Goal: Task Accomplishment & Management: Use online tool/utility

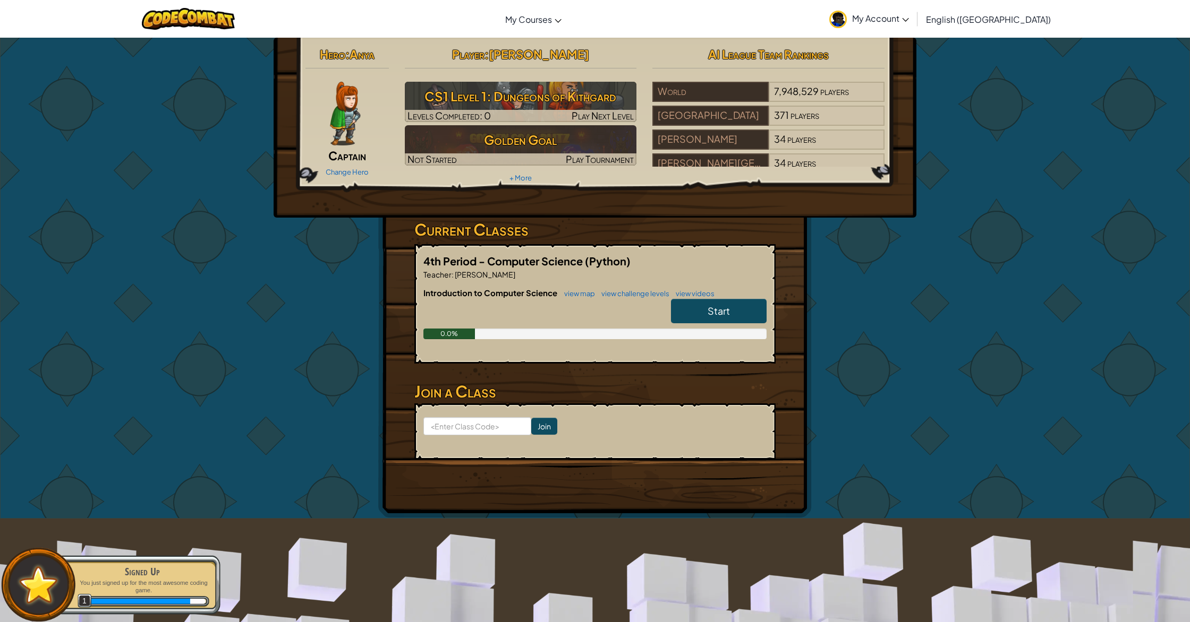
click at [705, 317] on link "Start" at bounding box center [719, 311] width 96 height 24
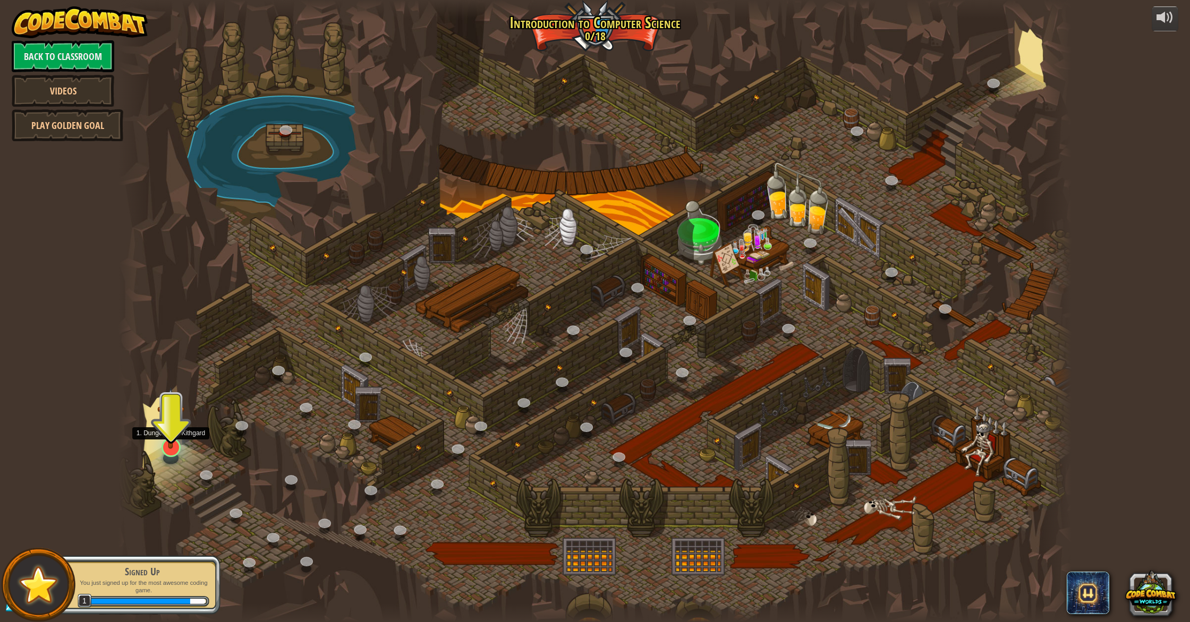
click at [169, 441] on img at bounding box center [170, 419] width 27 height 62
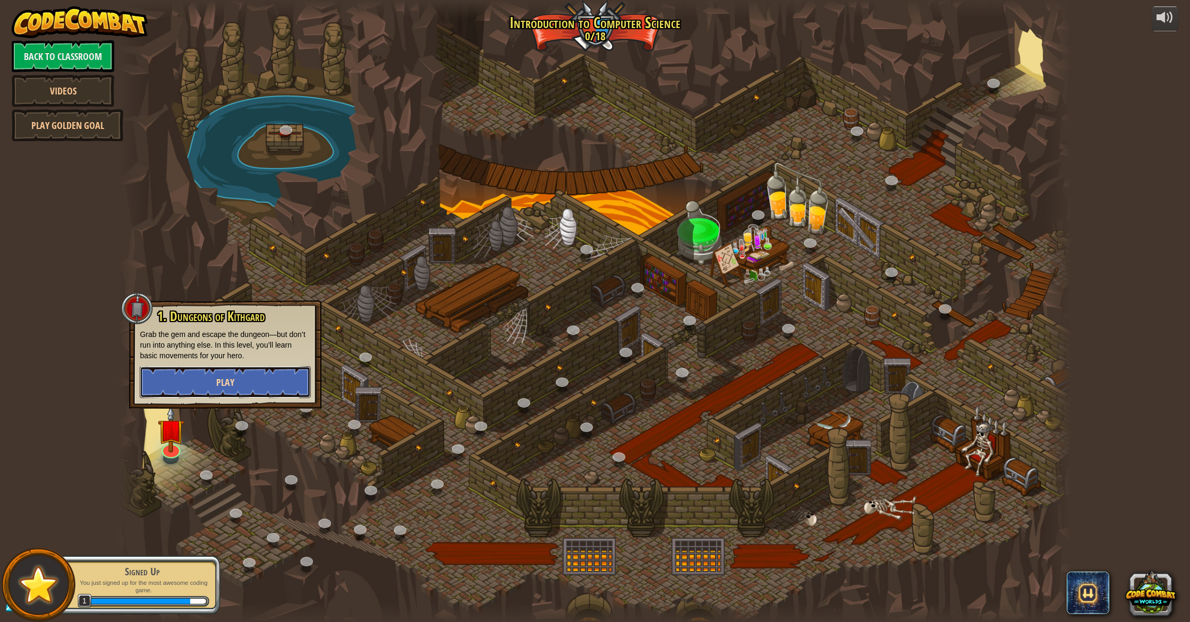
click at [214, 387] on button "Play" at bounding box center [225, 382] width 171 height 32
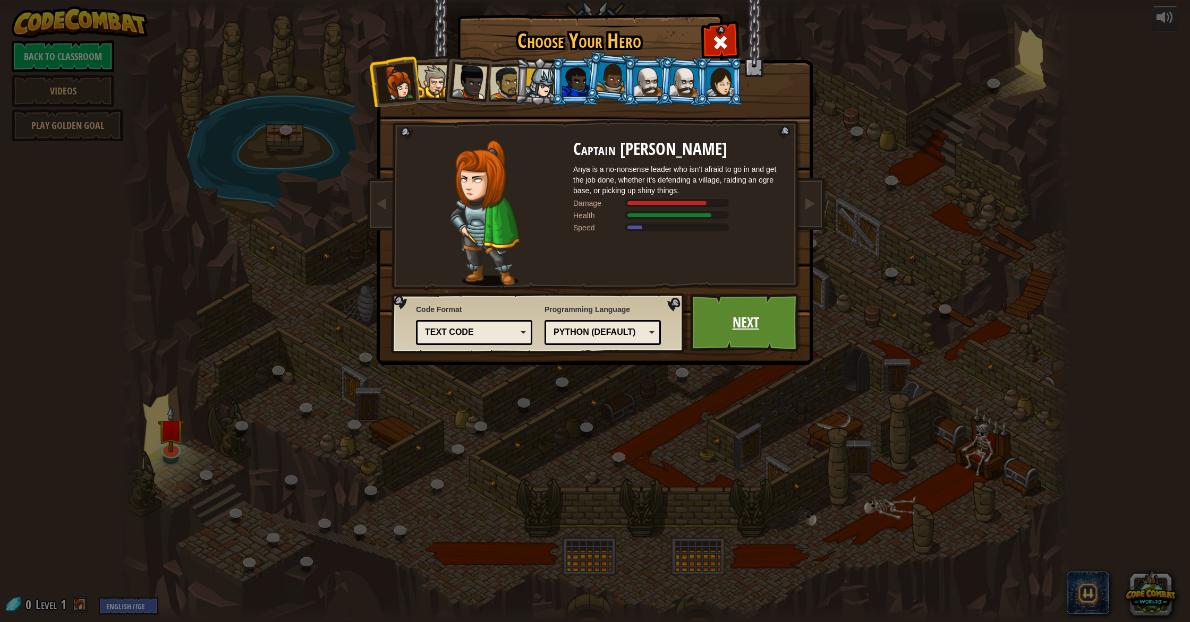
click at [735, 319] on link "Next" at bounding box center [745, 323] width 111 height 58
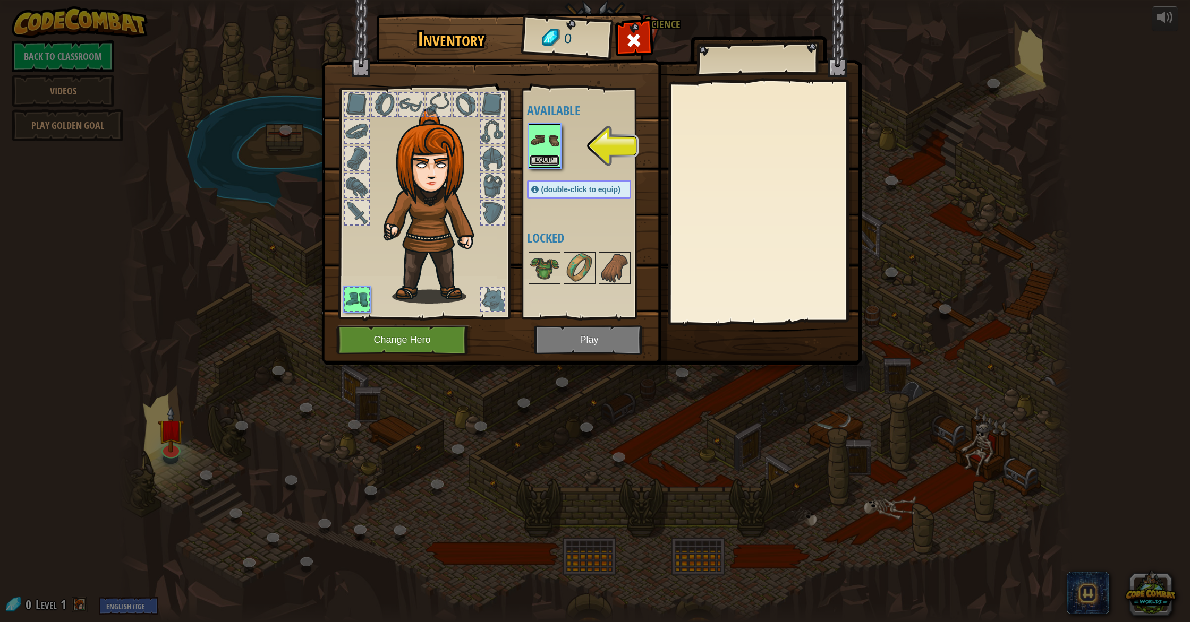
click at [549, 159] on button "Equip" at bounding box center [545, 160] width 30 height 11
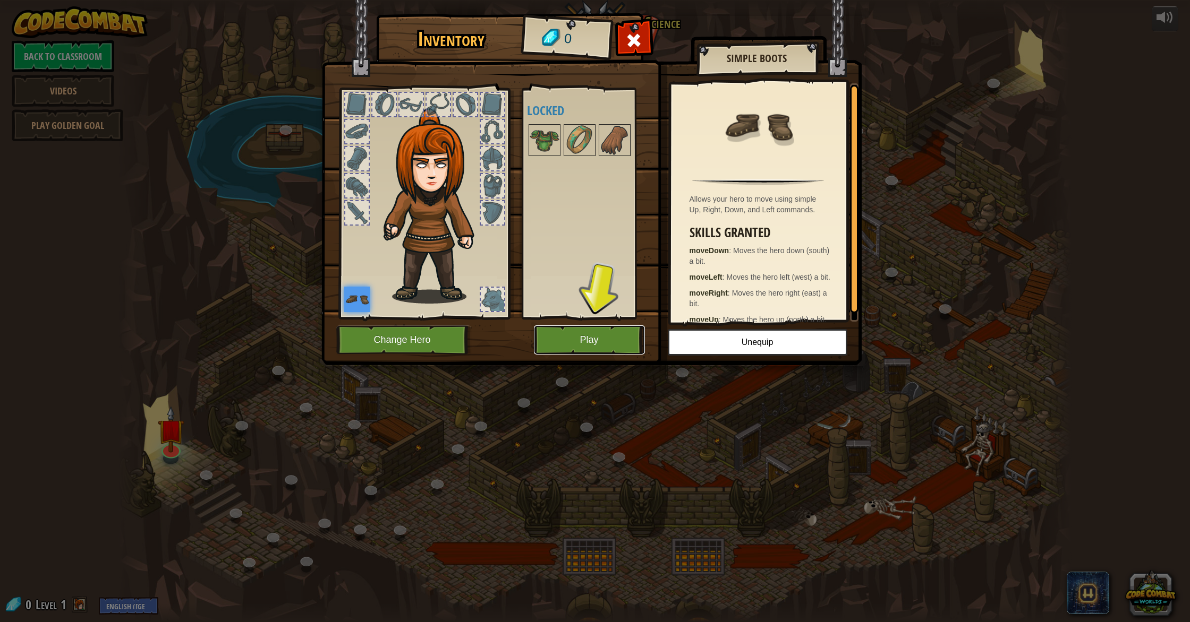
click at [591, 346] on button "Play" at bounding box center [589, 340] width 111 height 29
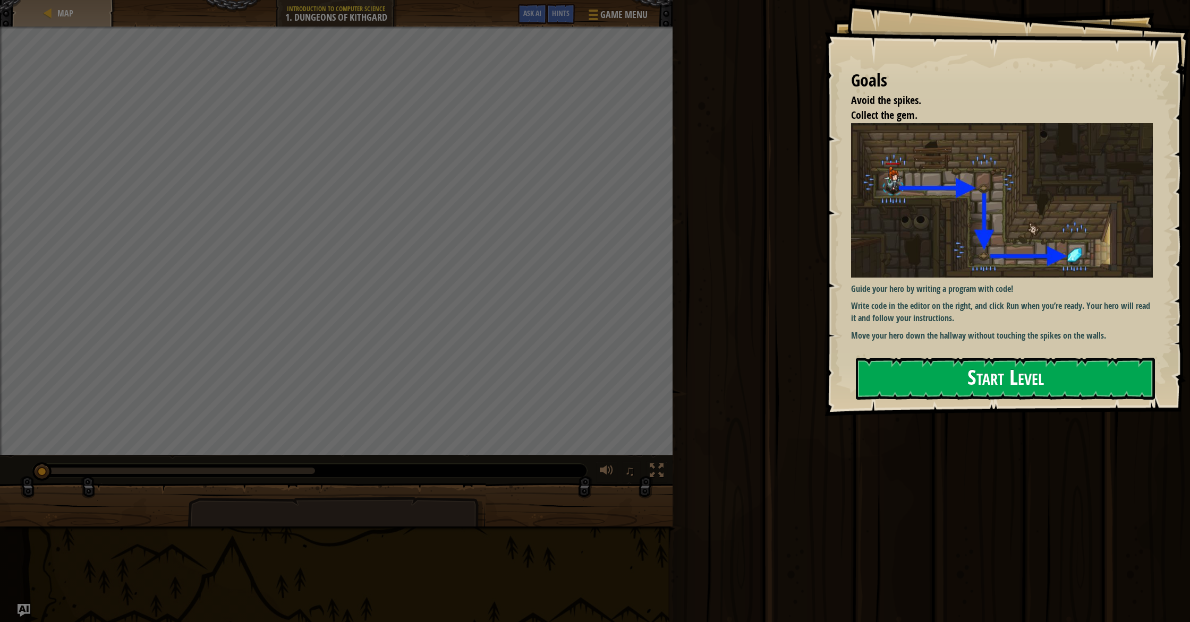
click at [921, 376] on button "Start Level" at bounding box center [1005, 379] width 299 height 42
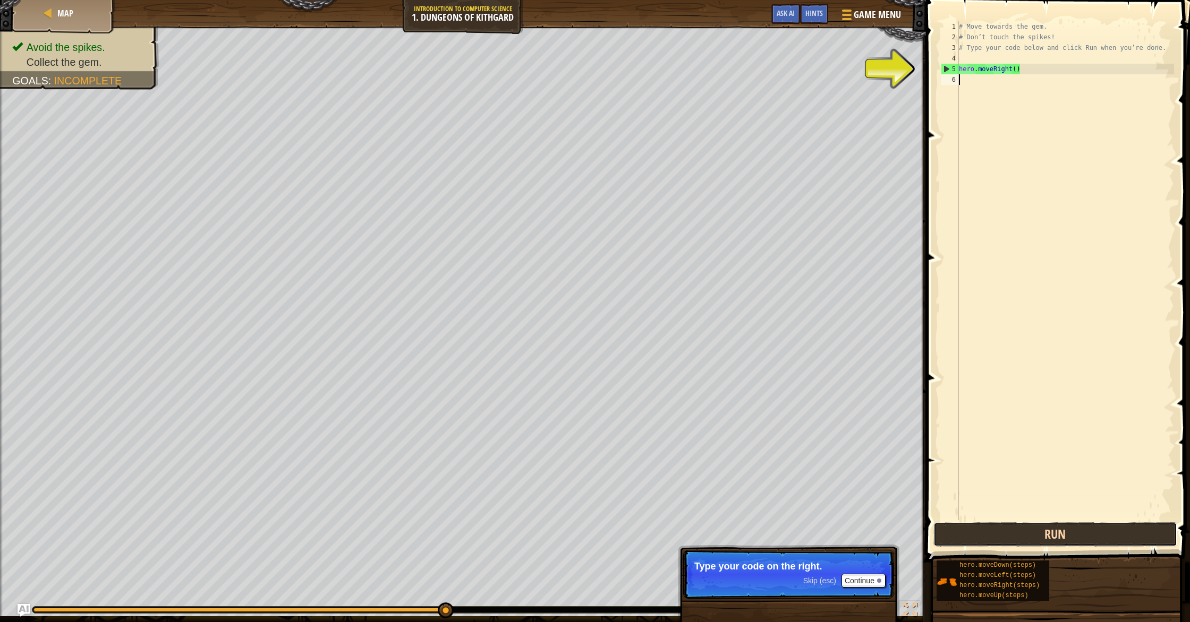
click at [1056, 532] on button "Run" at bounding box center [1055, 535] width 244 height 24
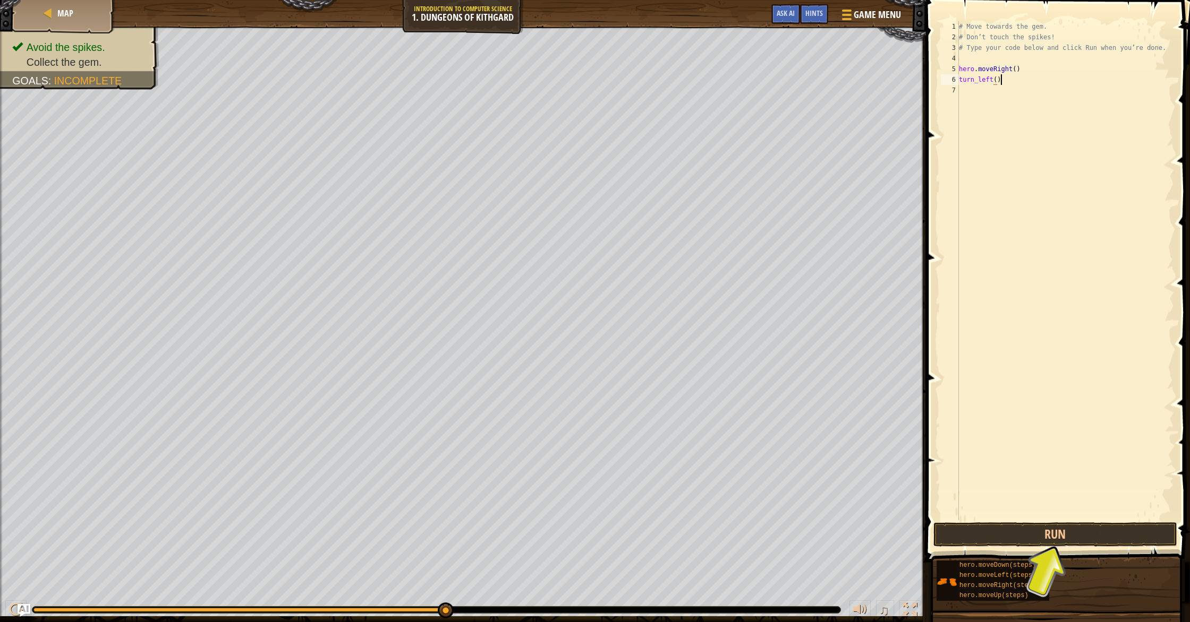
scroll to position [5, 3]
click at [1060, 526] on button "Run" at bounding box center [1055, 535] width 244 height 24
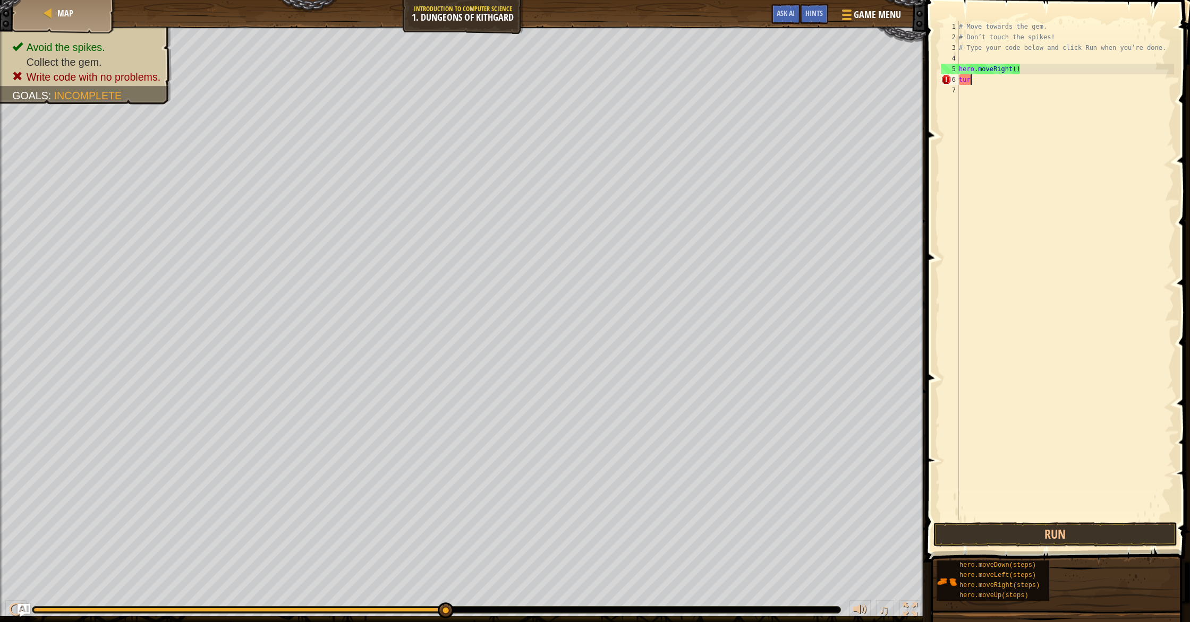
scroll to position [5, 0]
type textarea "t"
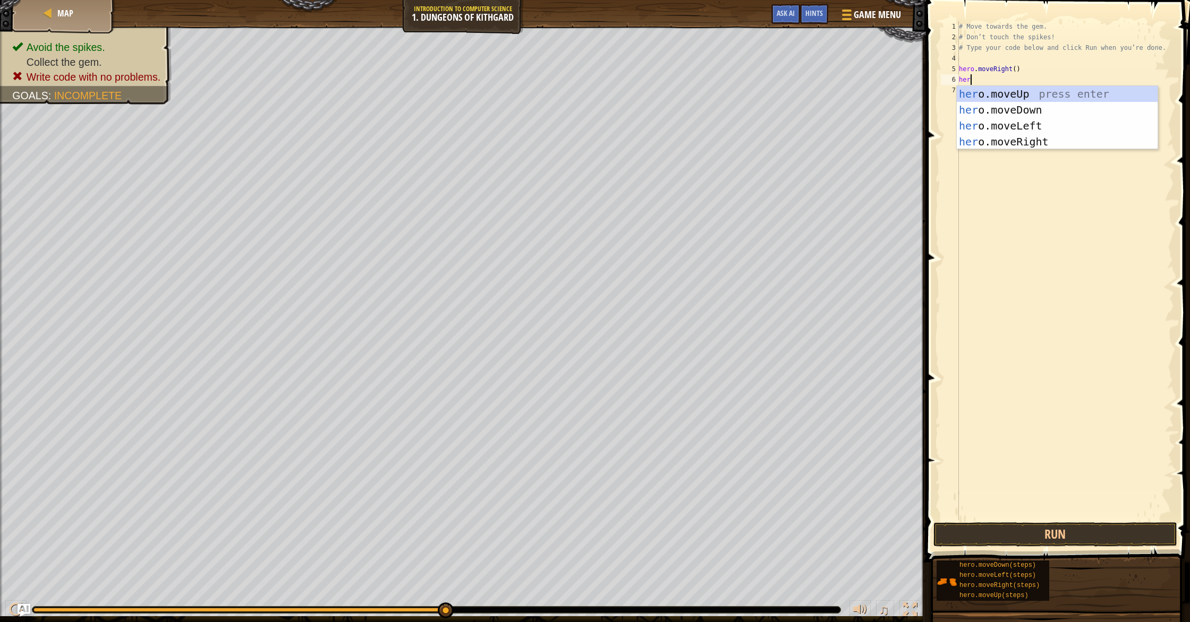
scroll to position [5, 1]
type textarea "hero.move"
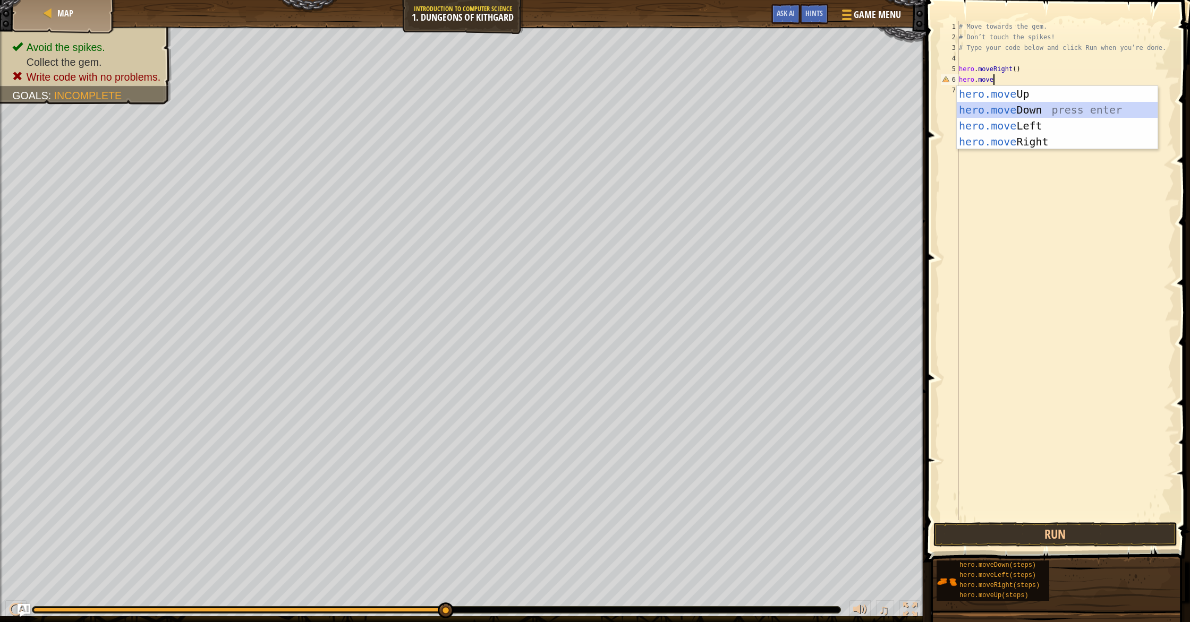
click at [997, 106] on div "hero.move Up press enter hero.move Down press enter hero.move Left press enter …" at bounding box center [1057, 134] width 201 height 96
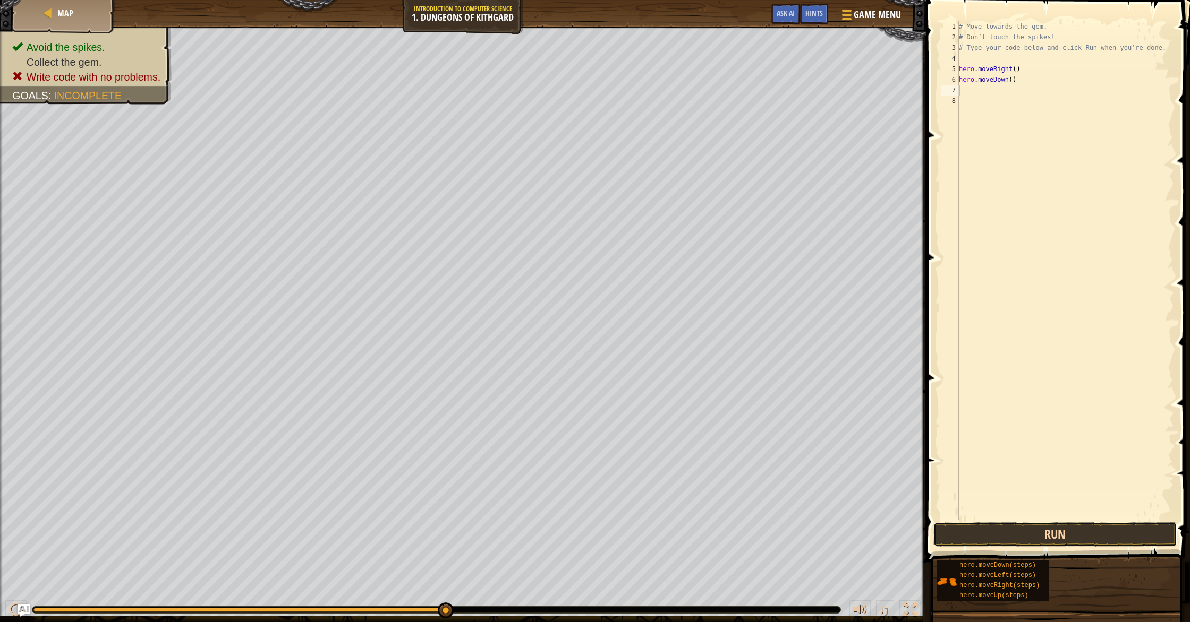
click at [1005, 540] on button "Run" at bounding box center [1055, 535] width 244 height 24
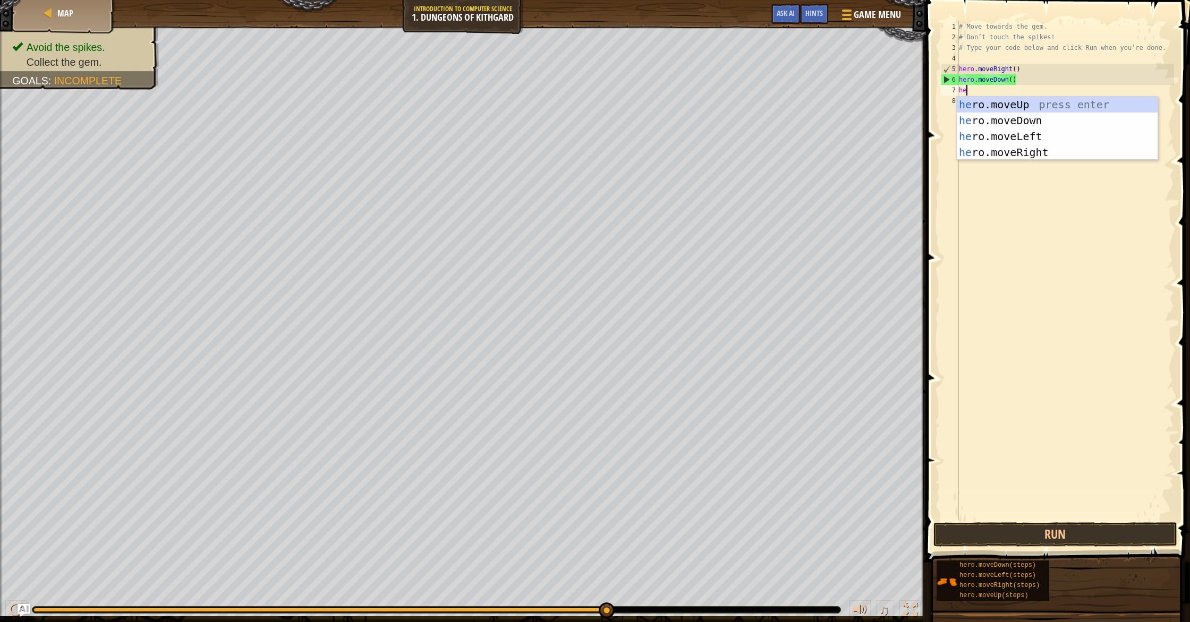
type textarea "hero"
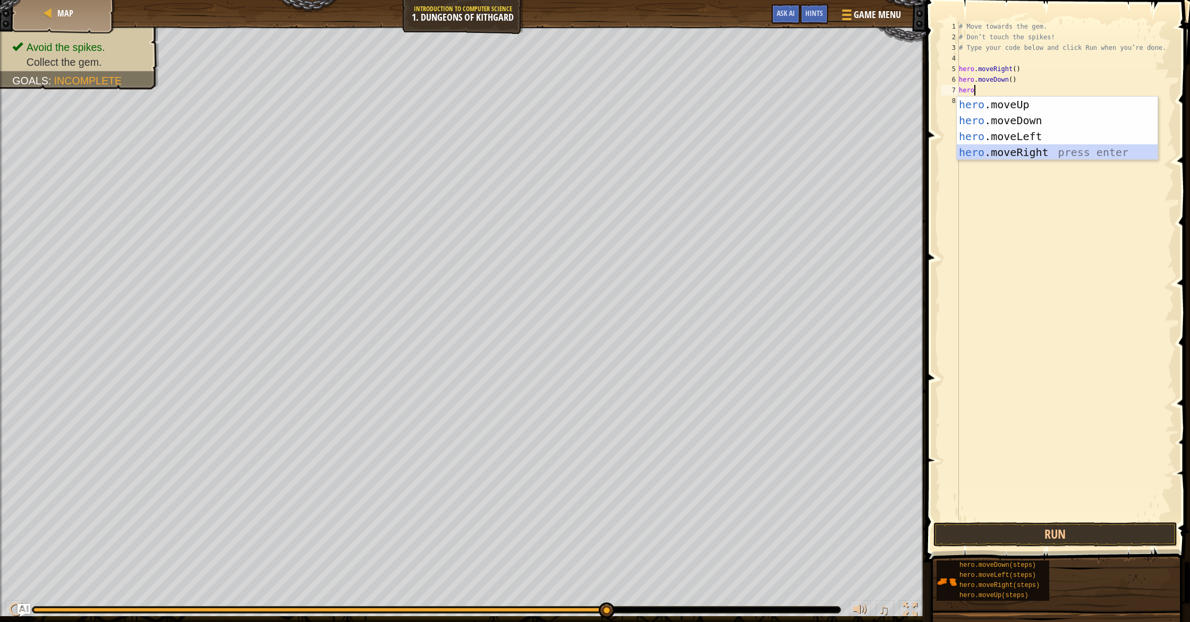
click at [1020, 153] on div "hero .moveUp press enter hero .moveDown press enter hero .moveLeft press enter …" at bounding box center [1057, 145] width 201 height 96
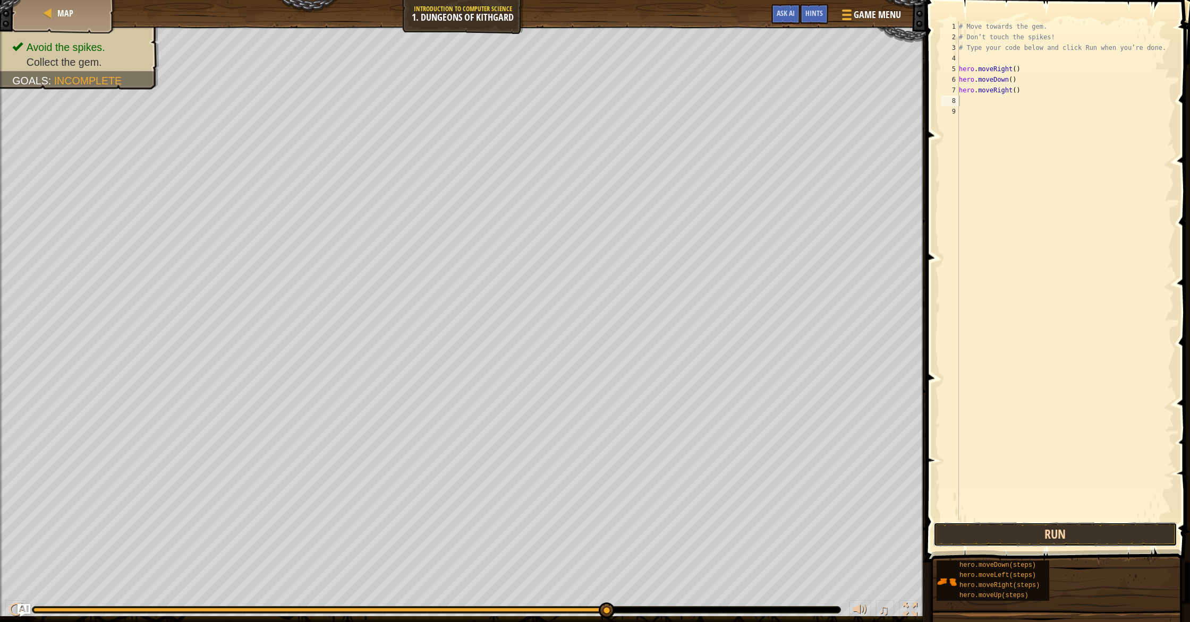
click at [1075, 529] on button "Run" at bounding box center [1055, 535] width 244 height 24
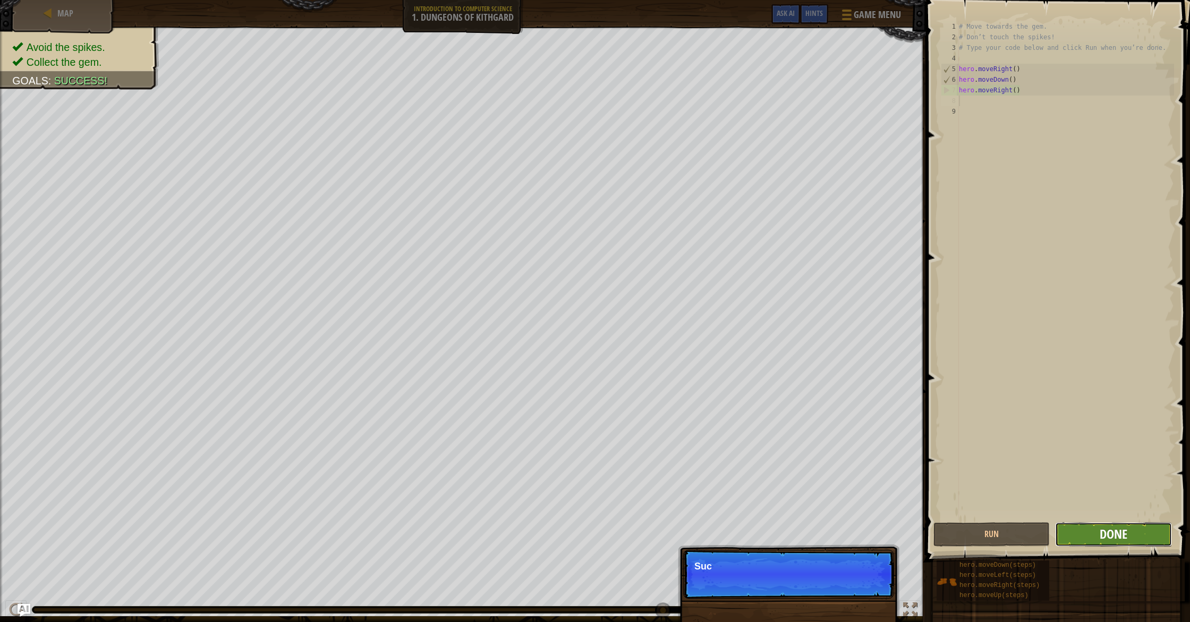
click at [1115, 535] on span "Done" at bounding box center [1113, 534] width 28 height 17
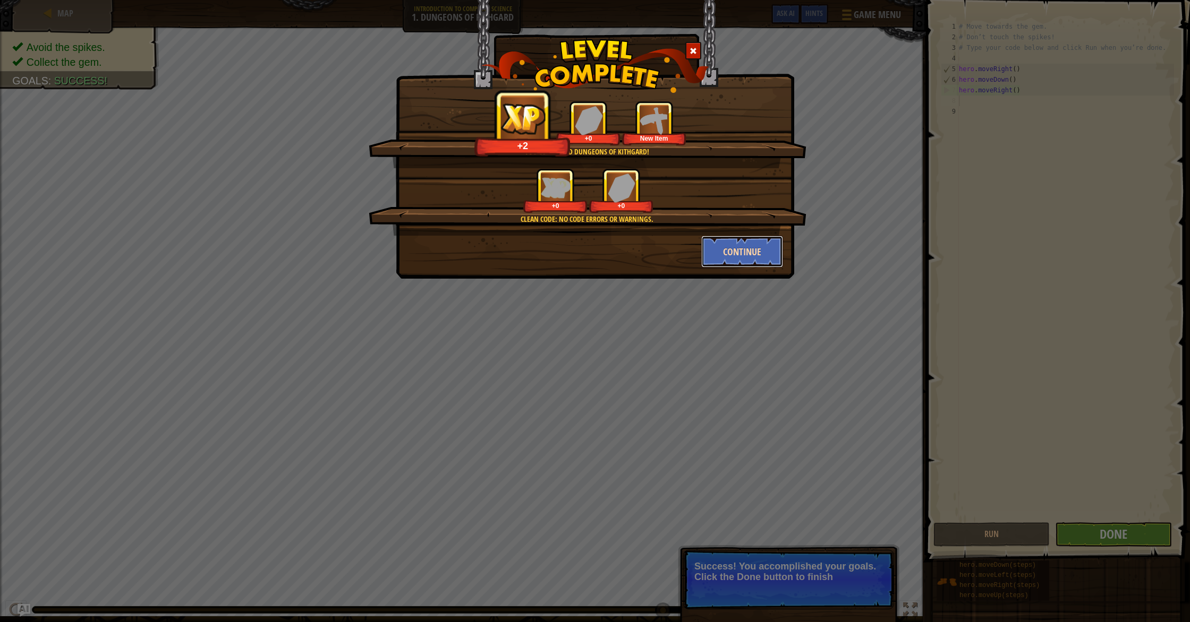
click at [744, 248] on button "Continue" at bounding box center [742, 252] width 82 height 32
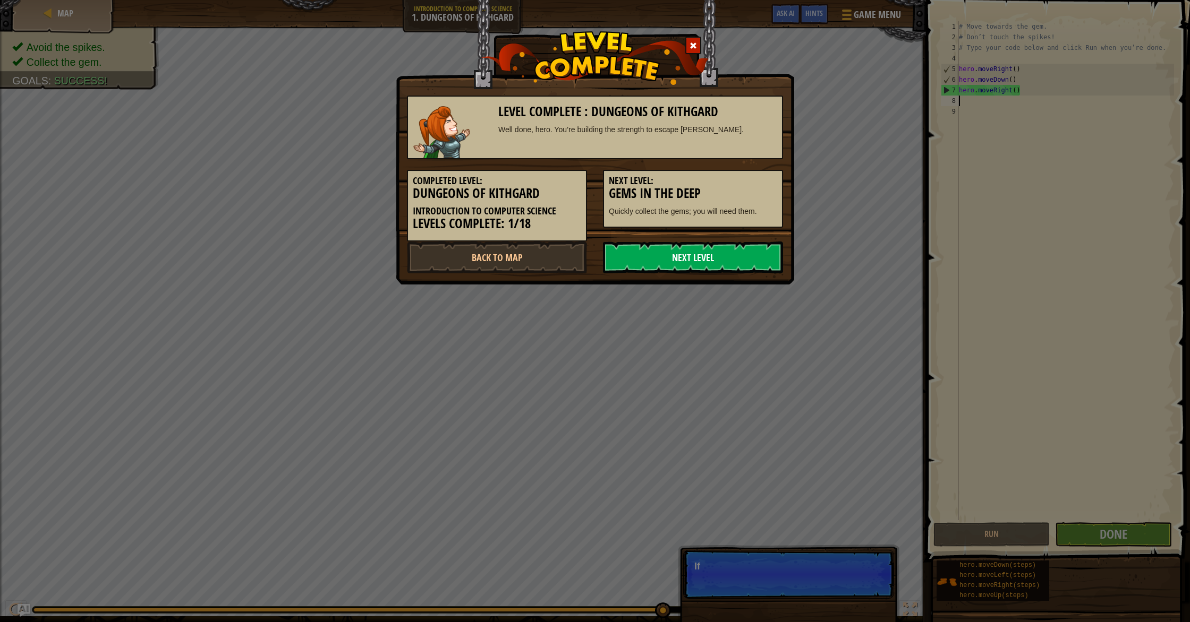
click at [736, 263] on link "Next Level" at bounding box center [693, 258] width 180 height 32
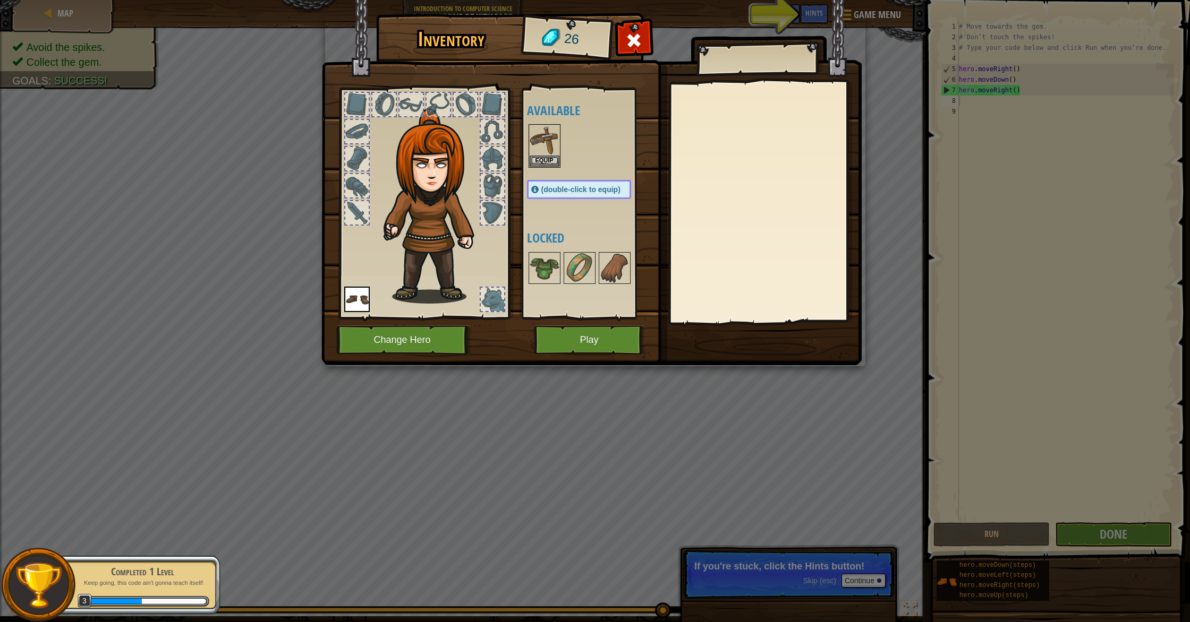
click at [816, 14] on img at bounding box center [591, 173] width 540 height 386
click at [541, 276] on img at bounding box center [545, 268] width 30 height 30
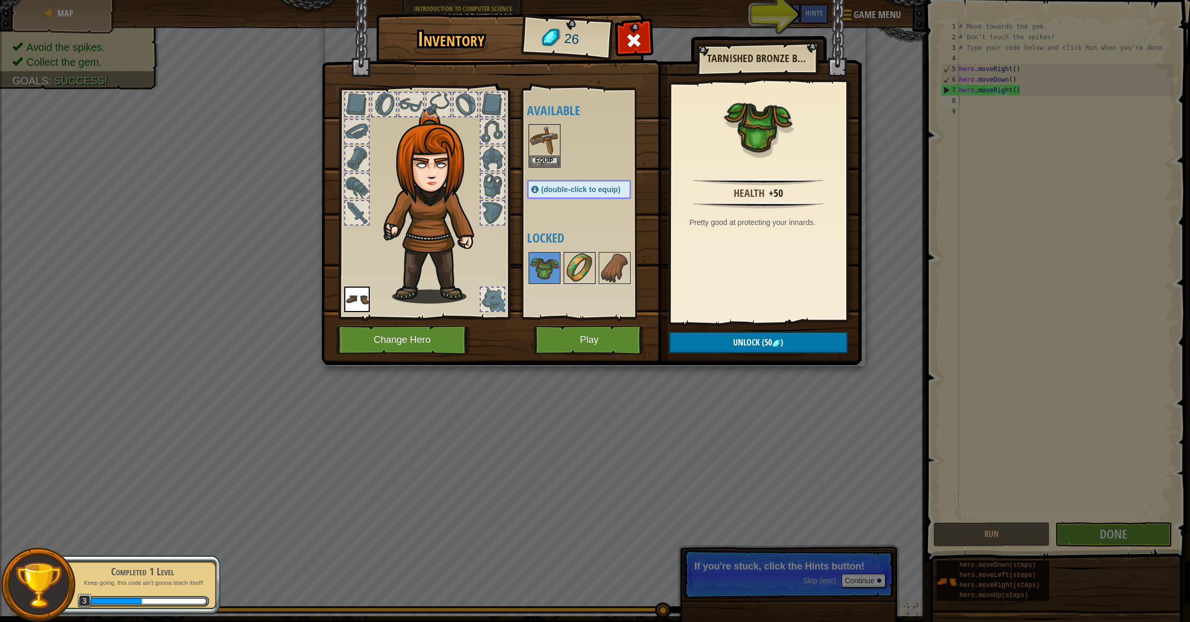
click at [569, 269] on img at bounding box center [580, 268] width 30 height 30
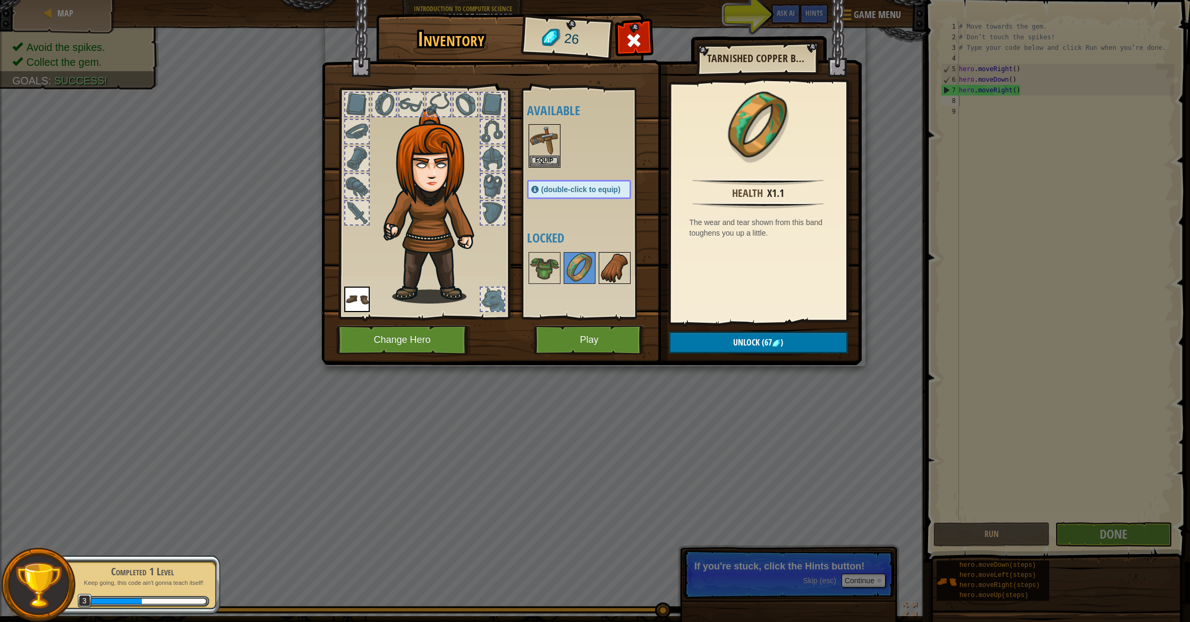
click at [613, 267] on img at bounding box center [615, 268] width 30 height 30
click at [632, 31] on div at bounding box center [633, 43] width 33 height 33
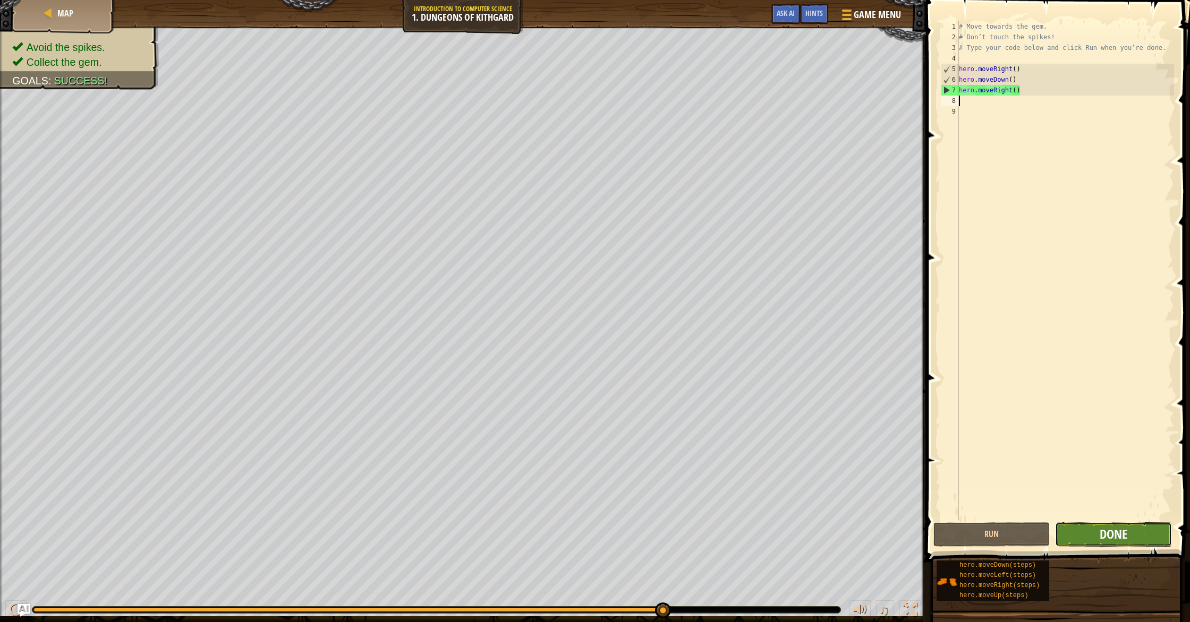
click at [1115, 537] on span "Done" at bounding box center [1113, 534] width 28 height 17
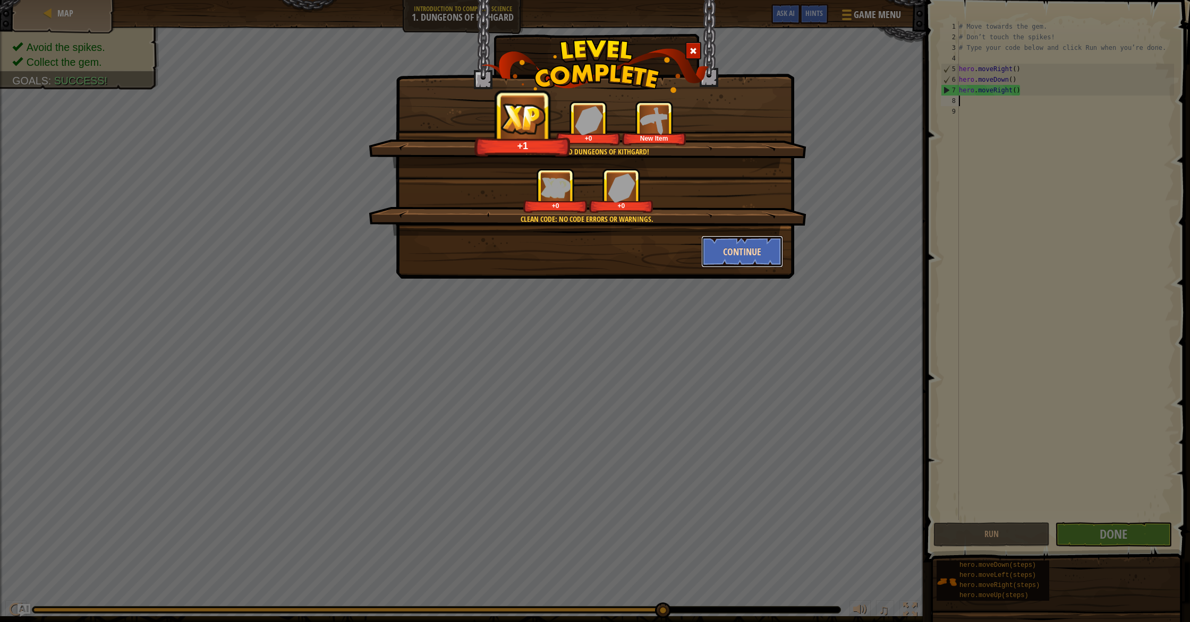
click at [714, 259] on button "Continue" at bounding box center [742, 252] width 82 height 32
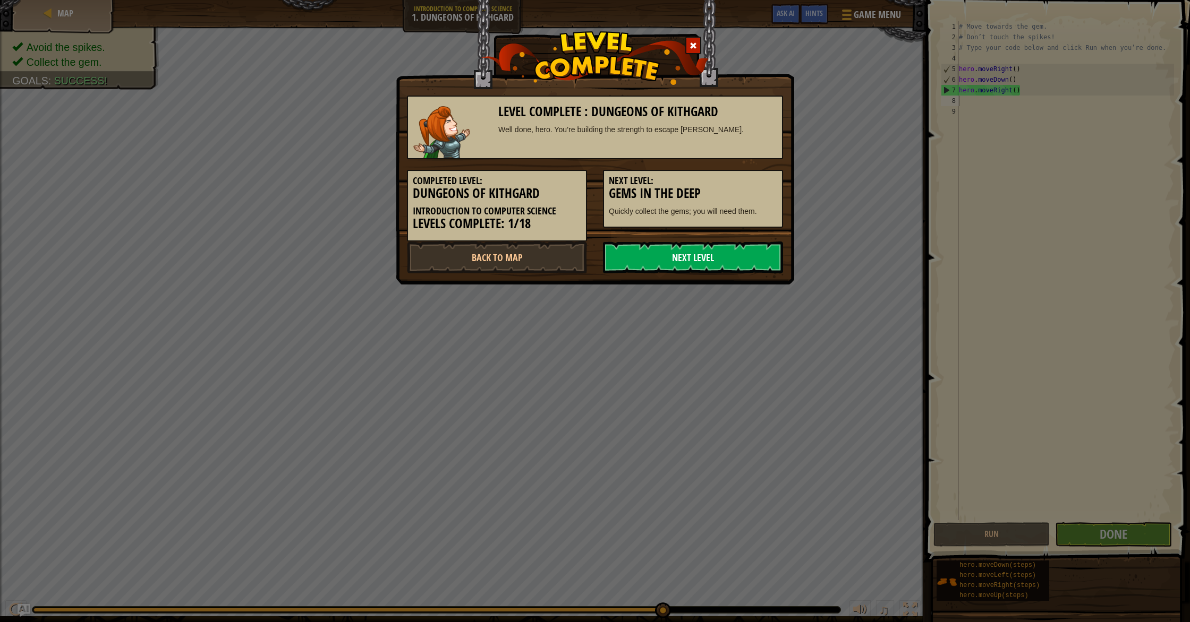
click at [694, 264] on link "Next Level" at bounding box center [693, 258] width 180 height 32
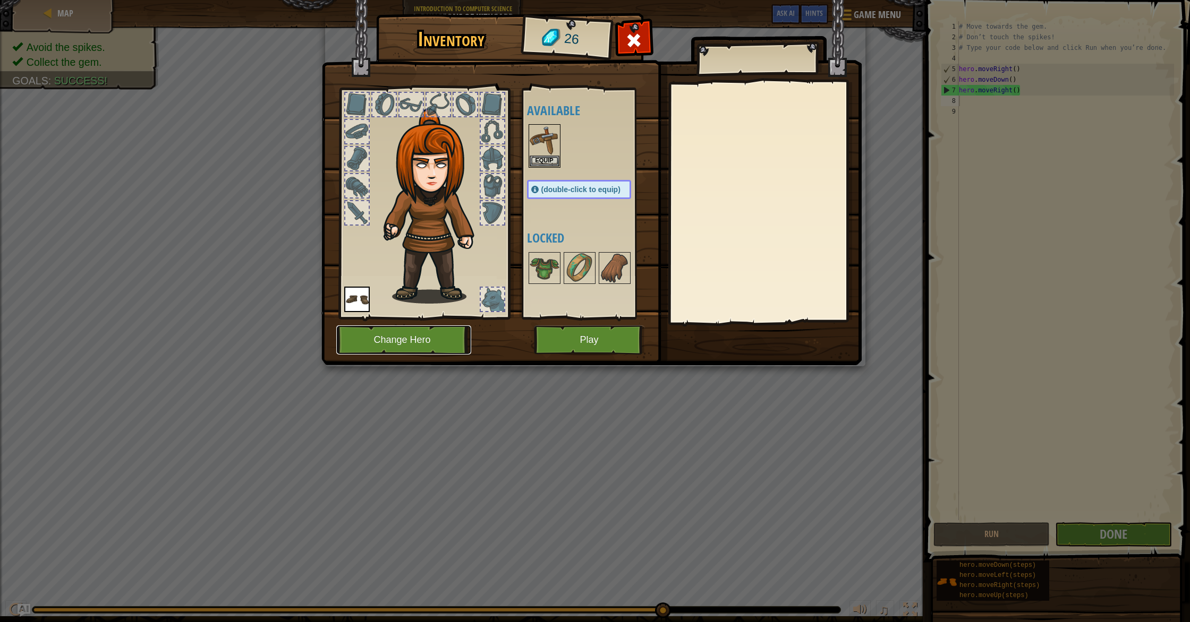
click at [446, 342] on button "Change Hero" at bounding box center [403, 340] width 135 height 29
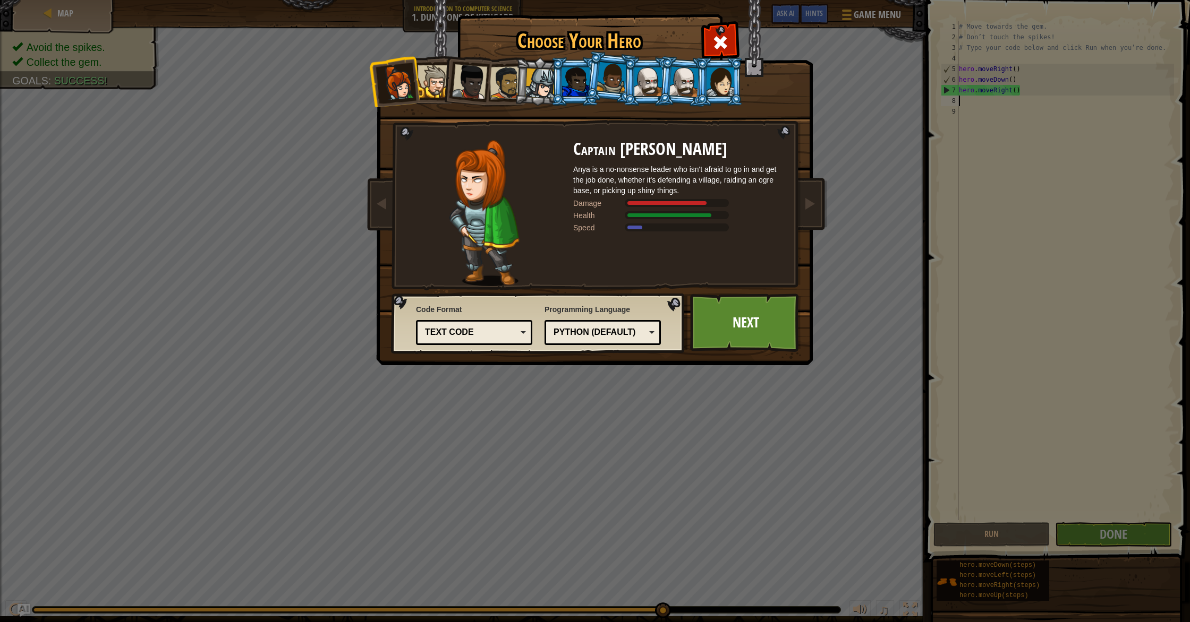
click at [608, 87] on div at bounding box center [611, 77] width 30 height 31
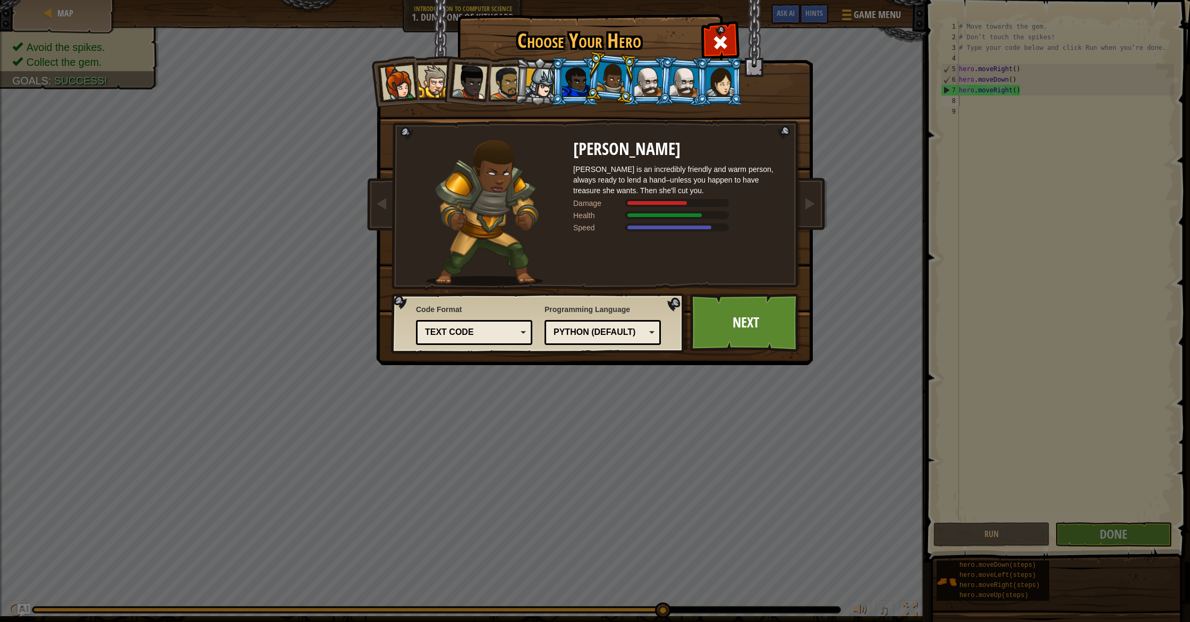
click at [642, 83] on div at bounding box center [648, 81] width 28 height 29
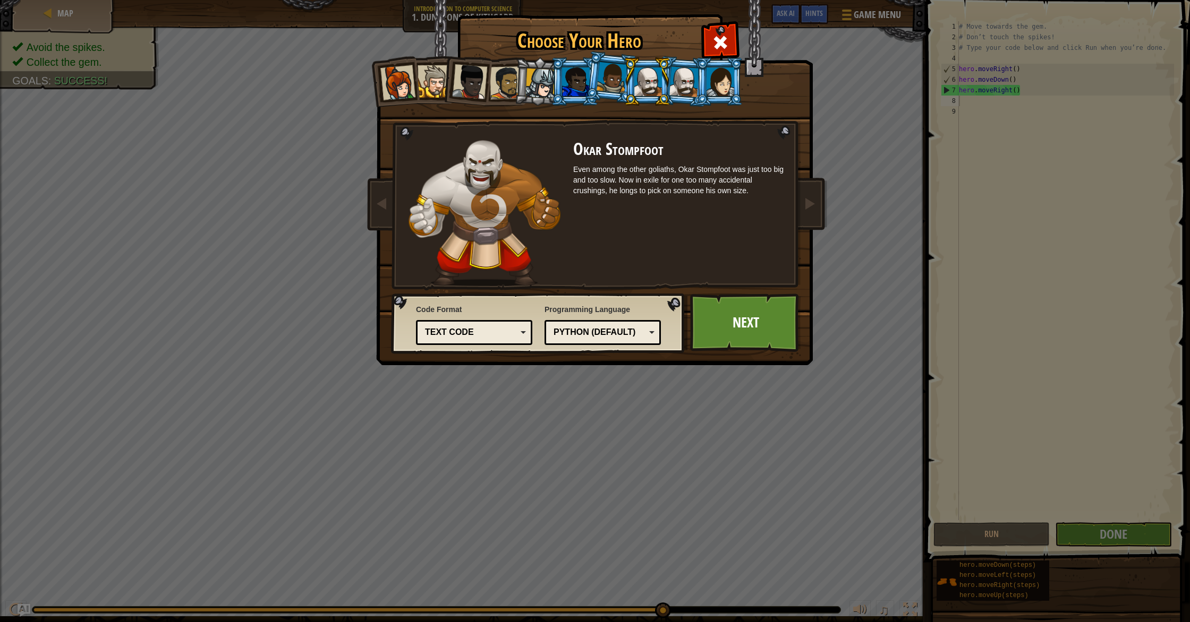
click at [659, 79] on div at bounding box center [648, 81] width 28 height 29
click at [681, 80] on div at bounding box center [684, 81] width 30 height 30
click at [639, 86] on div at bounding box center [648, 81] width 28 height 29
click at [544, 83] on div at bounding box center [540, 84] width 30 height 30
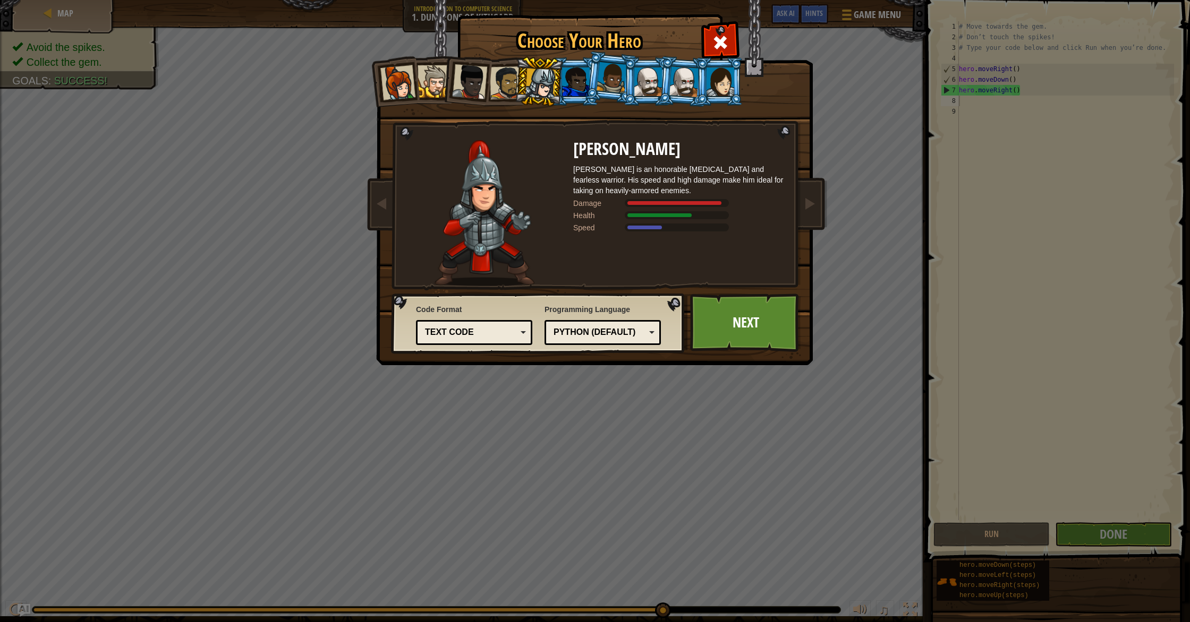
click at [720, 74] on div at bounding box center [720, 81] width 28 height 29
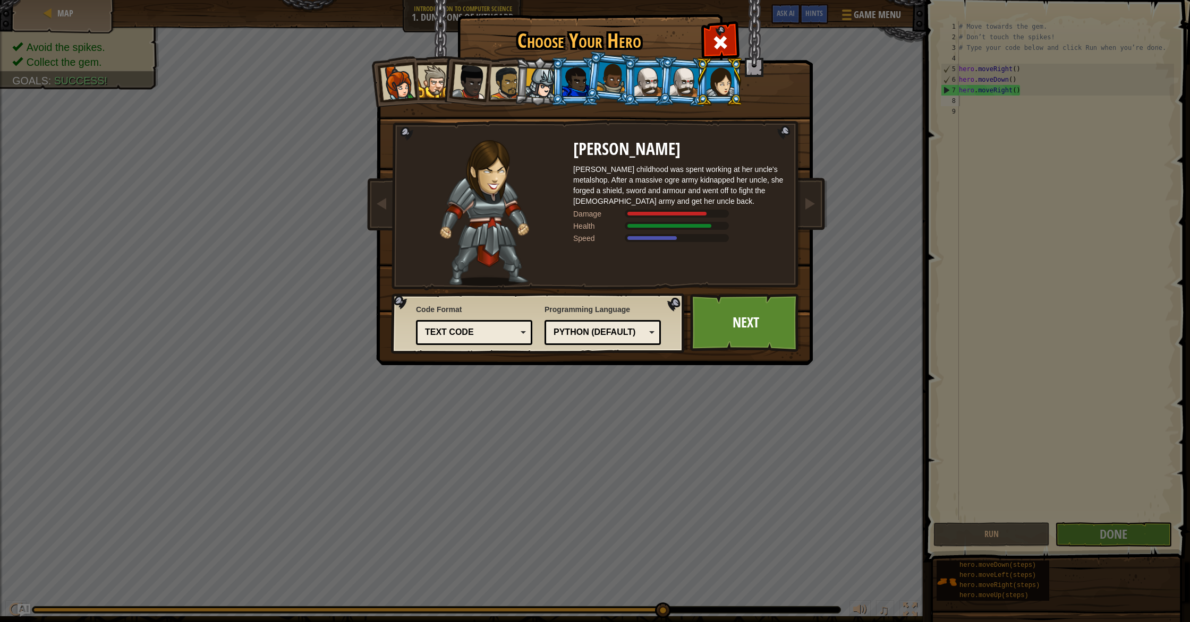
click at [582, 80] on div at bounding box center [576, 81] width 28 height 29
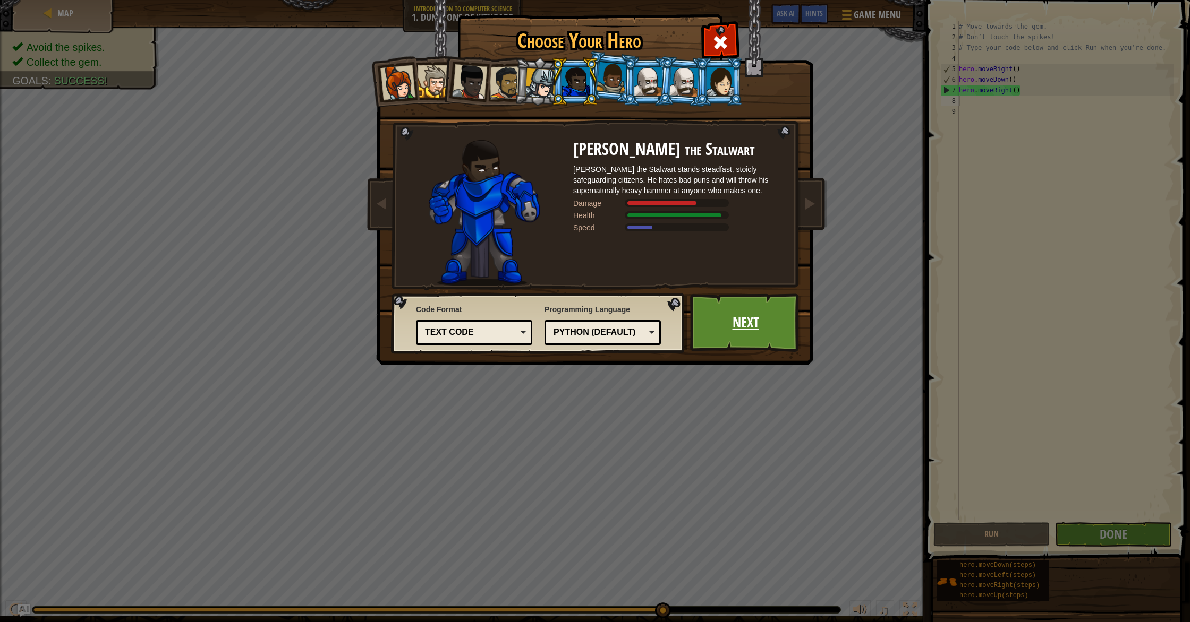
click at [749, 327] on link "Next" at bounding box center [745, 323] width 111 height 58
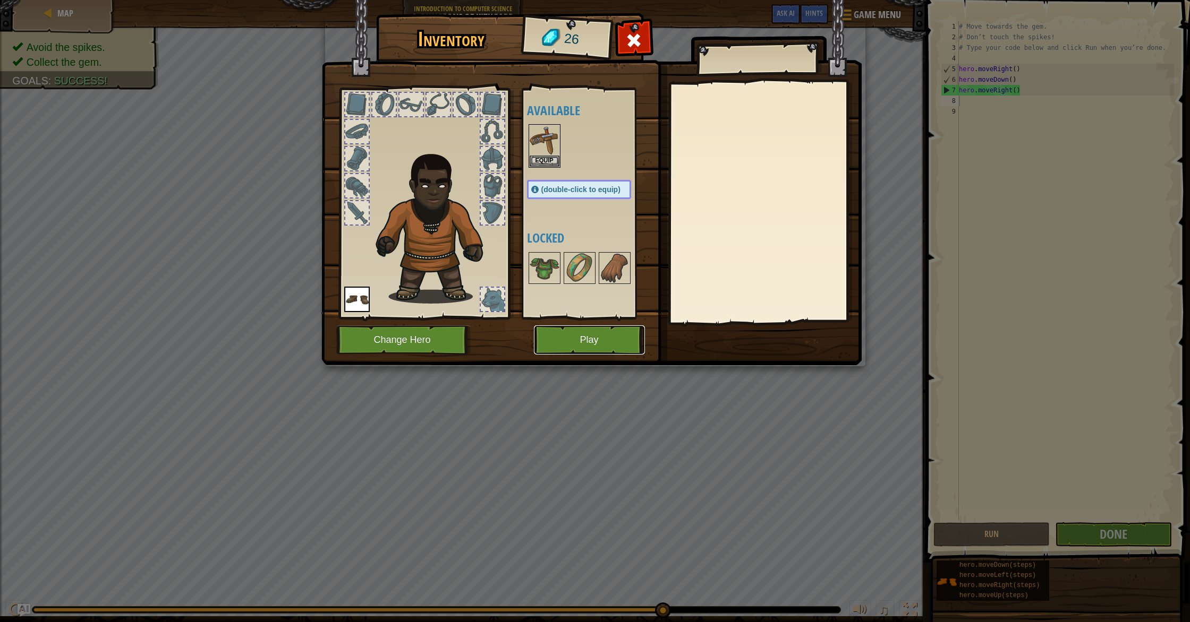
click at [574, 329] on button "Play" at bounding box center [589, 340] width 111 height 29
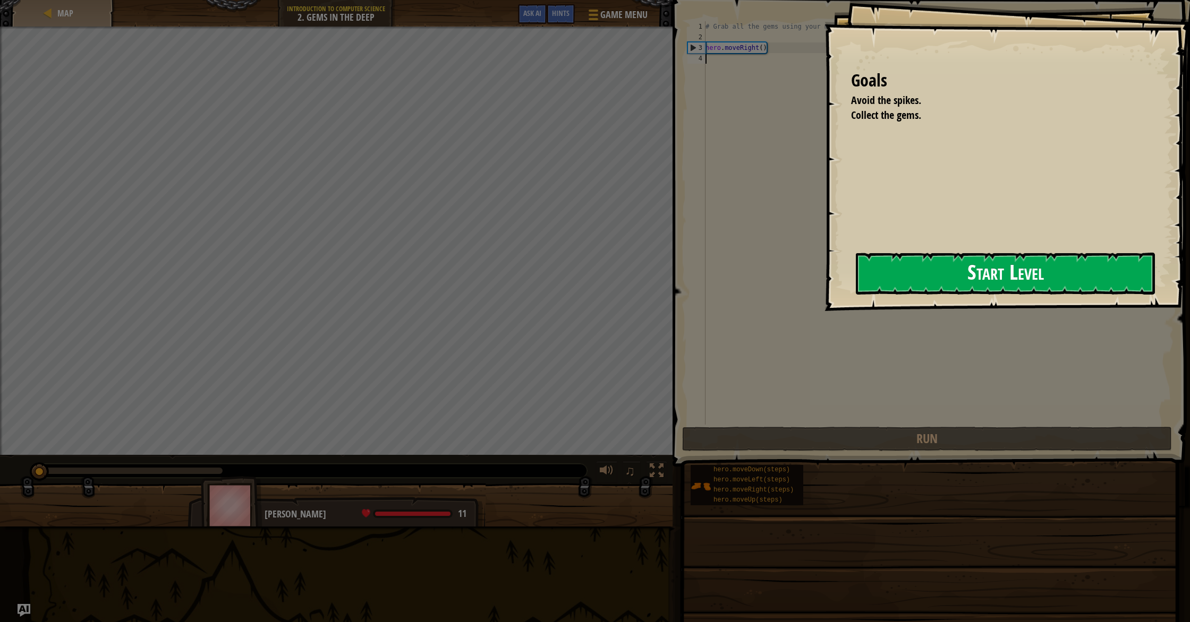
drag, startPoint x: 847, startPoint y: 289, endPoint x: 891, endPoint y: 282, distance: 44.7
click at [856, 289] on button "Start Level" at bounding box center [1005, 274] width 299 height 42
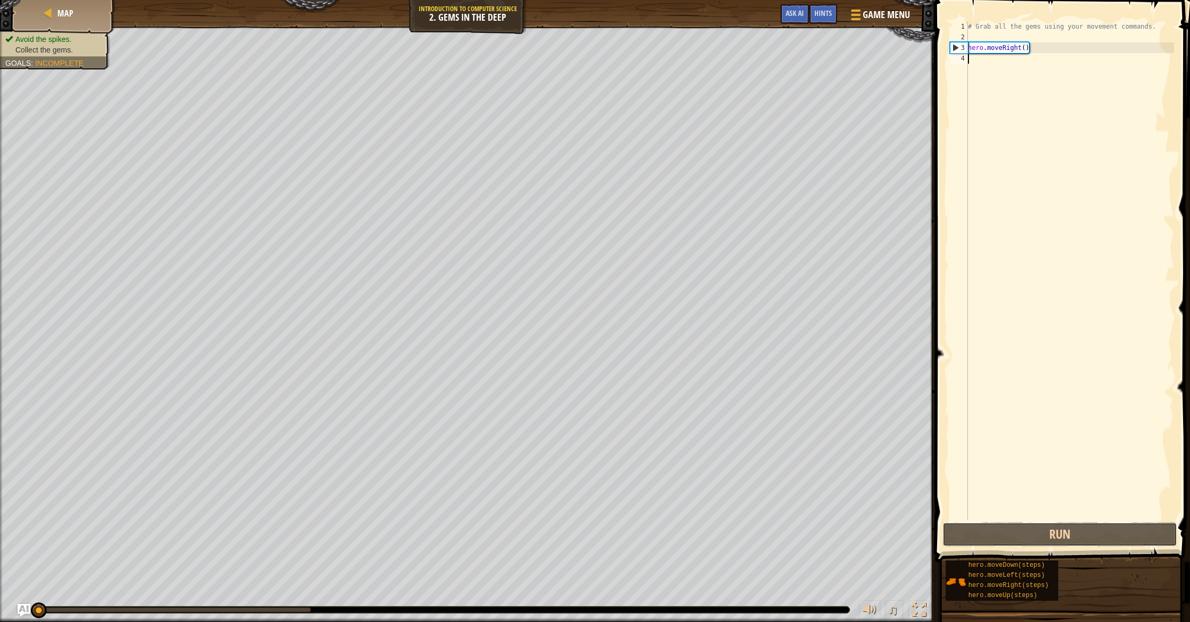
drag, startPoint x: 1060, startPoint y: 536, endPoint x: 1054, endPoint y: 520, distance: 17.2
click at [1060, 535] on button "Run" at bounding box center [1059, 535] width 235 height 24
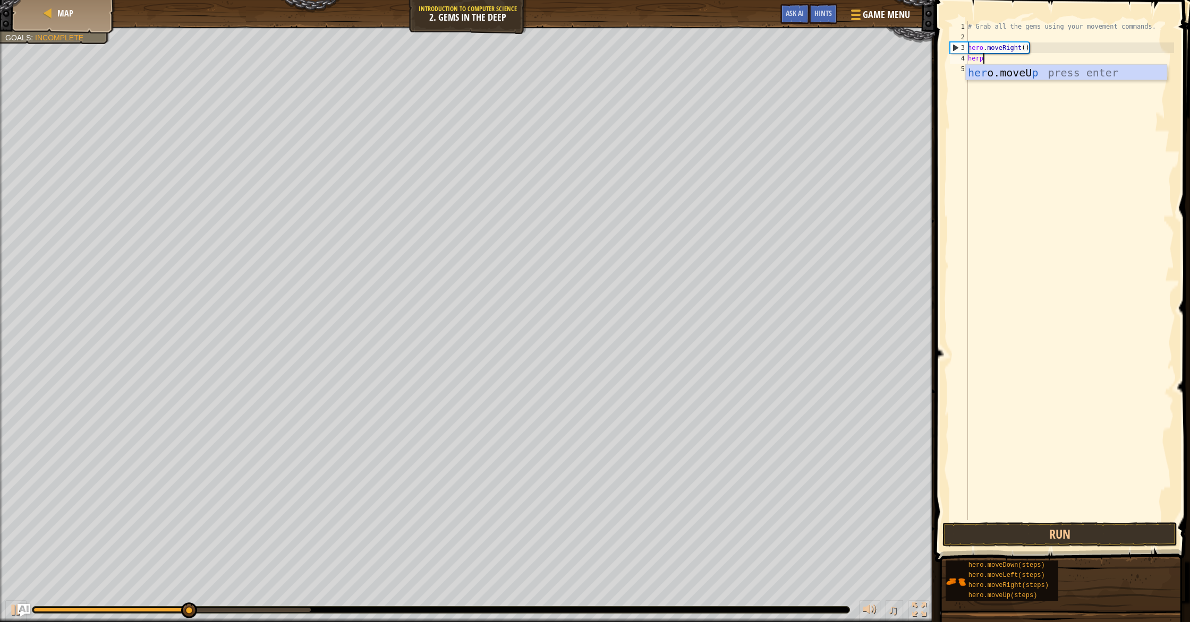
scroll to position [5, 1]
type textarea "hero"
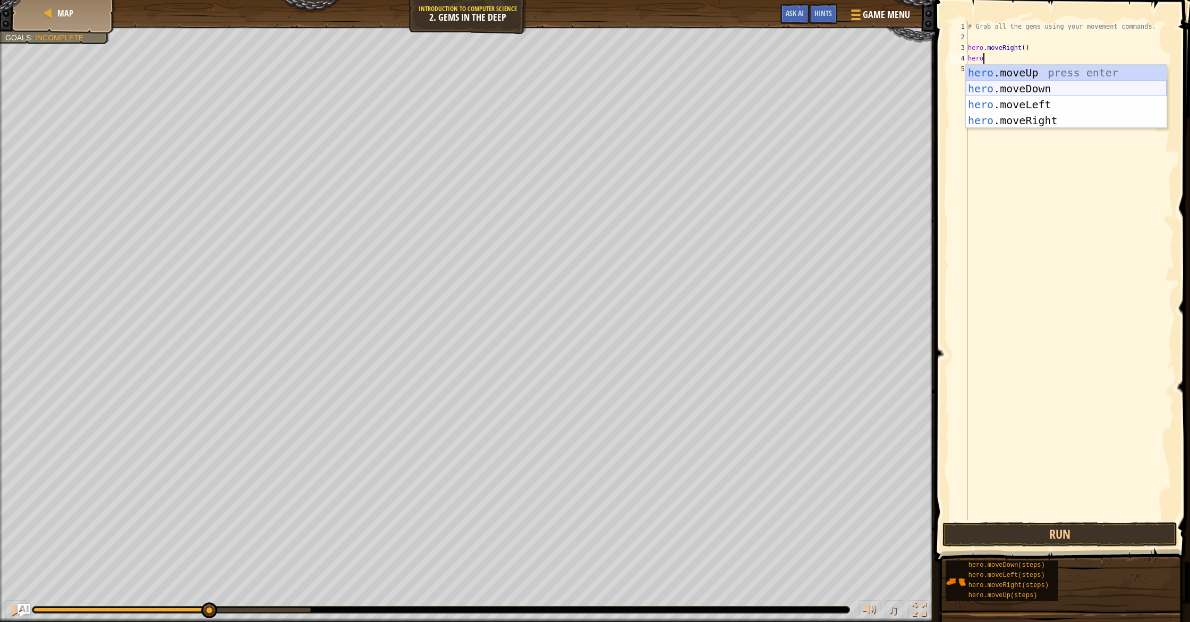
click at [1040, 91] on div "hero .moveUp press enter hero .moveDown press enter hero .moveLeft press enter …" at bounding box center [1066, 113] width 201 height 96
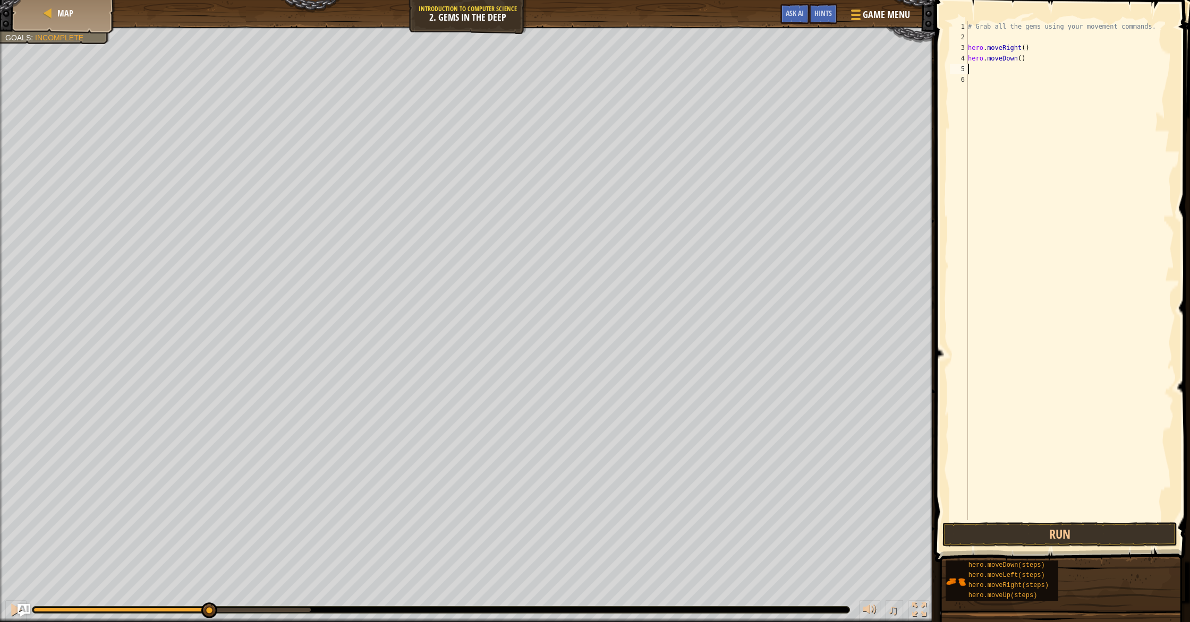
scroll to position [5, 0]
click at [1044, 539] on button "Run" at bounding box center [1059, 535] width 235 height 24
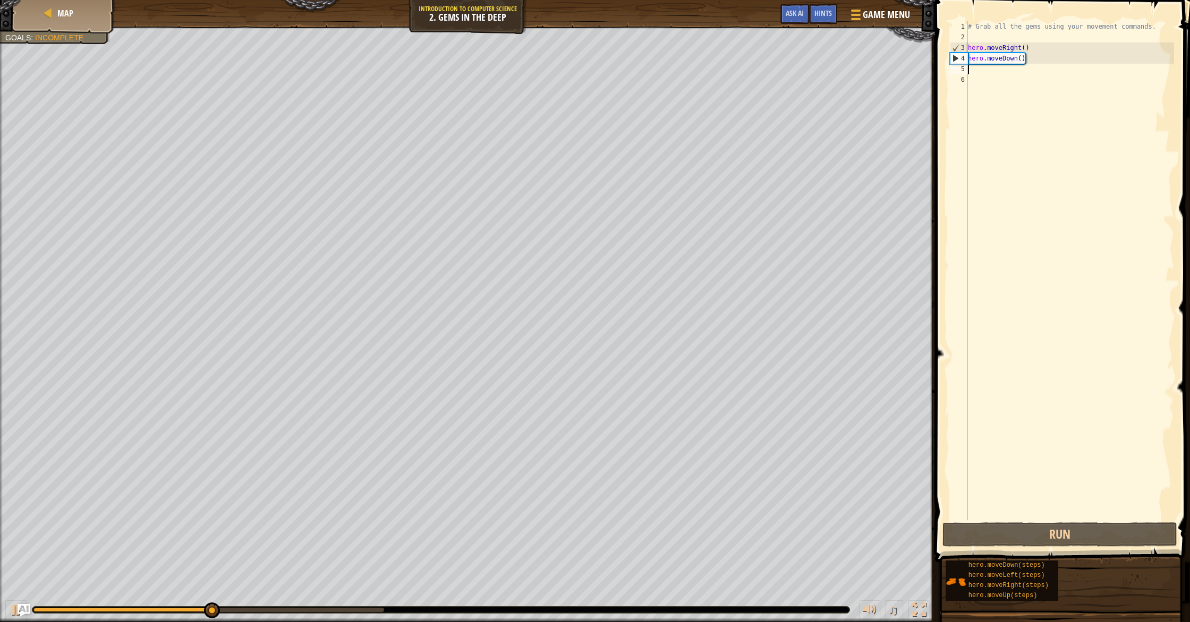
click at [1045, 66] on div "# Grab all the gems using your movement commands. hero . moveRight ( ) hero . m…" at bounding box center [1070, 281] width 208 height 521
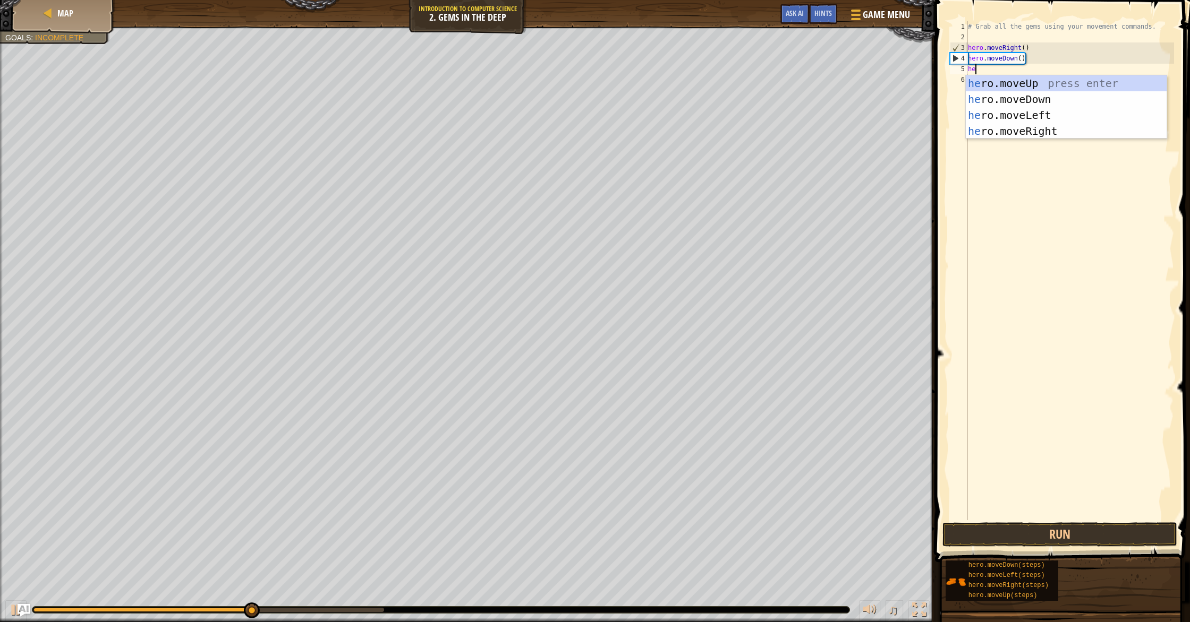
type textarea "hero"
click at [1047, 81] on div "hero .moveUp press enter hero .moveDown press enter hero .moveLeft press enter …" at bounding box center [1066, 123] width 201 height 96
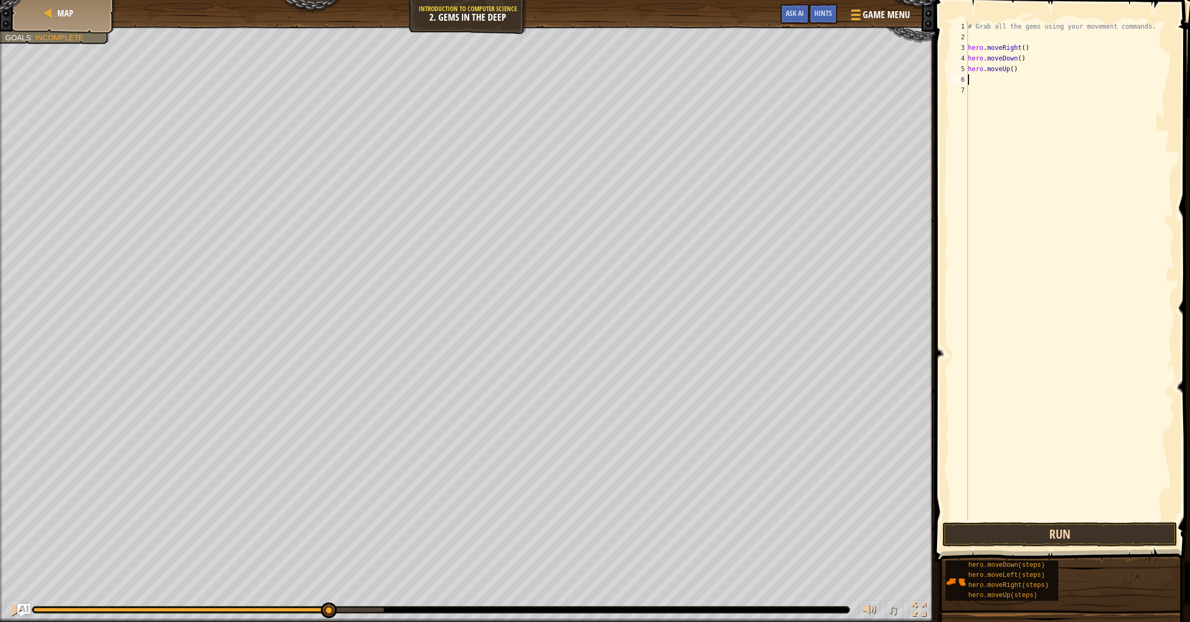
click at [1057, 522] on div "1 2 3 4 5 6 7 # Grab all the gems using your movement commands. hero . moveRigh…" at bounding box center [1061, 302] width 258 height 594
click at [1056, 526] on button "Run" at bounding box center [1059, 535] width 235 height 24
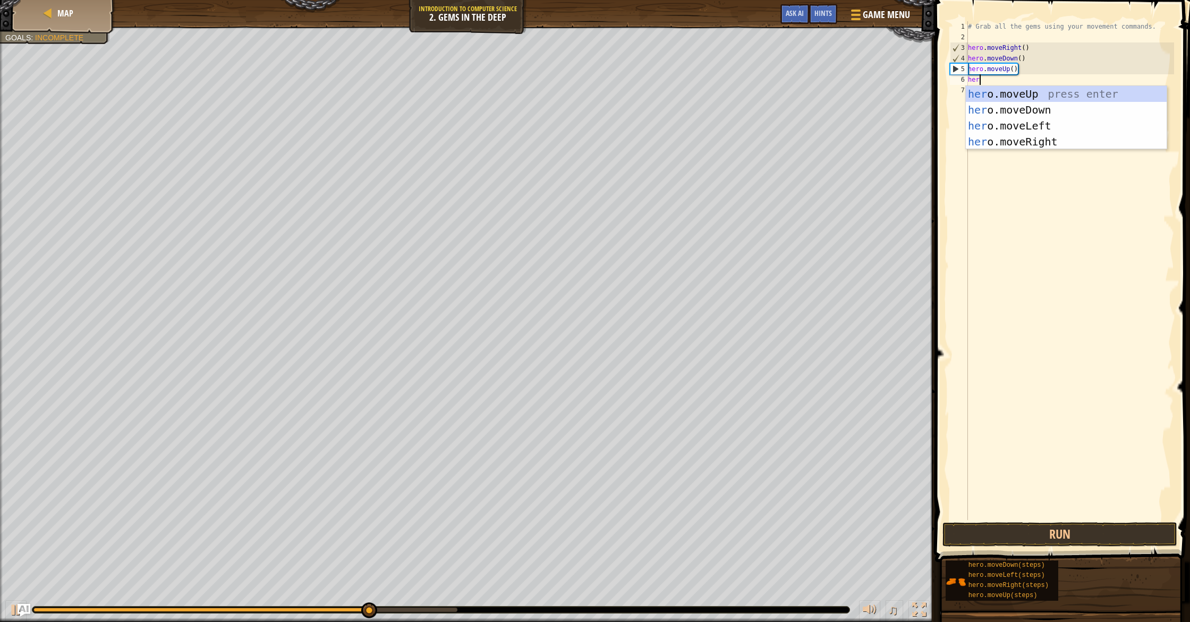
type textarea "hero"
drag, startPoint x: 1029, startPoint y: 91, endPoint x: 1033, endPoint y: 101, distance: 11.1
click at [1029, 91] on div "hero .moveUp press enter hero .moveDown press enter hero .moveLeft press enter …" at bounding box center [1066, 134] width 201 height 96
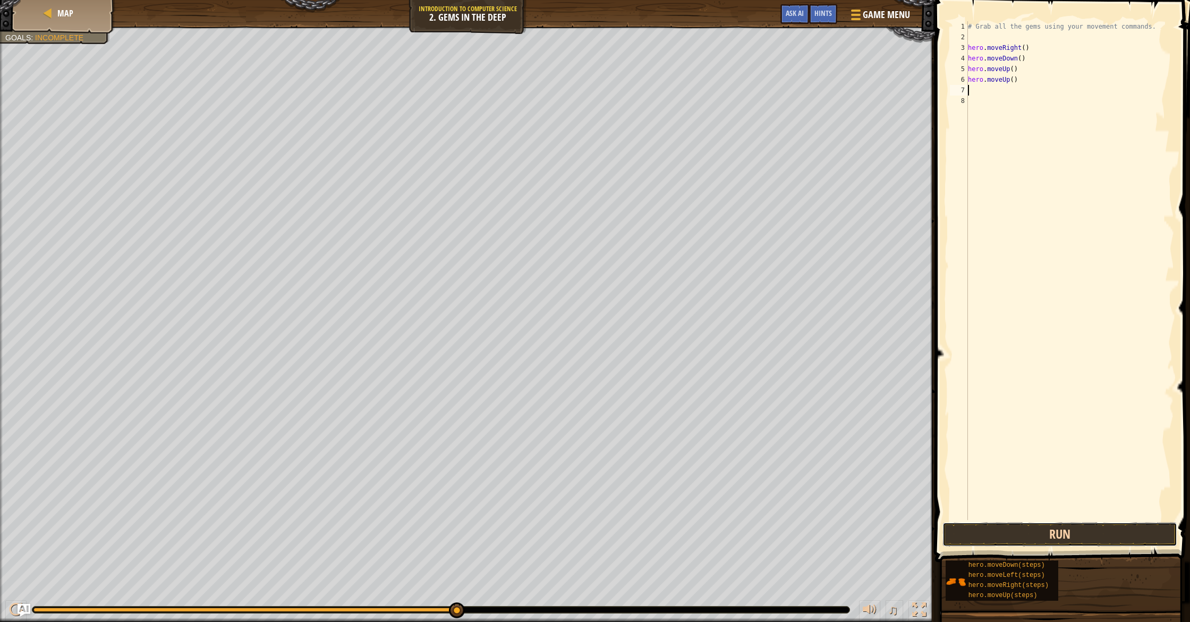
click at [1101, 530] on button "Run" at bounding box center [1059, 535] width 235 height 24
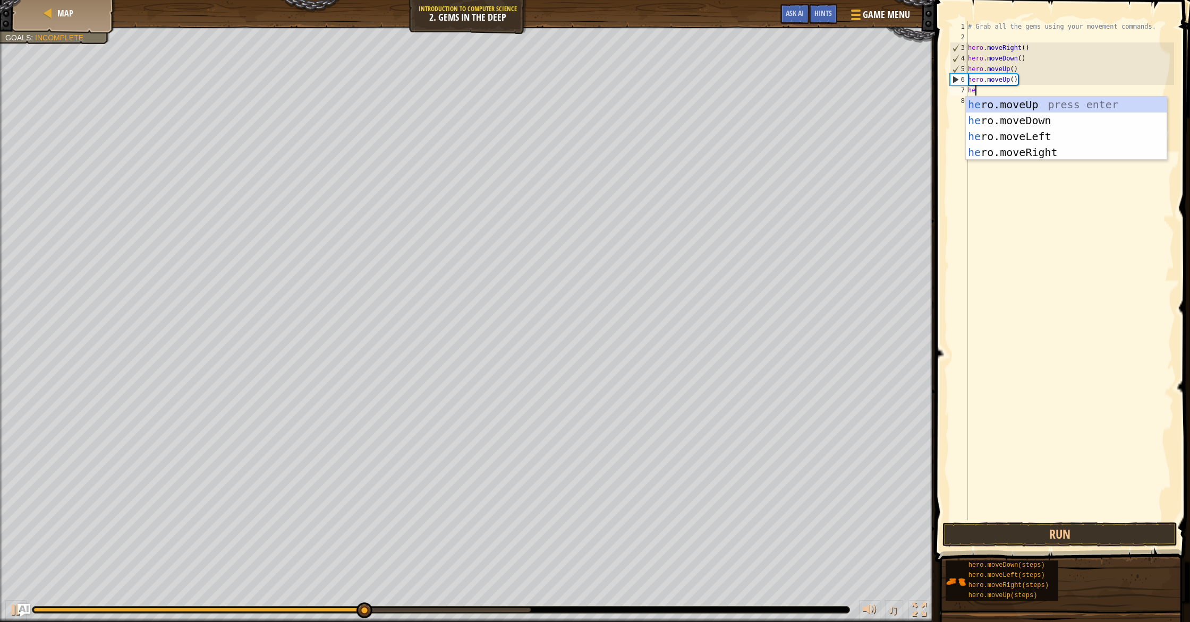
type textarea "hero"
click at [1063, 149] on div "hero .moveUp press enter hero .moveDown press enter hero .moveLeft press enter …" at bounding box center [1066, 145] width 201 height 96
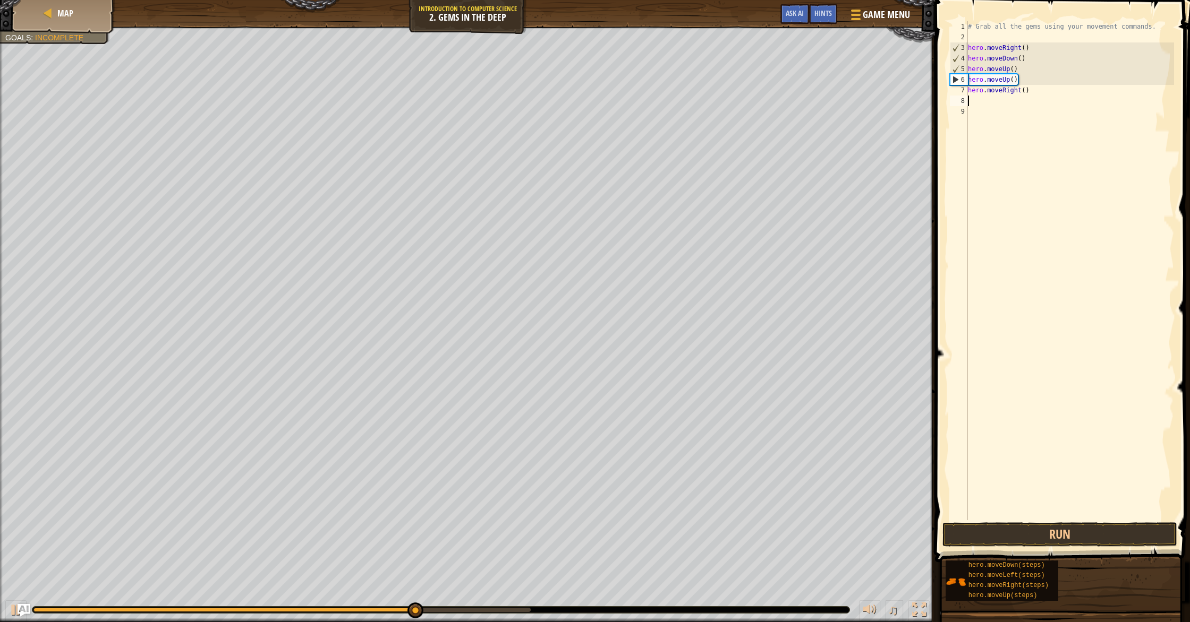
scroll to position [5, 0]
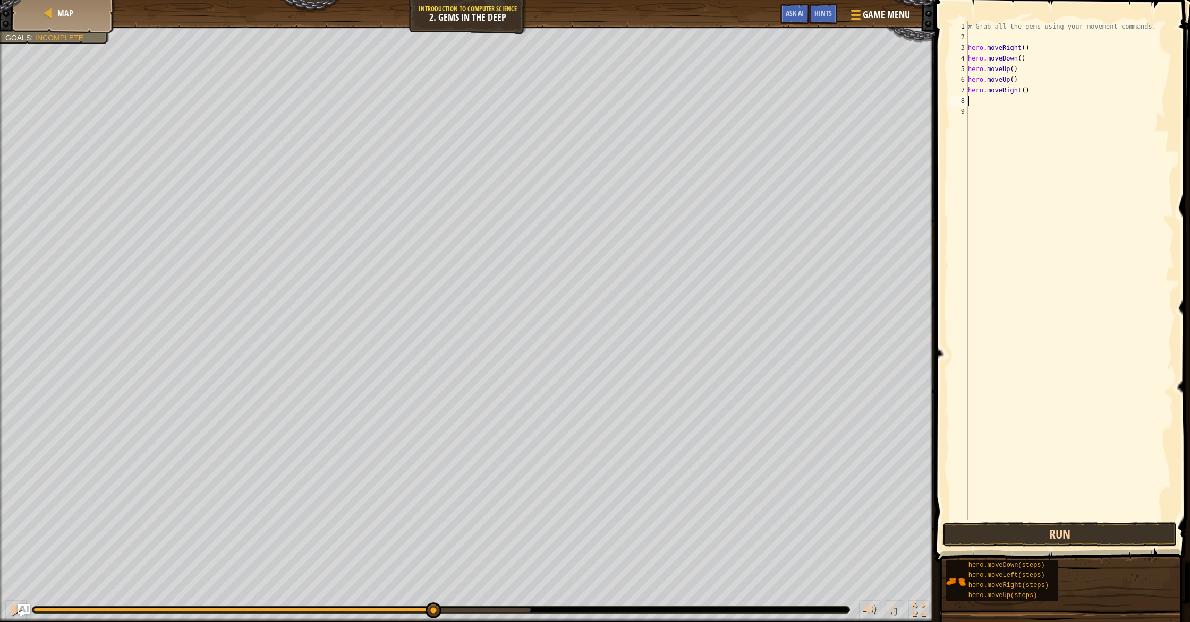
click at [1060, 535] on button "Run" at bounding box center [1059, 535] width 235 height 24
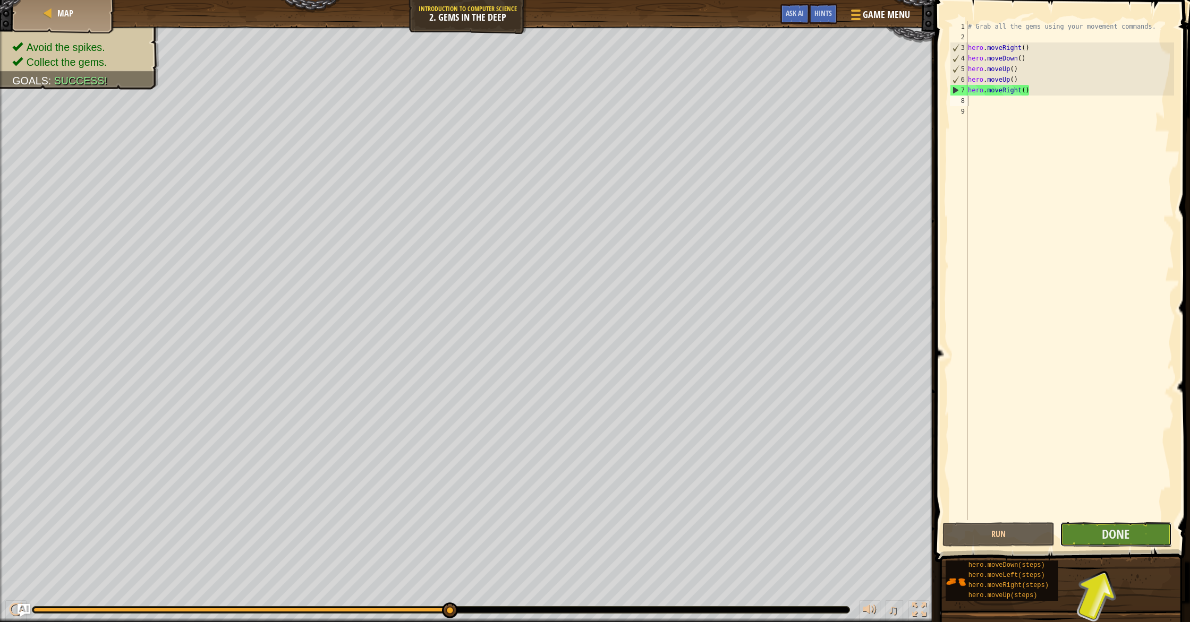
click at [1084, 526] on button "Done" at bounding box center [1116, 535] width 112 height 24
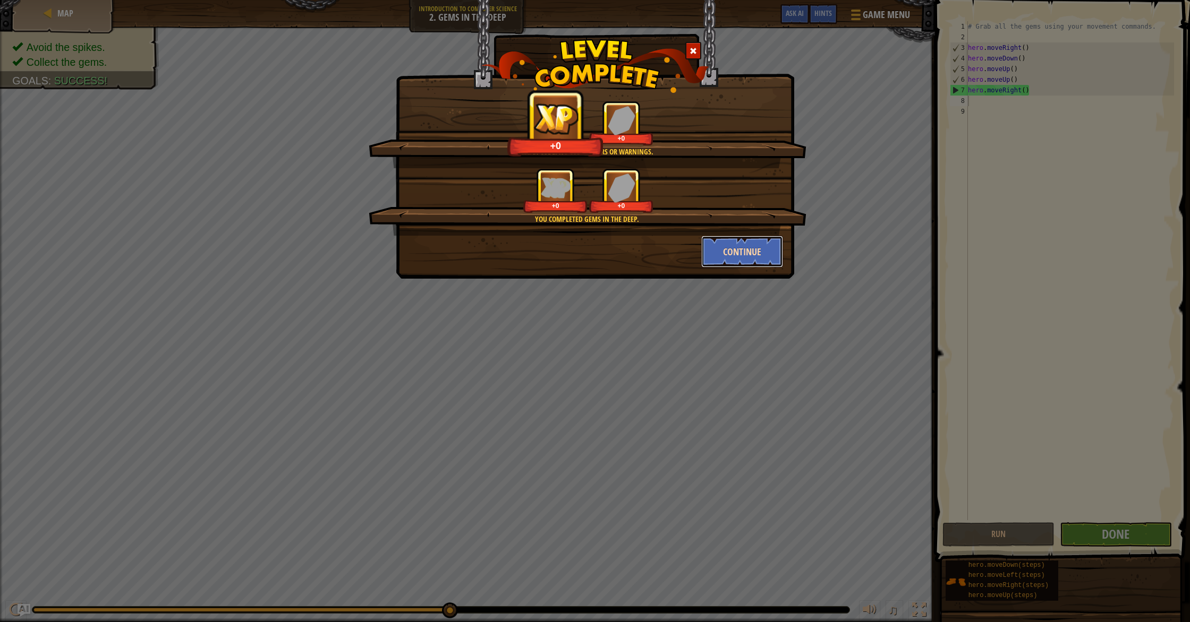
click at [729, 252] on button "Continue" at bounding box center [742, 252] width 82 height 32
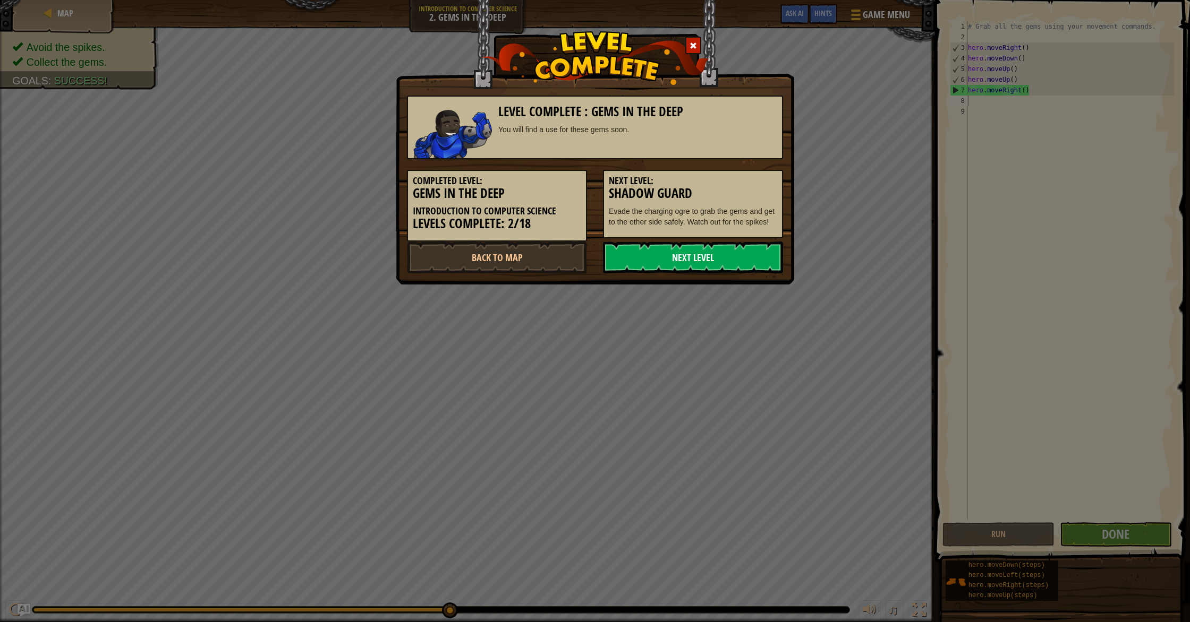
click at [690, 257] on link "Next Level" at bounding box center [693, 258] width 180 height 32
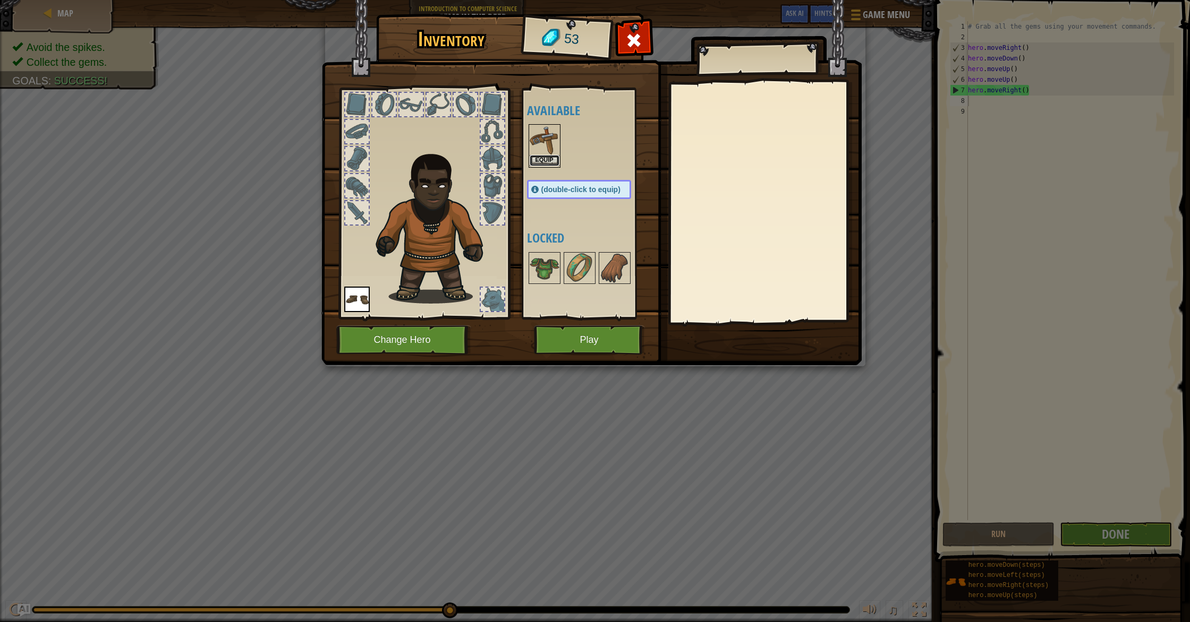
click at [544, 160] on button "Equip" at bounding box center [545, 160] width 30 height 11
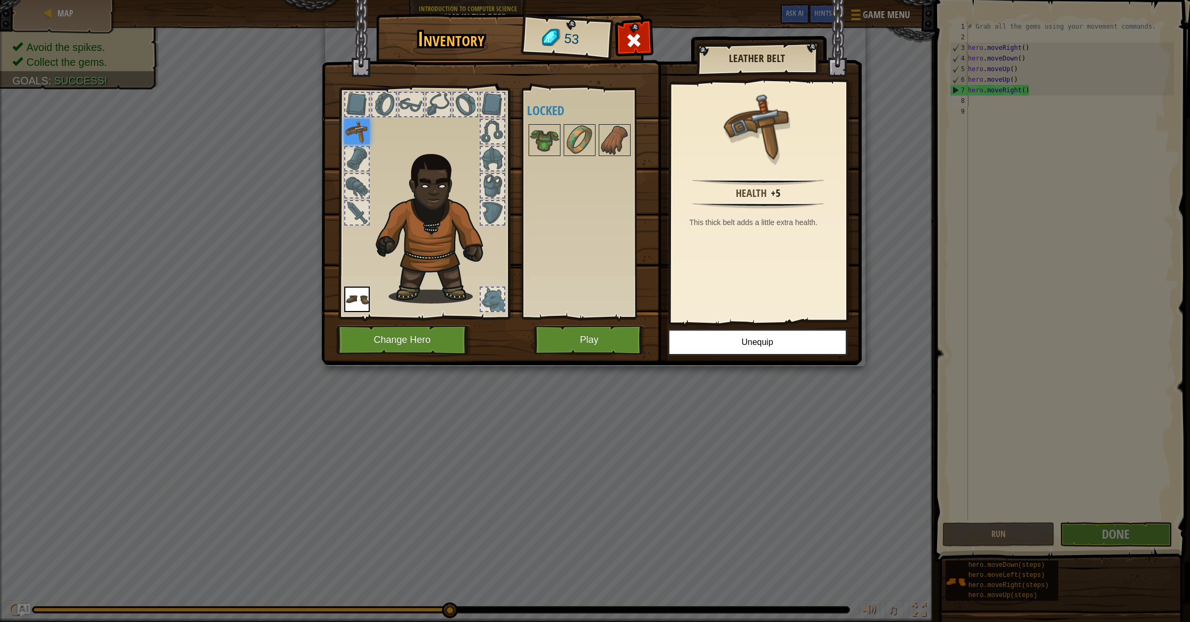
click at [357, 104] on div at bounding box center [356, 104] width 23 height 23
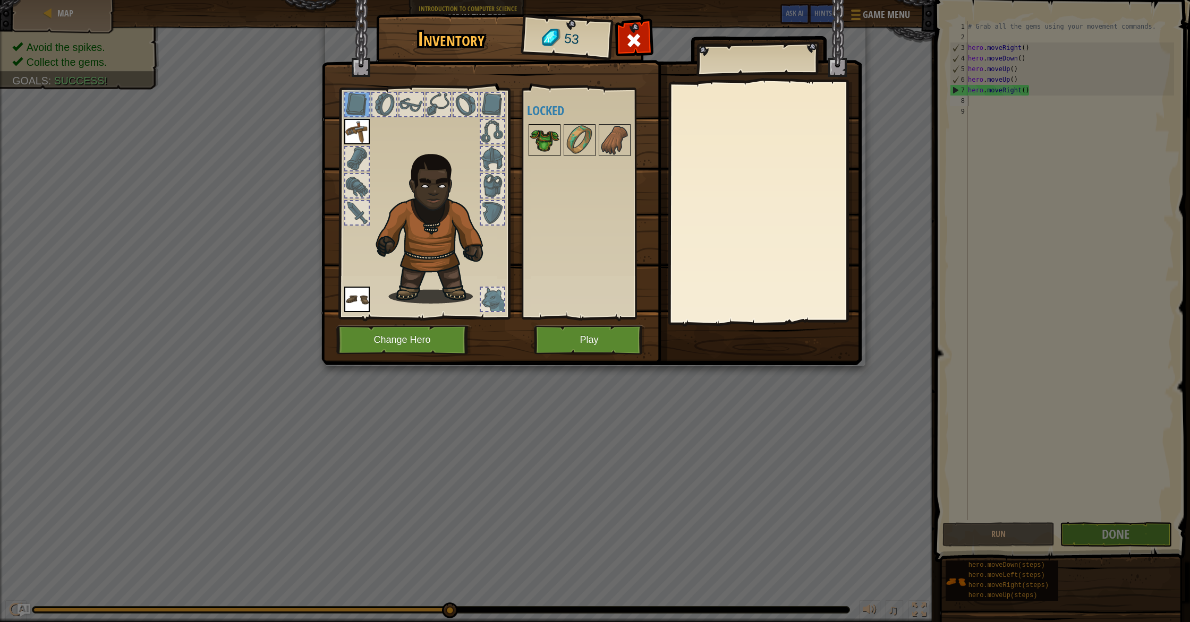
click at [553, 131] on img at bounding box center [545, 140] width 30 height 30
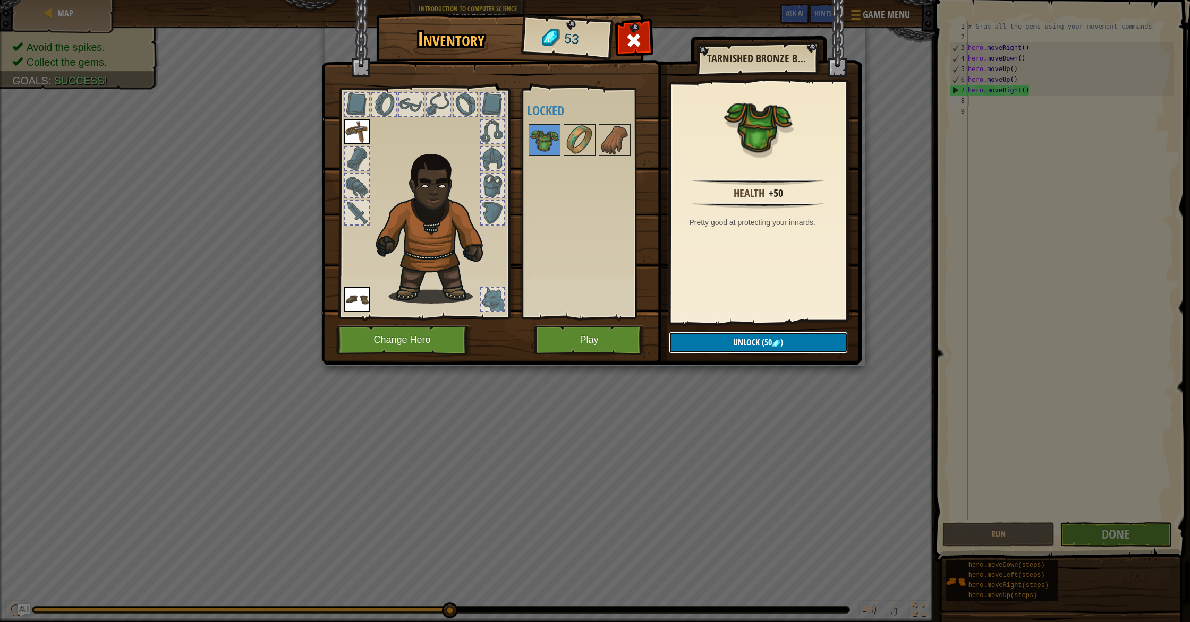
click at [792, 342] on button "Unlock (50 )" at bounding box center [758, 343] width 179 height 22
click at [786, 345] on button "Confirm" at bounding box center [758, 343] width 179 height 22
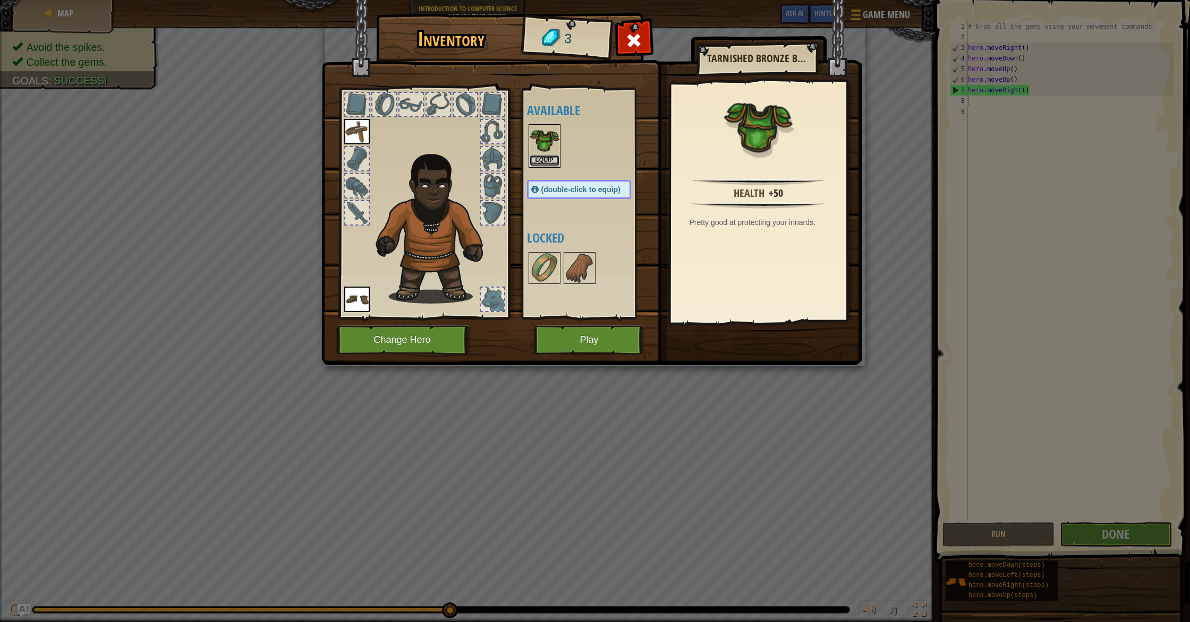
click at [550, 161] on button "Equip" at bounding box center [545, 160] width 30 height 11
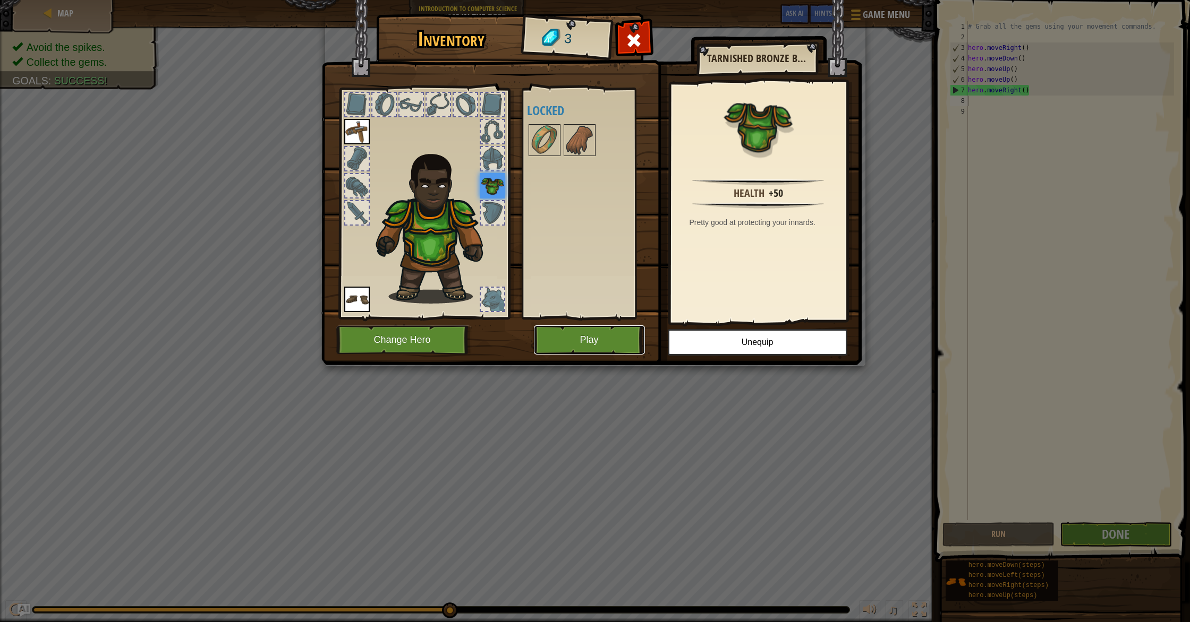
click at [611, 342] on button "Play" at bounding box center [589, 340] width 111 height 29
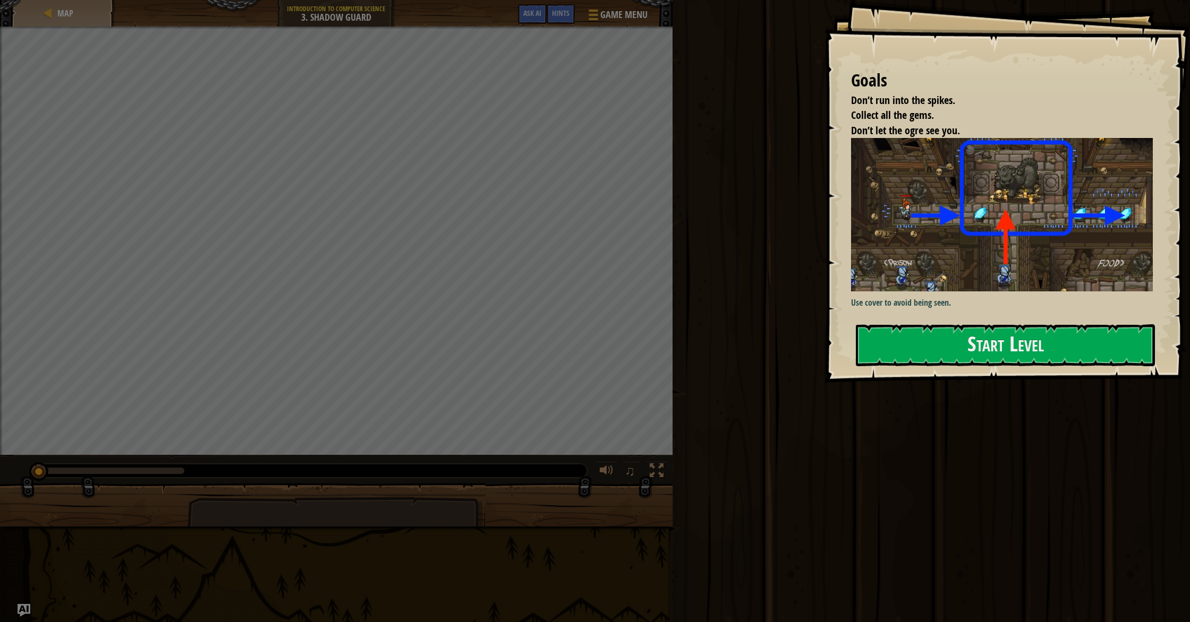
click at [935, 267] on div "Goals Don’t run into the spikes. Collect all the gems. Don’t let the ogre see y…" at bounding box center [1006, 191] width 365 height 383
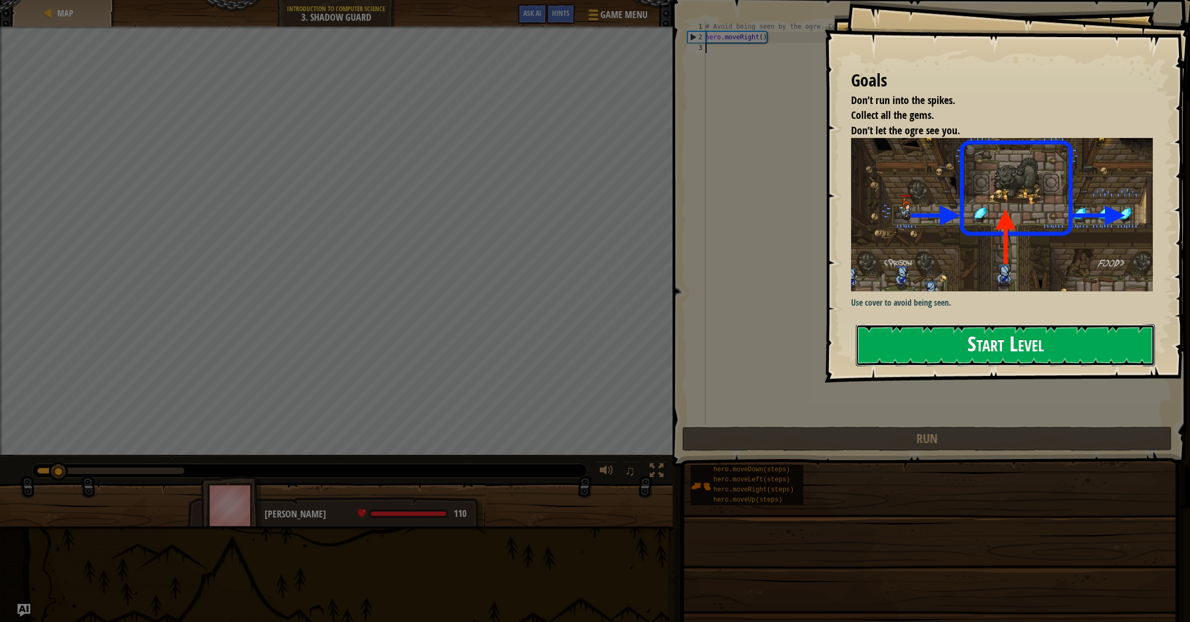
click at [928, 331] on button "Start Level" at bounding box center [1005, 346] width 299 height 42
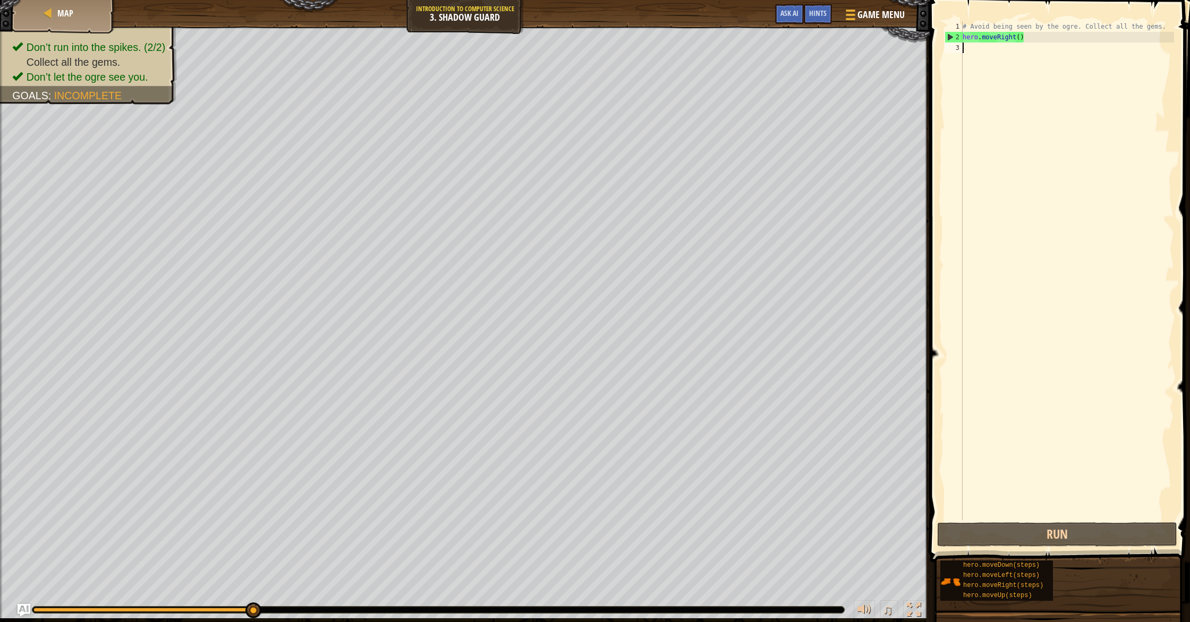
click at [983, 45] on div "# Avoid being seen by the ogre. Collect all the gems. hero . moveRight ( )" at bounding box center [1067, 281] width 214 height 521
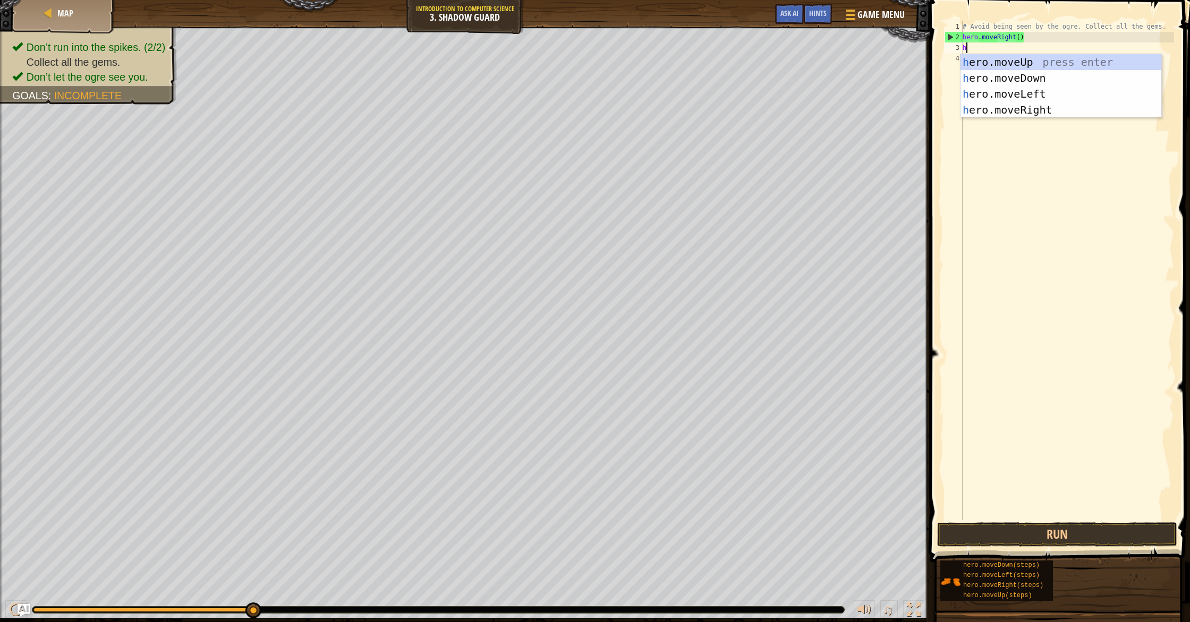
scroll to position [5, 0]
type textarea "hero"
click at [1032, 110] on div "hero .moveUp press enter hero .moveDown press enter hero .moveLeft press enter …" at bounding box center [1060, 102] width 201 height 96
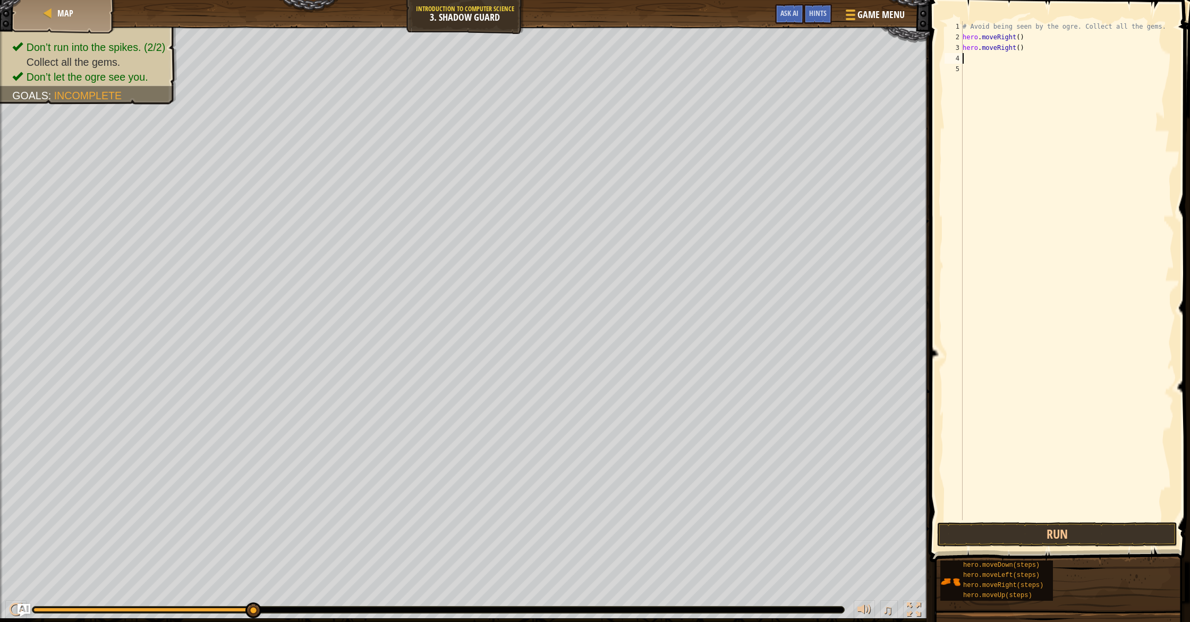
scroll to position [5, 0]
click at [1042, 543] on button "Run" at bounding box center [1057, 535] width 240 height 24
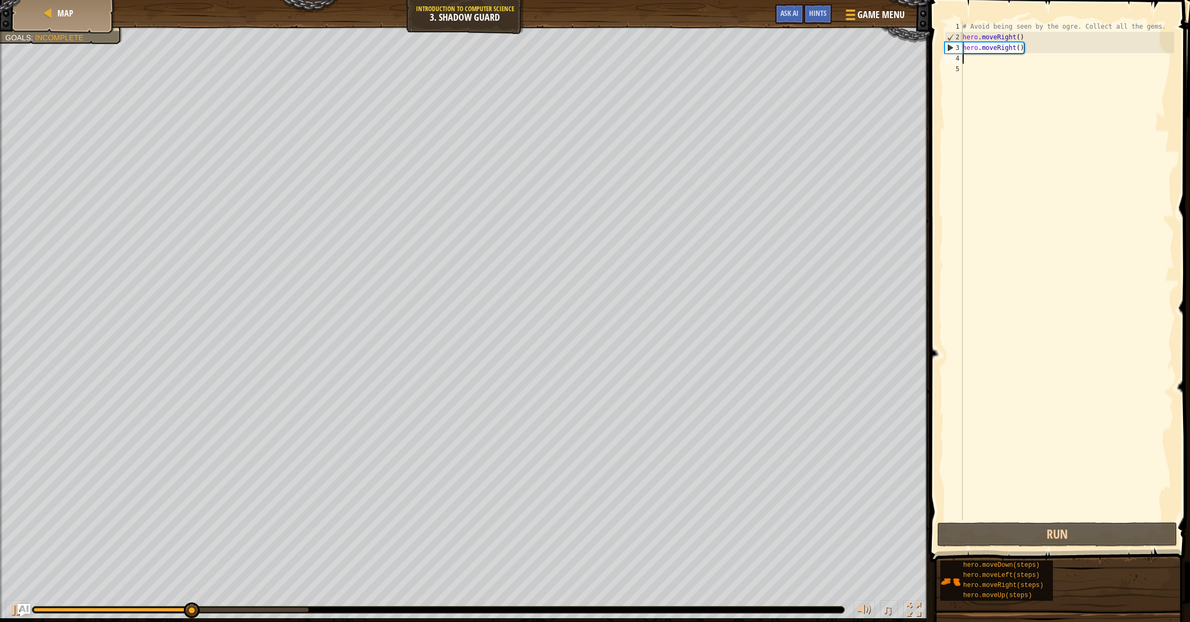
type textarea "a"
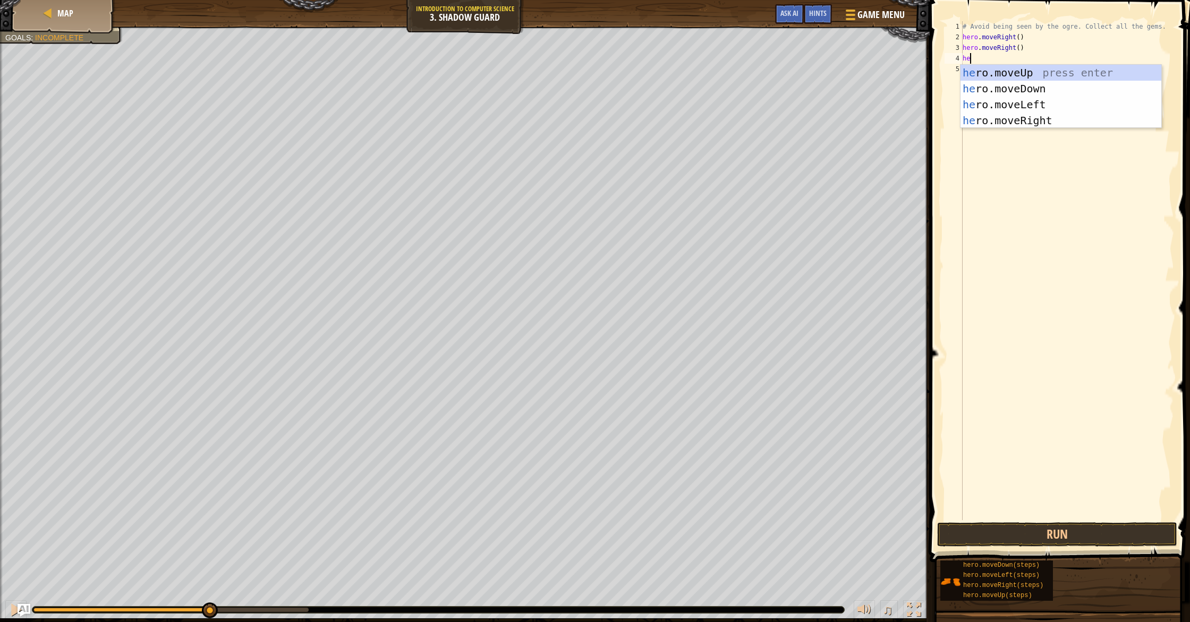
type textarea "h"
type textarea "her"
click at [1021, 123] on div "her o.moveUp press enter her o.moveDown press enter her o.moveLeft press enter …" at bounding box center [1060, 113] width 201 height 96
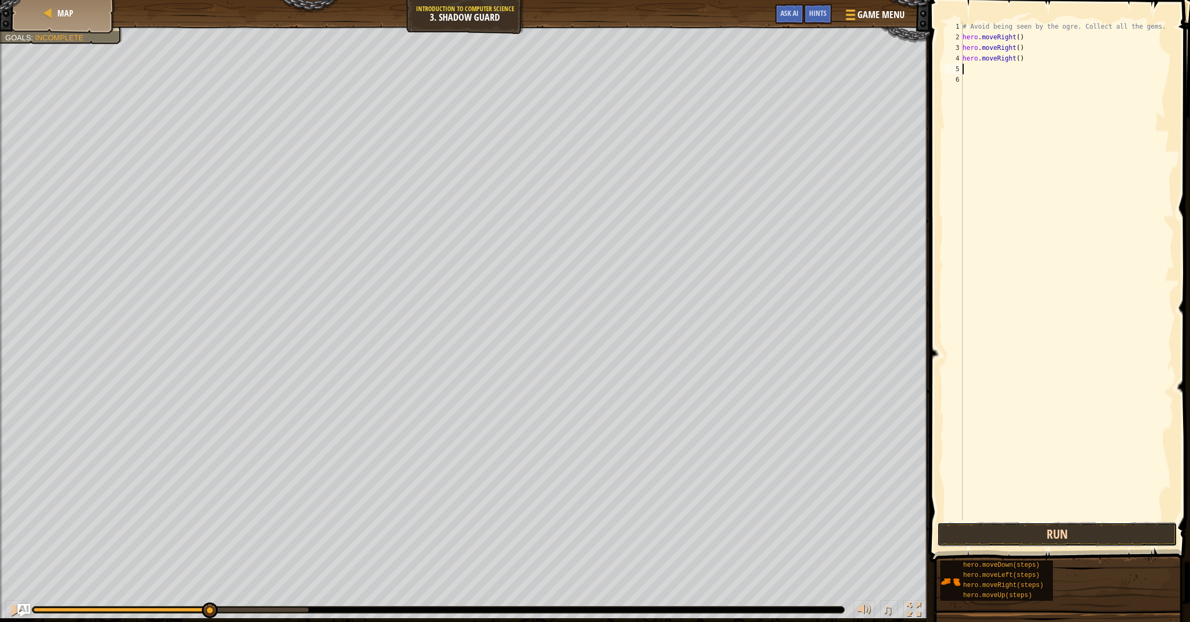
click at [1054, 533] on button "Run" at bounding box center [1057, 535] width 240 height 24
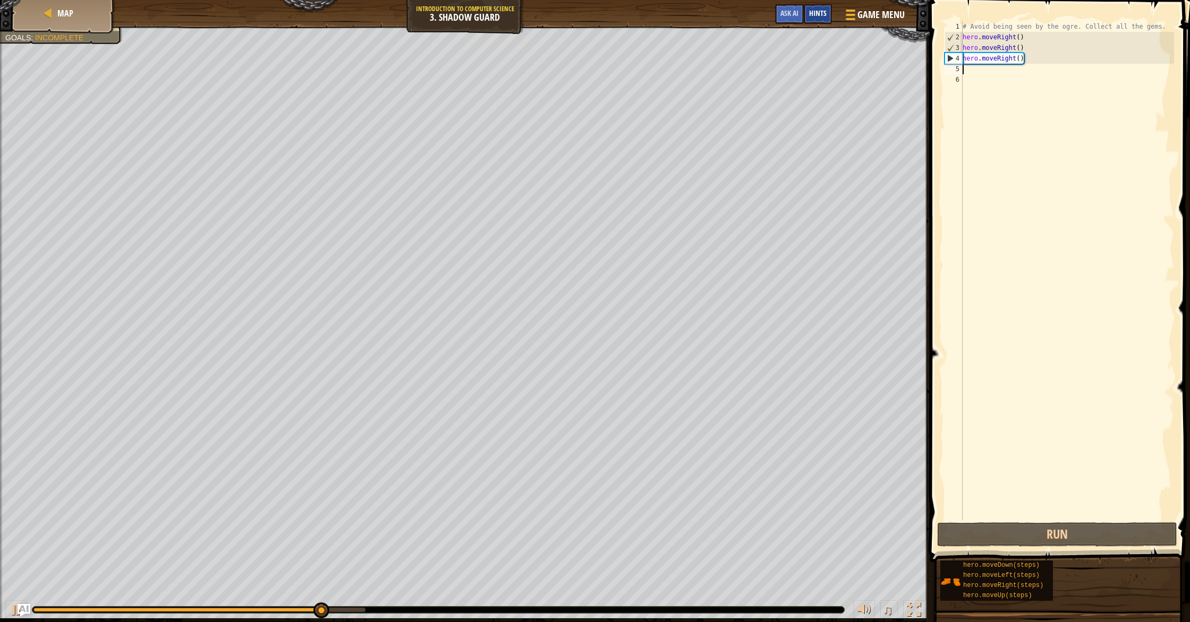
click at [822, 11] on span "Hints" at bounding box center [818, 13] width 18 height 10
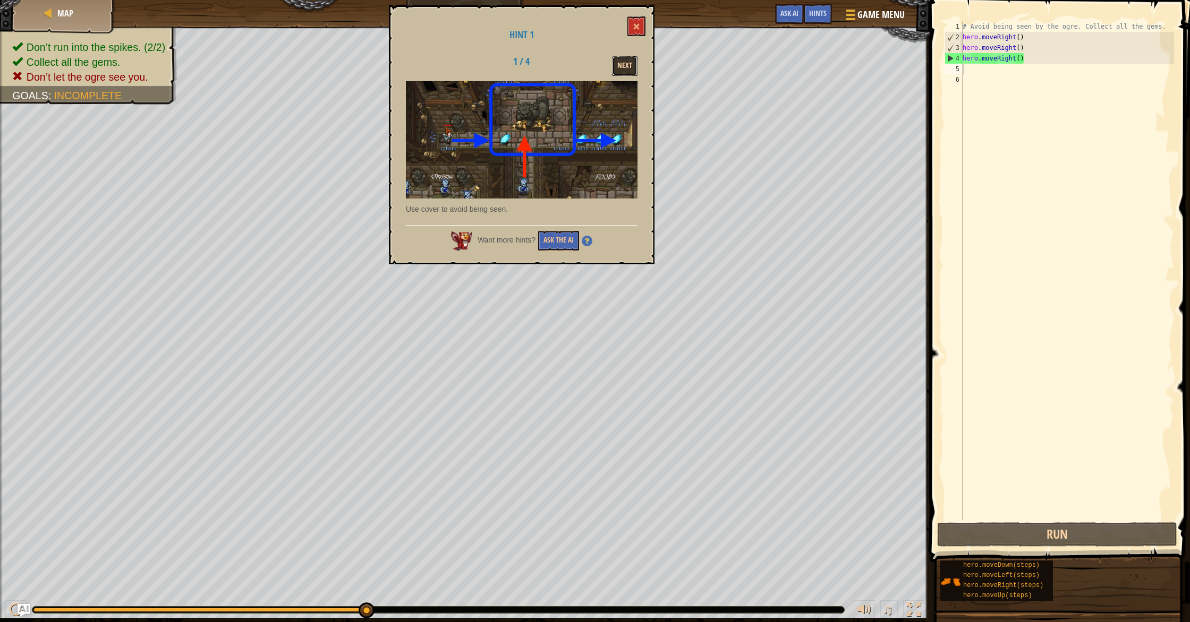
click at [625, 65] on button "Next" at bounding box center [624, 66] width 25 height 20
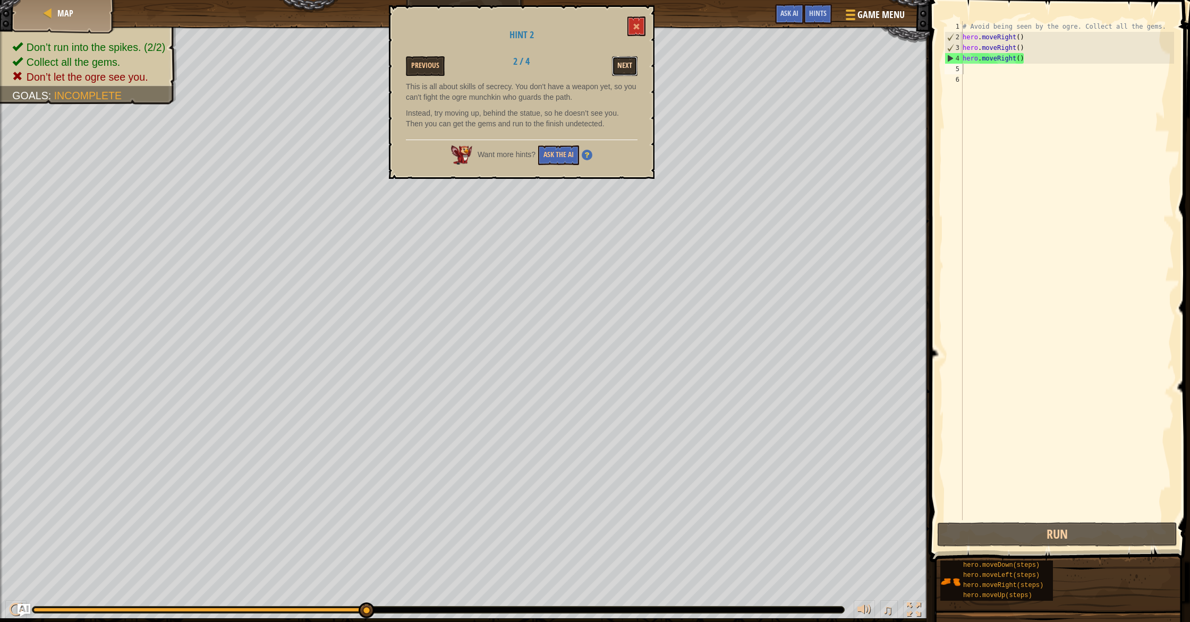
click at [625, 65] on button "Next" at bounding box center [624, 66] width 25 height 20
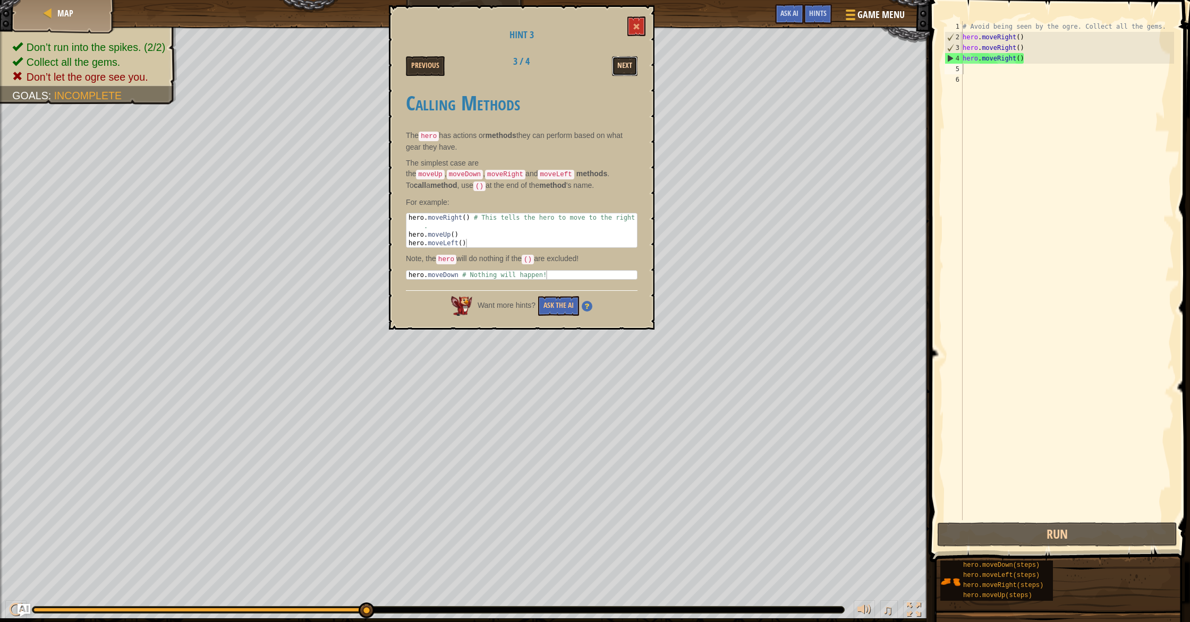
click at [619, 68] on button "Next" at bounding box center [624, 66] width 25 height 20
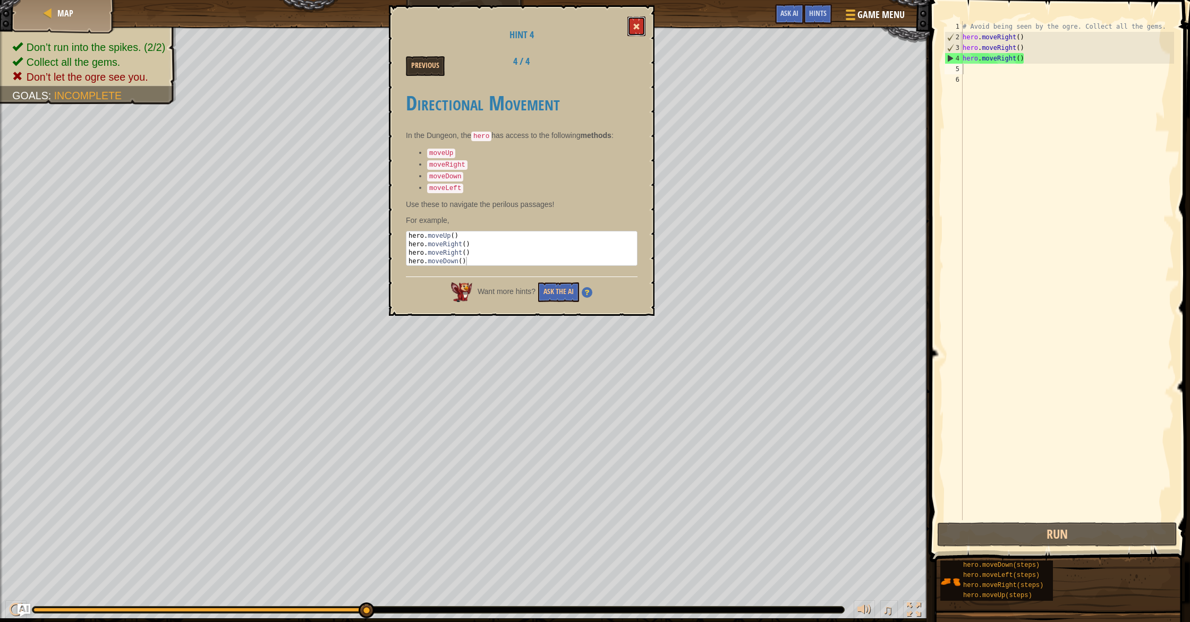
click at [633, 30] on button at bounding box center [636, 26] width 18 height 20
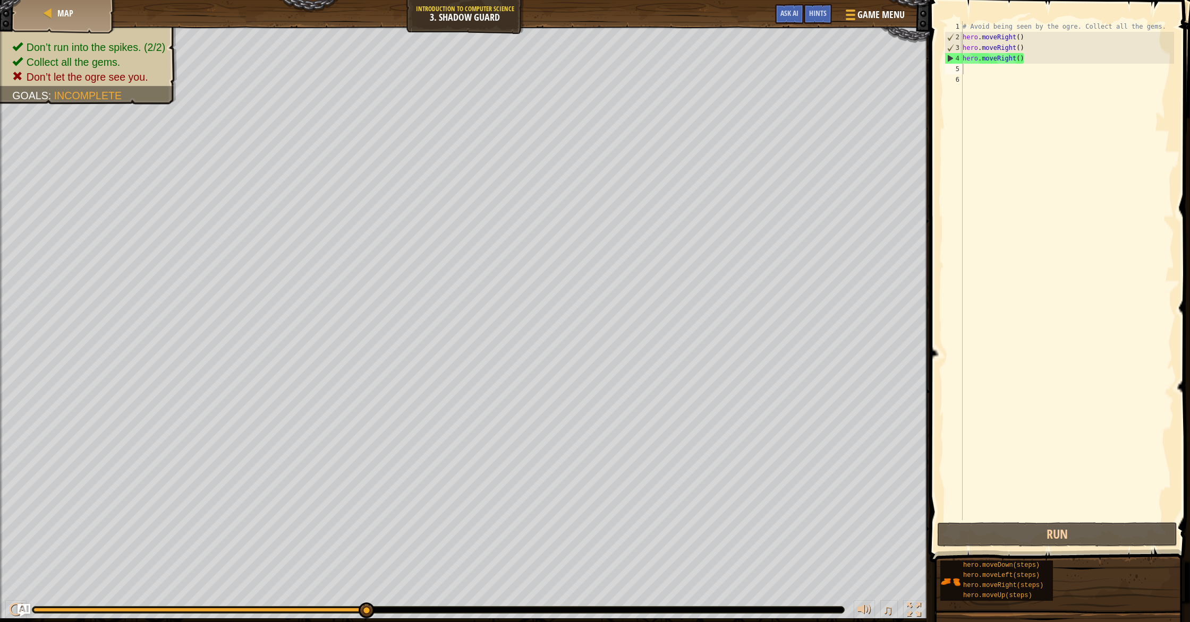
drag, startPoint x: 1017, startPoint y: 300, endPoint x: 1029, endPoint y: 342, distance: 44.1
click at [1017, 300] on div "# Avoid being seen by the ogre. Collect all the gems. hero . moveRight ( ) hero…" at bounding box center [1067, 281] width 214 height 521
click at [1064, 526] on div "1 2 3 4 5 6 # Avoid being seen by the ogre. Collect all the gems. hero . moveRi…" at bounding box center [1057, 302] width 263 height 594
click at [1067, 532] on button "Run" at bounding box center [1057, 535] width 240 height 24
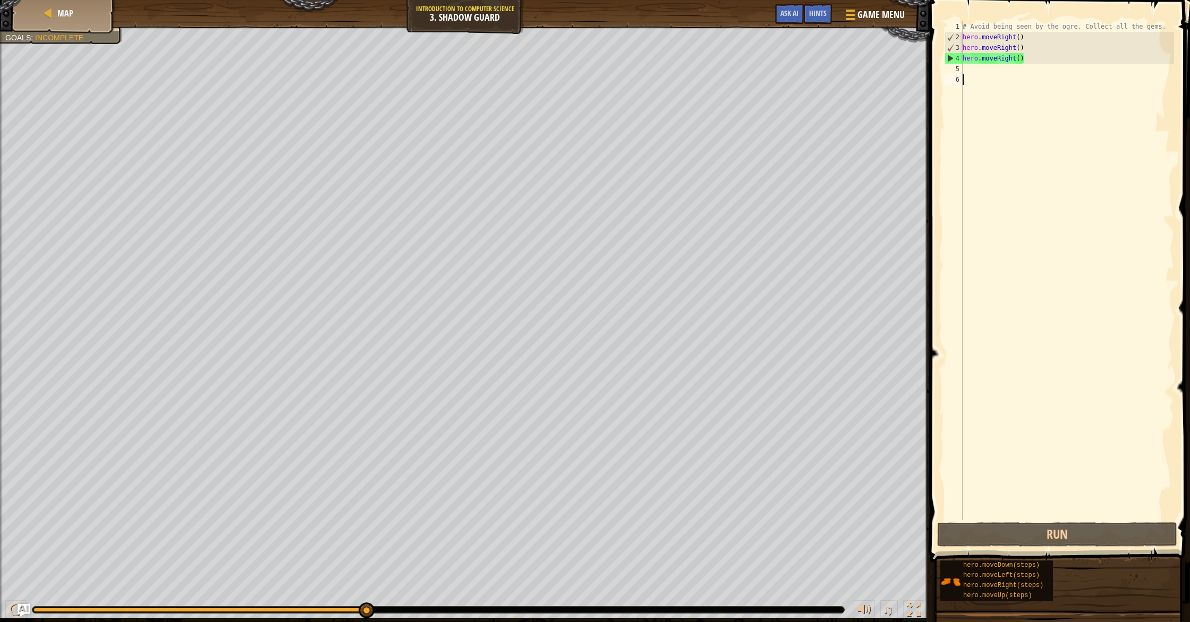
click at [1030, 54] on div "# Avoid being seen by the ogre. Collect all the gems. hero . moveRight ( ) hero…" at bounding box center [1067, 281] width 214 height 521
type textarea "h"
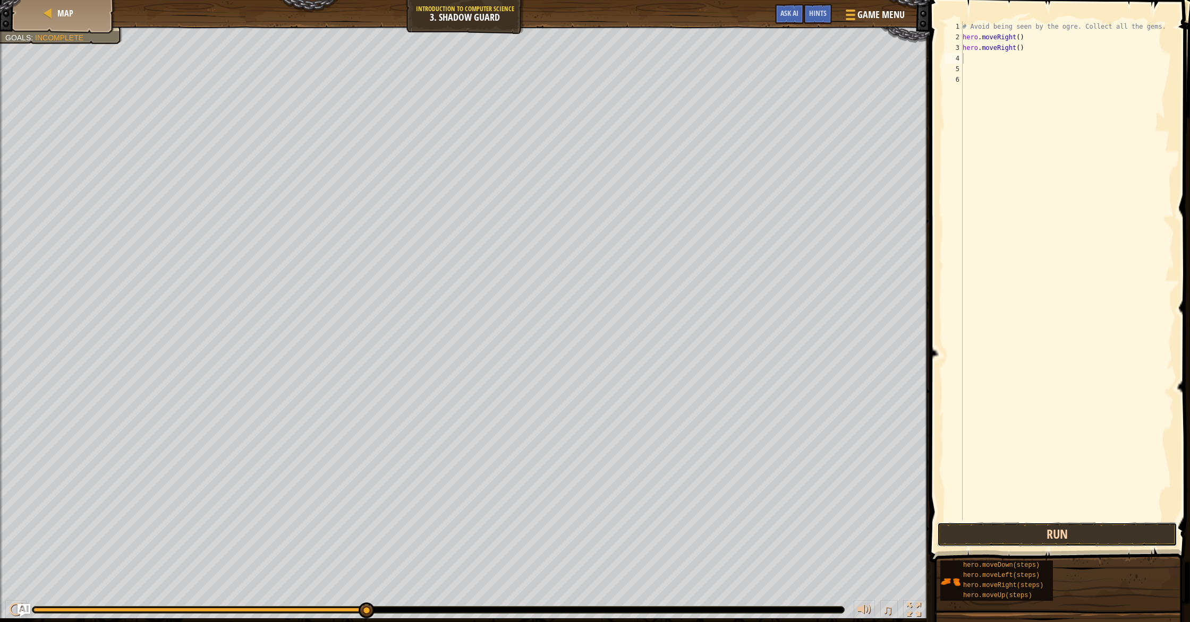
click at [1077, 526] on button "Run" at bounding box center [1057, 535] width 240 height 24
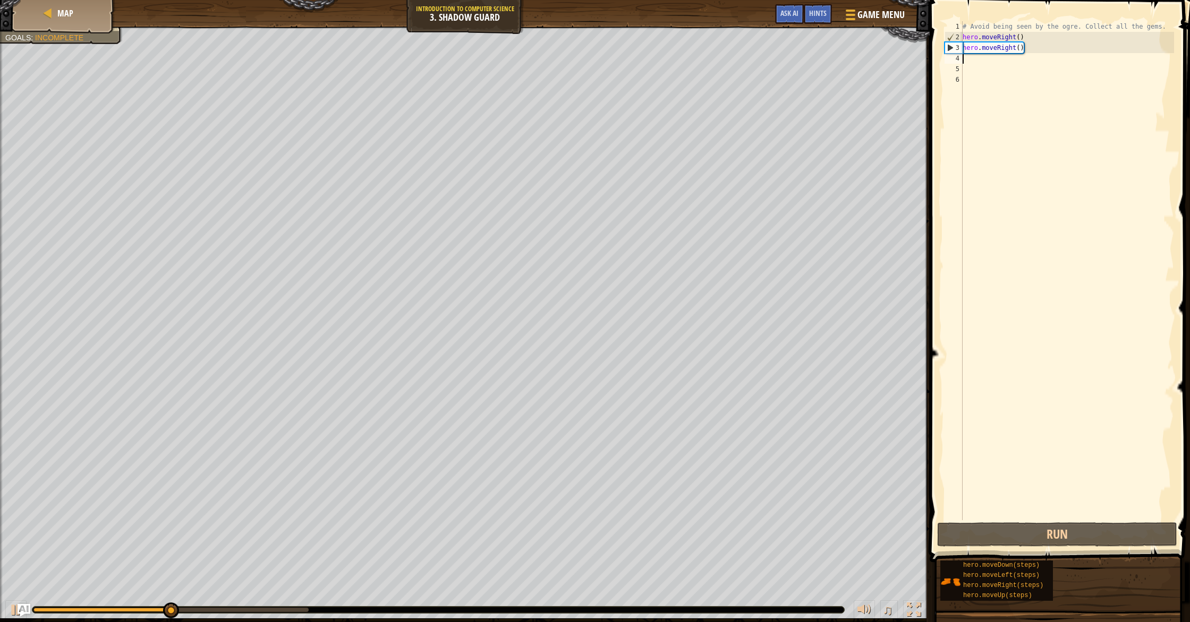
click at [1060, 54] on div "# Avoid being seen by the ogre. Collect all the gems. hero . moveRight ( ) hero…" at bounding box center [1067, 281] width 214 height 521
click at [1000, 47] on div "# Avoid being seen by the ogre. Collect all the gems. hero . moveRight ( ) hero…" at bounding box center [1067, 281] width 214 height 521
click at [1043, 48] on div "# Avoid being seen by the ogre. Collect all the gems. hero . moveRight ( ) hero…" at bounding box center [1067, 281] width 214 height 521
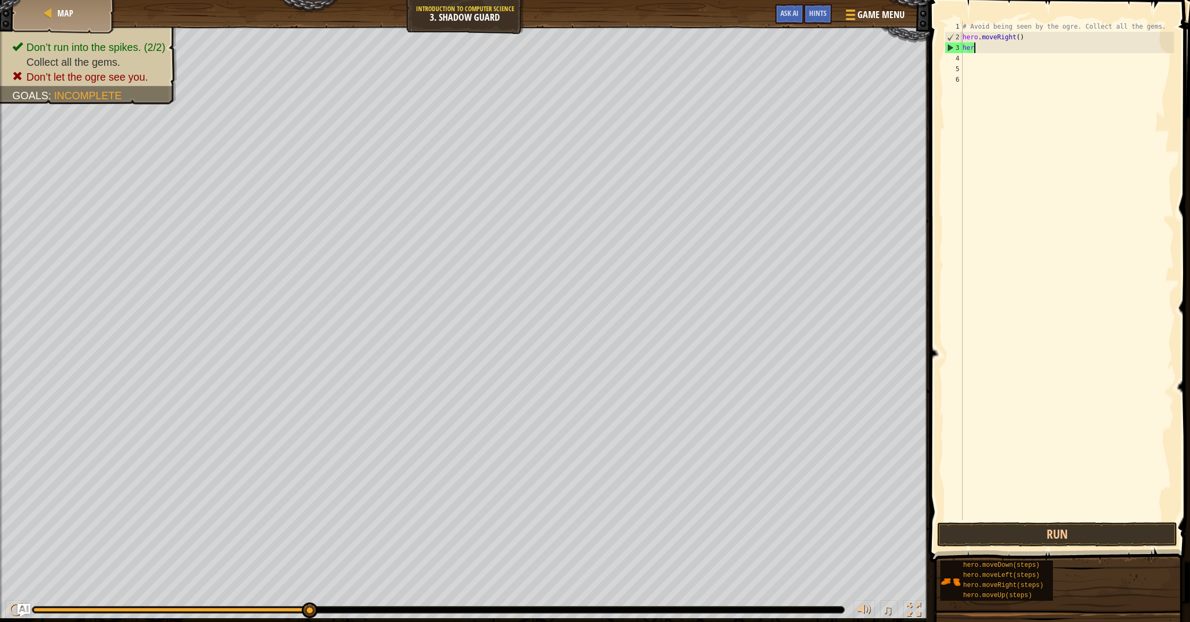
type textarea "h"
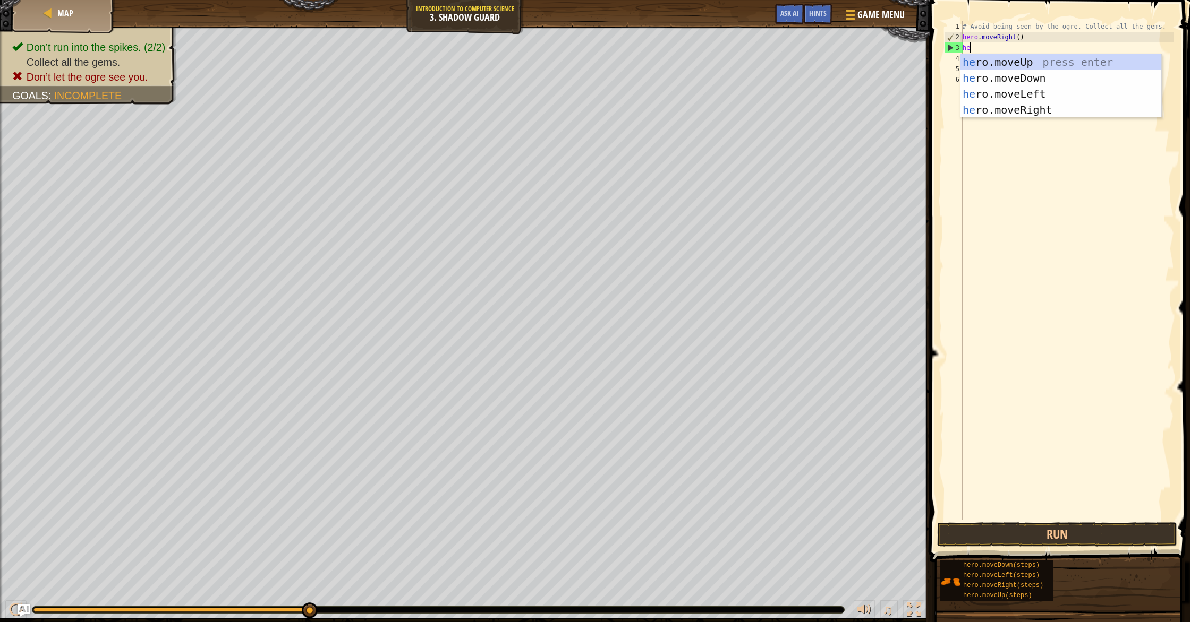
scroll to position [5, 1]
type textarea "hero"
click at [1036, 62] on div "hero .moveUp press enter hero .moveDown press enter hero .moveLeft press enter …" at bounding box center [1060, 102] width 201 height 96
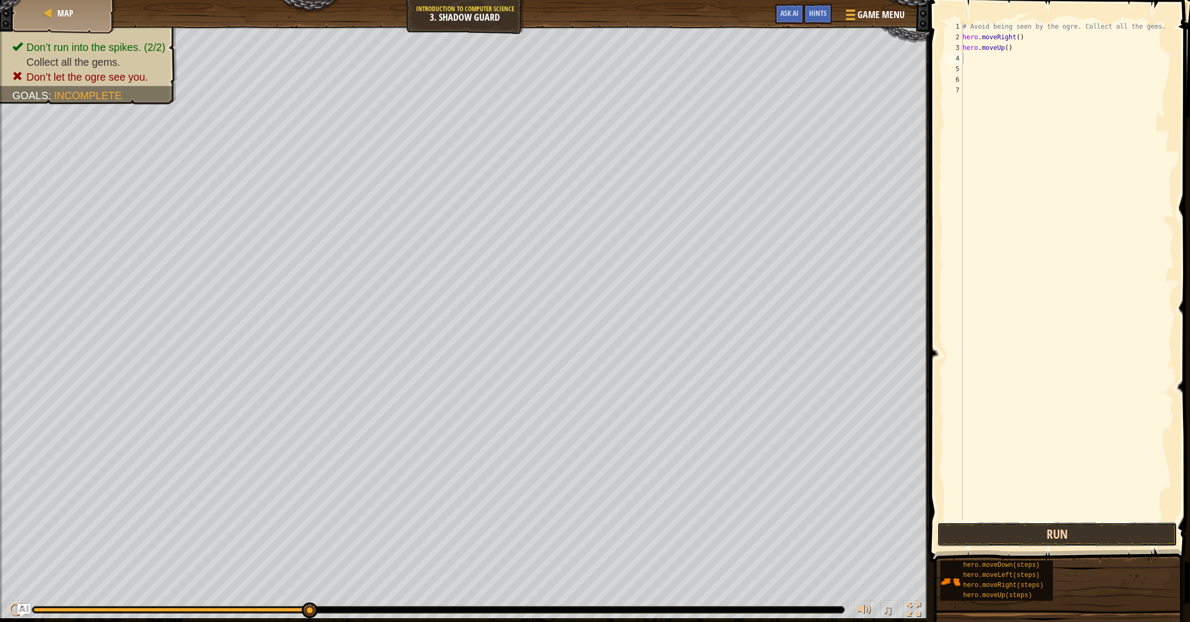
click at [1046, 541] on button "Run" at bounding box center [1057, 535] width 240 height 24
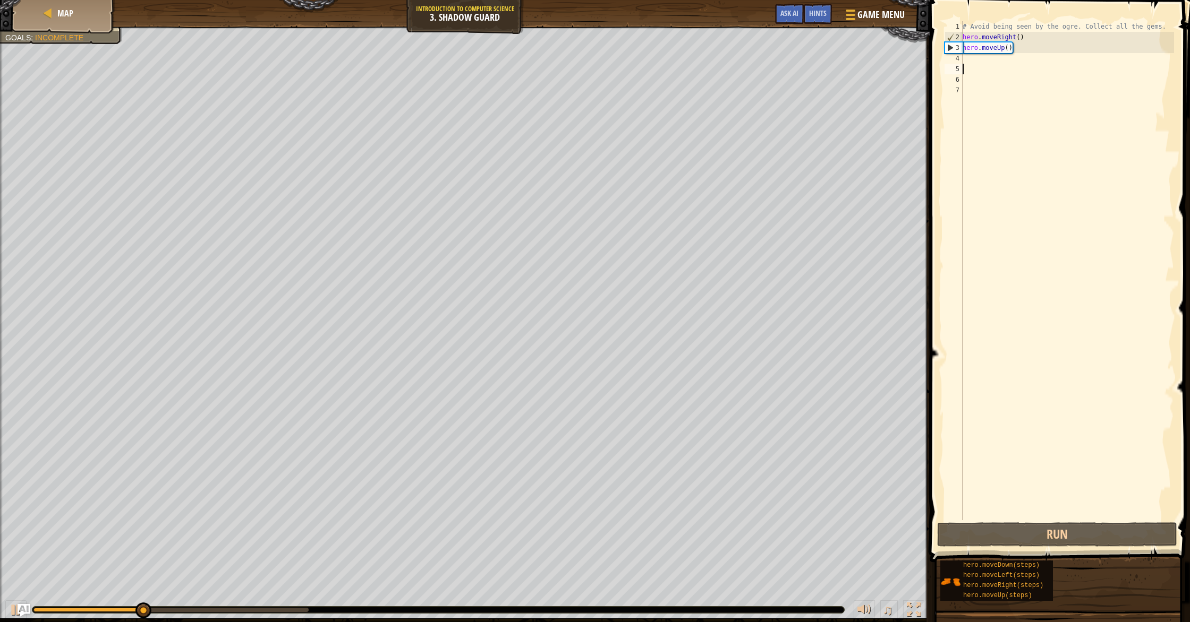
click at [1032, 66] on div "# Avoid being seen by the ogre. Collect all the gems. hero . moveRight ( ) hero…" at bounding box center [1067, 281] width 214 height 521
click at [1016, 54] on div "# Avoid being seen by the ogre. Collect all the gems. hero . moveRight ( ) hero…" at bounding box center [1067, 281] width 214 height 521
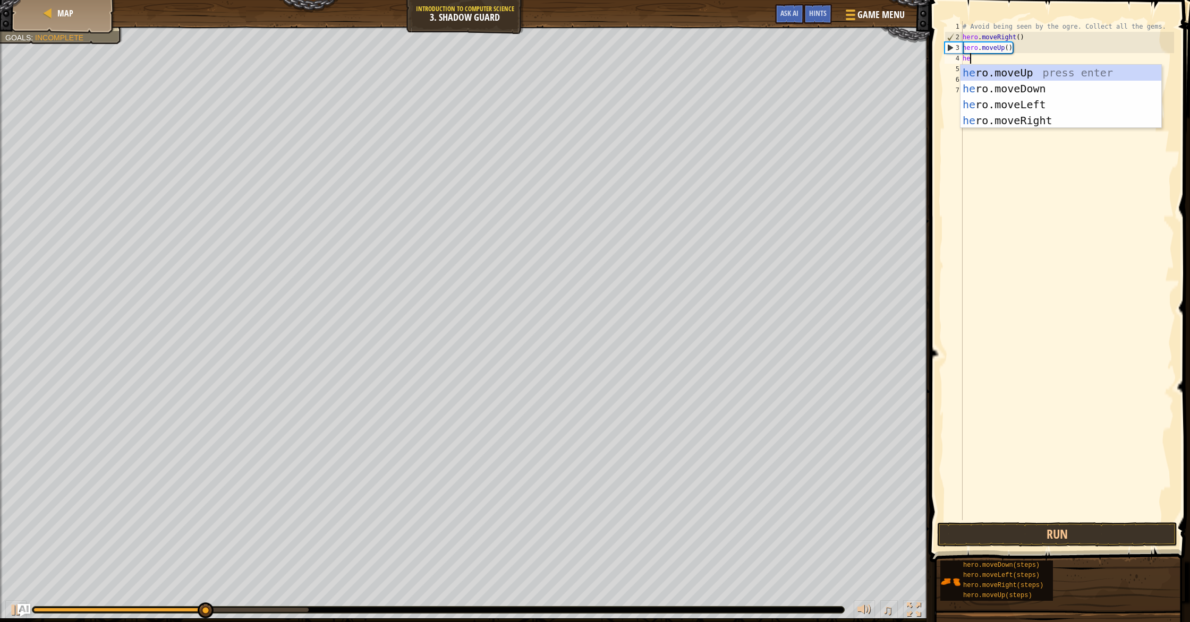
scroll to position [5, 1]
type textarea "hero"
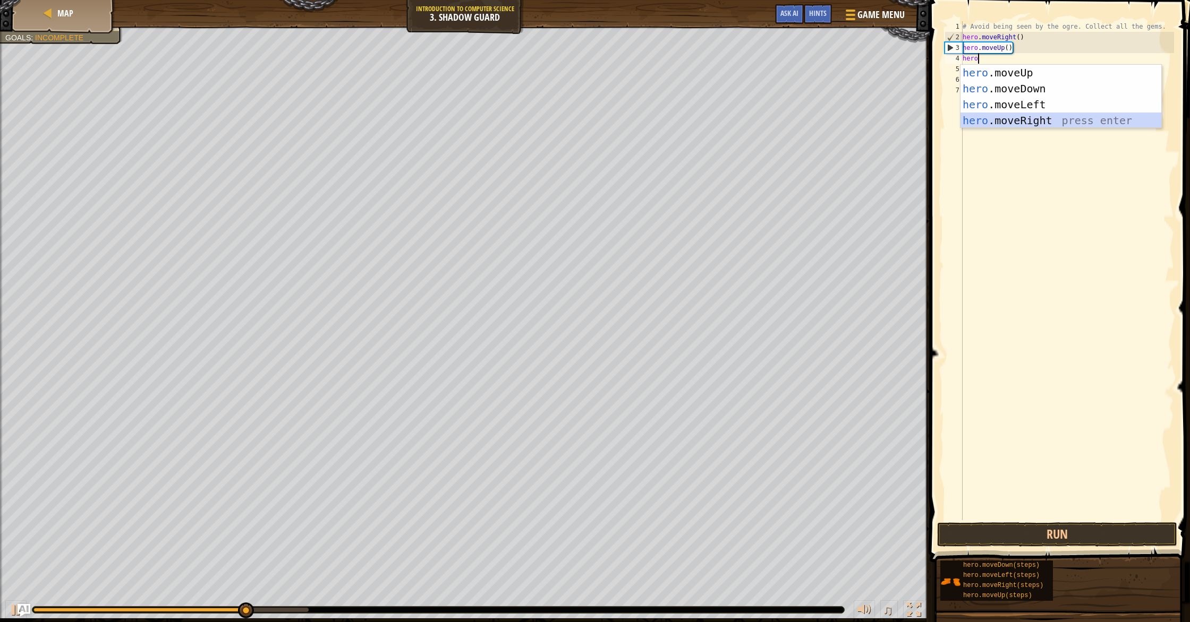
click at [1023, 122] on div "hero .moveUp press enter hero .moveDown press enter hero .moveLeft press enter …" at bounding box center [1060, 113] width 201 height 96
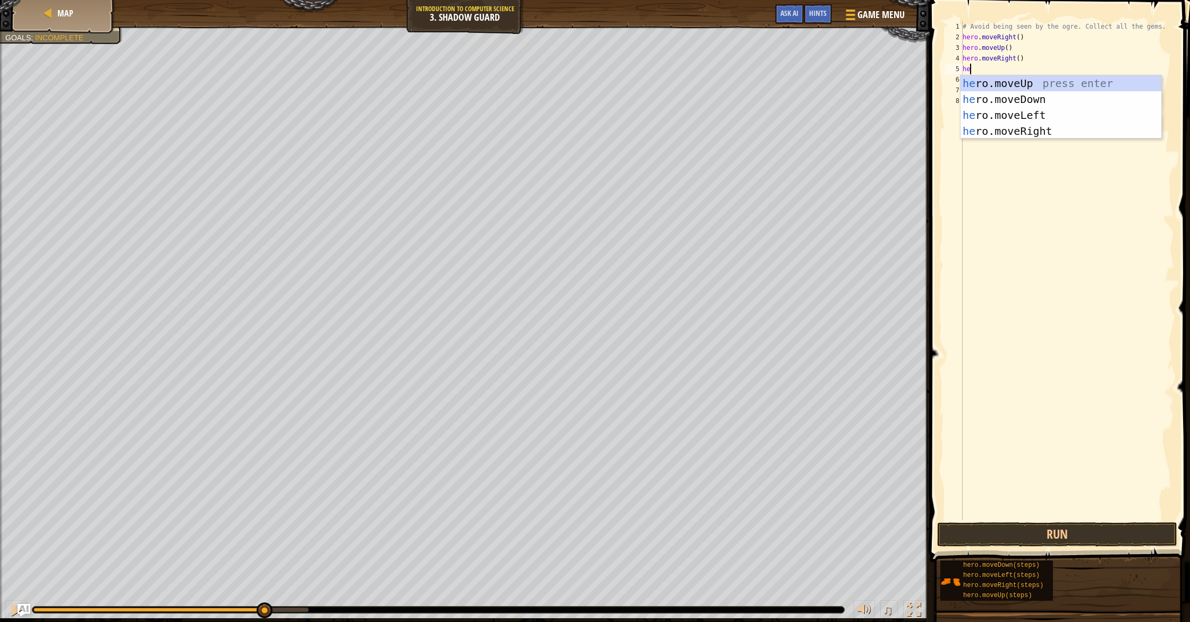
type textarea "hero"
click at [1053, 104] on div "hero .moveUp press enter hero .moveDown press enter hero .moveLeft press enter …" at bounding box center [1060, 123] width 201 height 96
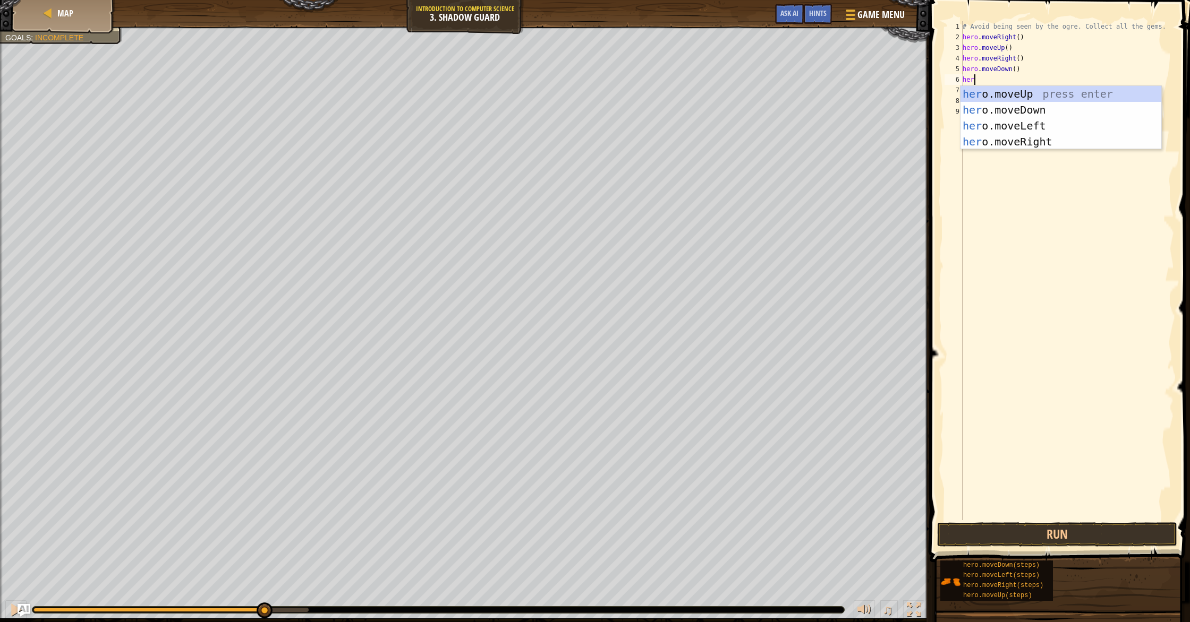
type textarea "hero"
click at [1068, 146] on div "hero .moveUp press enter hero .moveDown press enter hero .moveLeft press enter …" at bounding box center [1060, 134] width 201 height 96
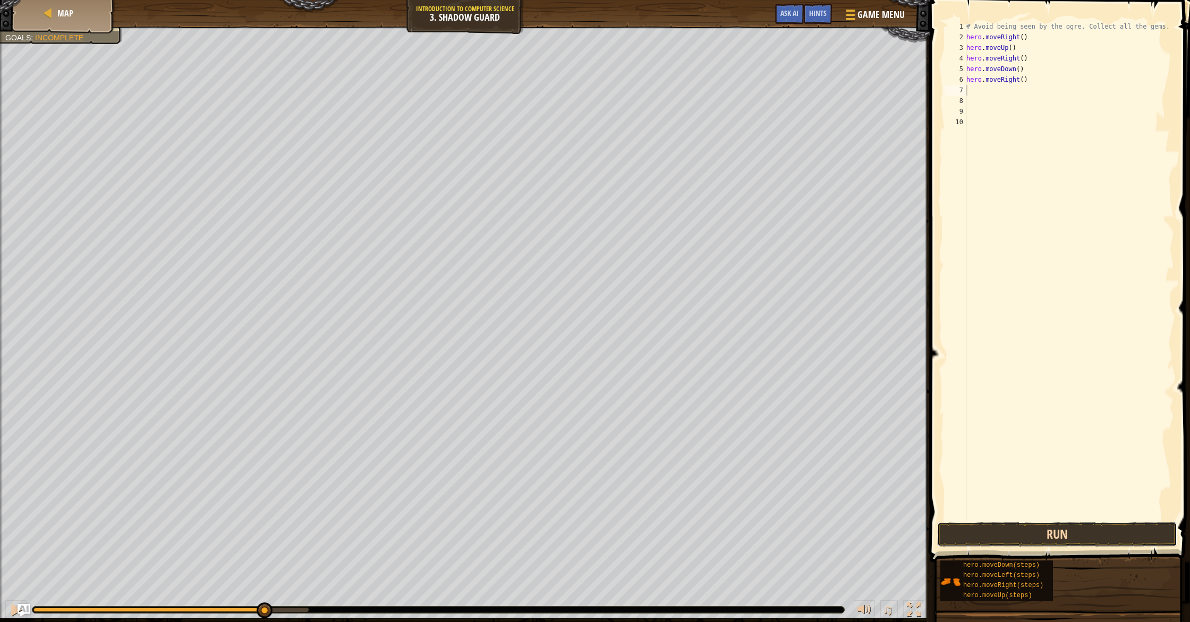
click at [1040, 533] on button "Run" at bounding box center [1057, 535] width 240 height 24
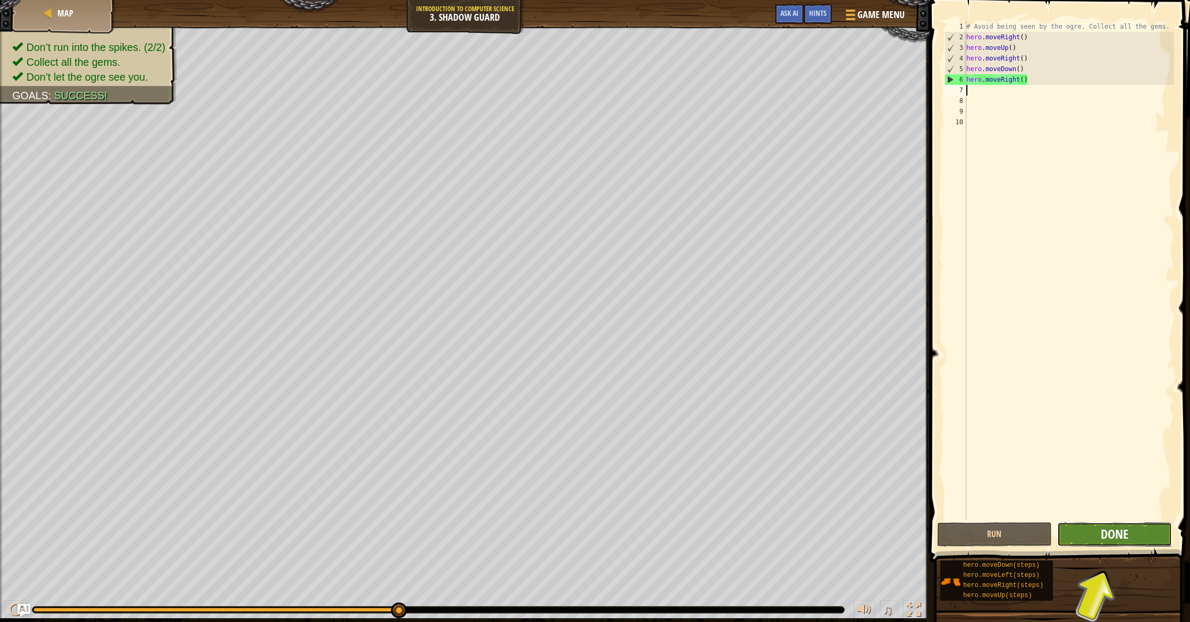
click at [1120, 535] on span "Done" at bounding box center [1115, 534] width 28 height 17
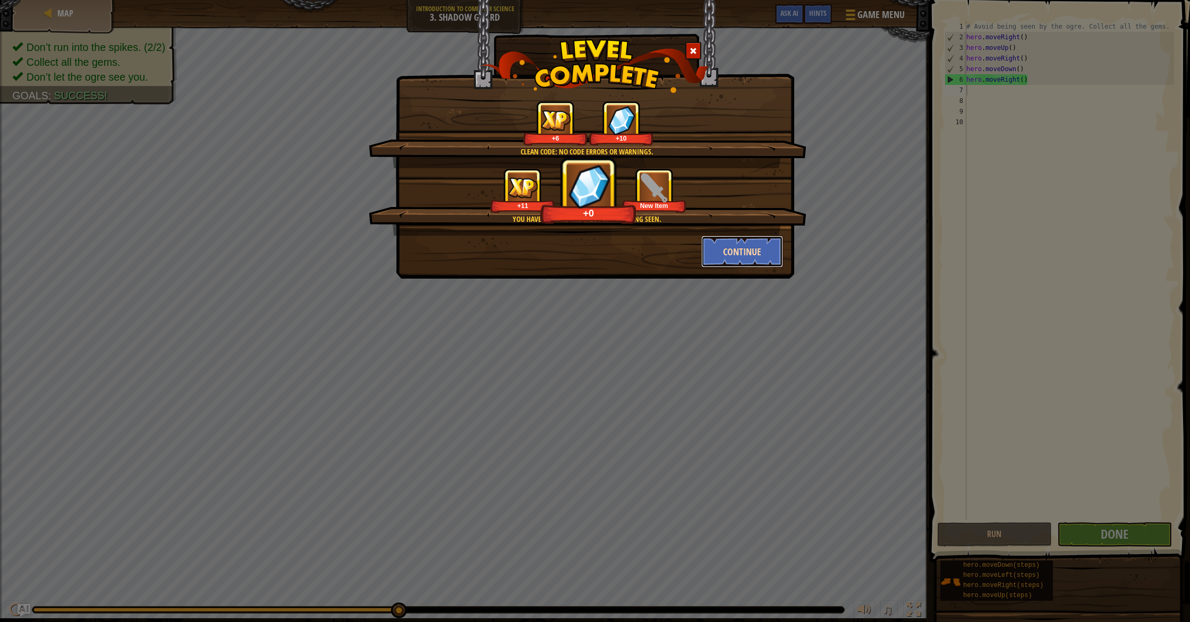
click at [752, 251] on button "Continue" at bounding box center [742, 252] width 82 height 32
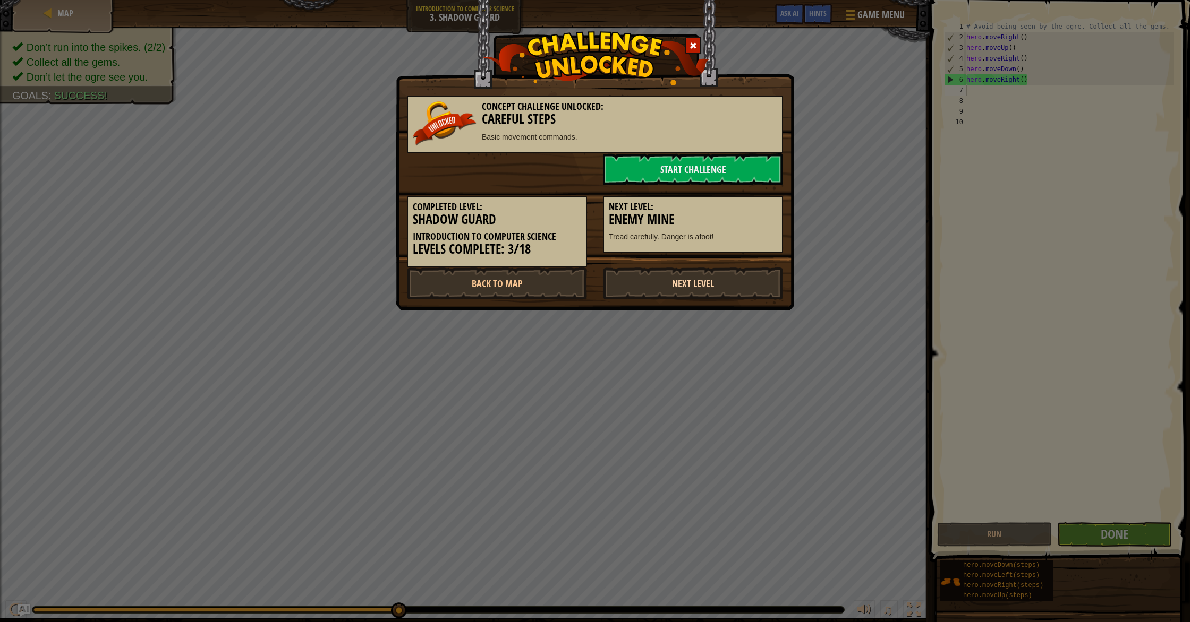
click at [660, 279] on link "Next Level" at bounding box center [693, 284] width 180 height 32
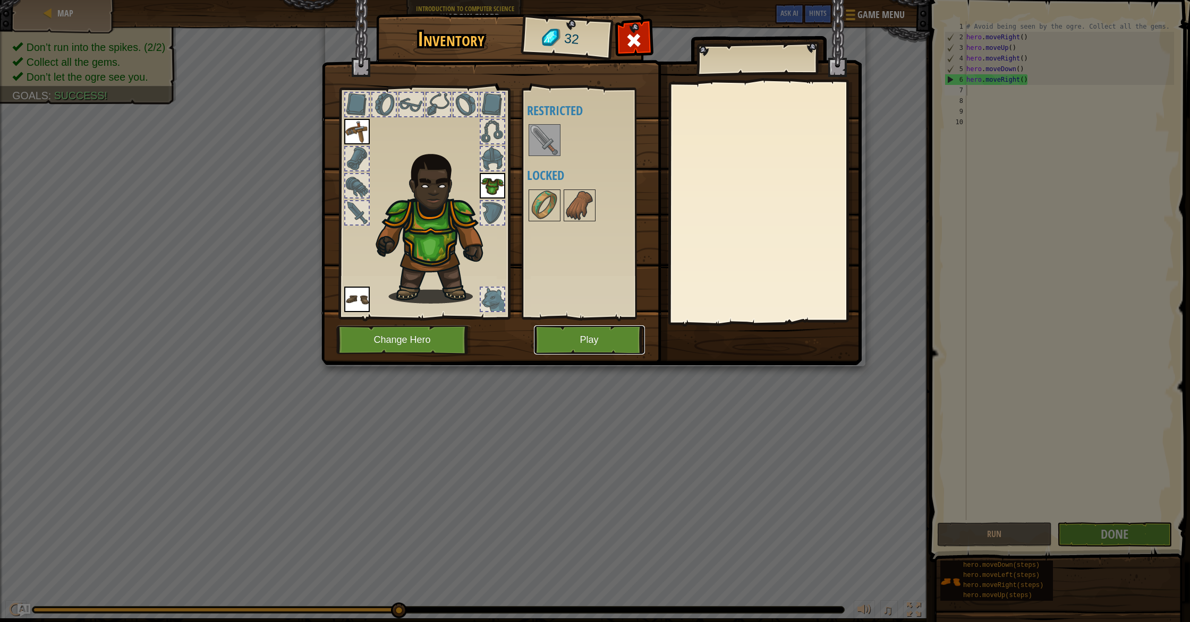
click at [603, 342] on button "Play" at bounding box center [589, 340] width 111 height 29
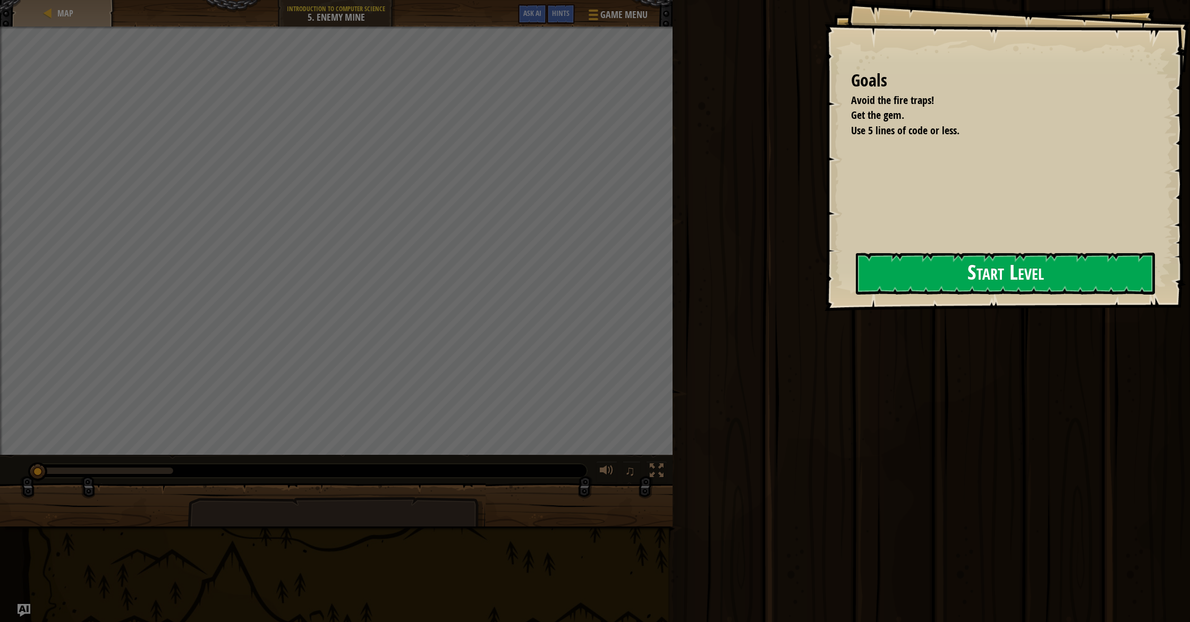
click at [875, 277] on button "Start Level" at bounding box center [1005, 274] width 299 height 42
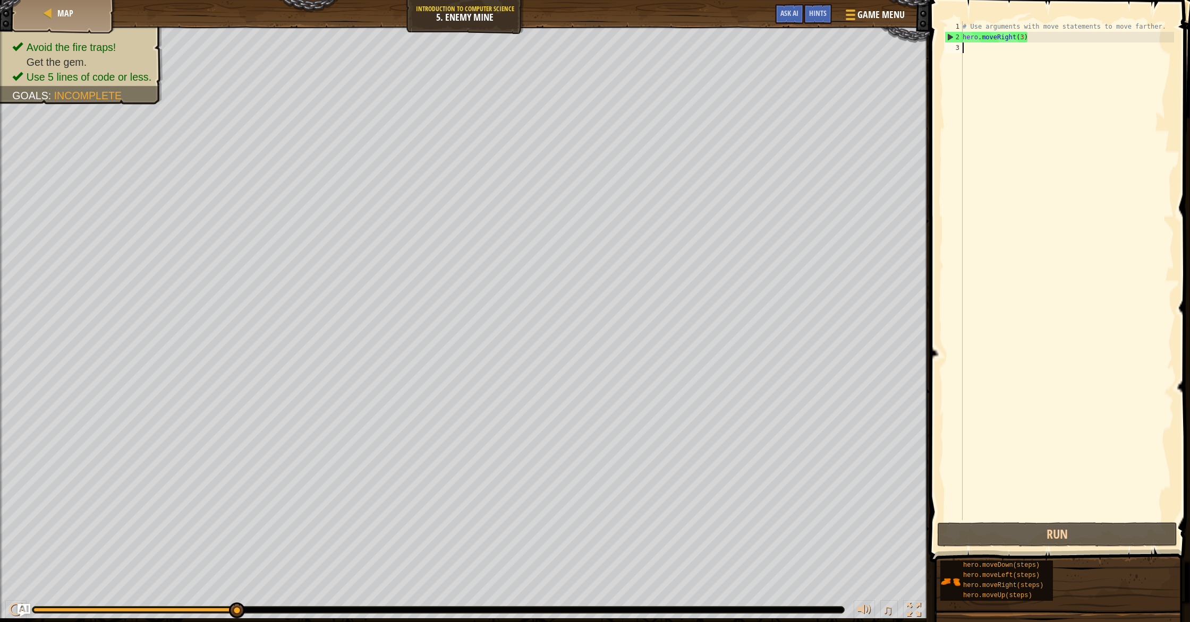
scroll to position [5, 0]
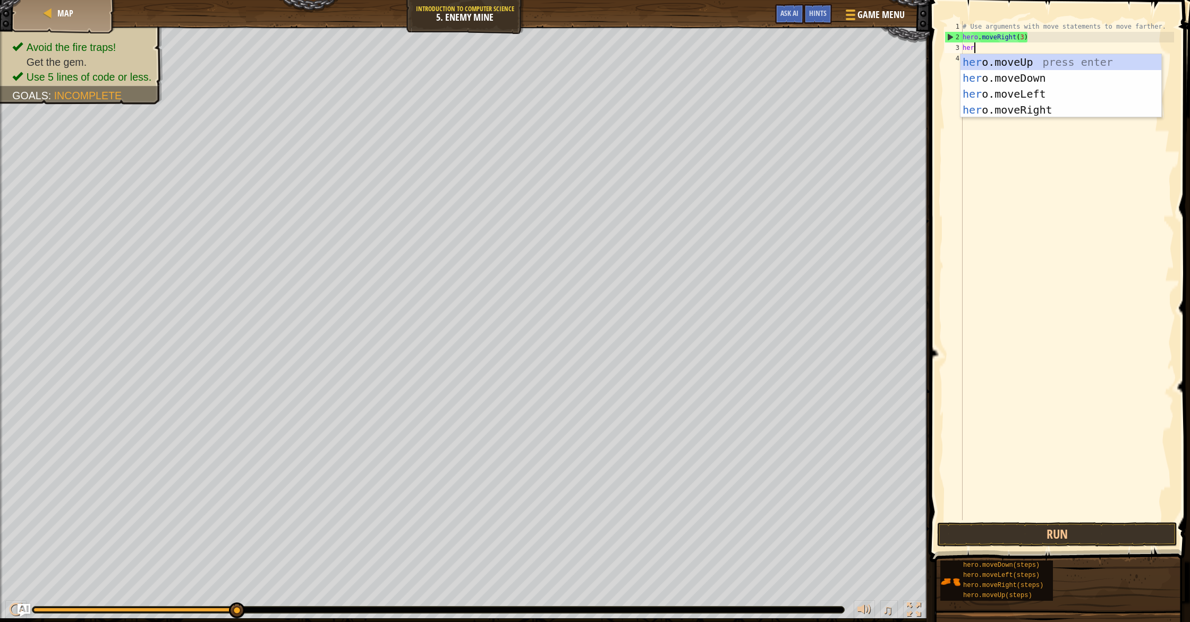
type textarea "hero"
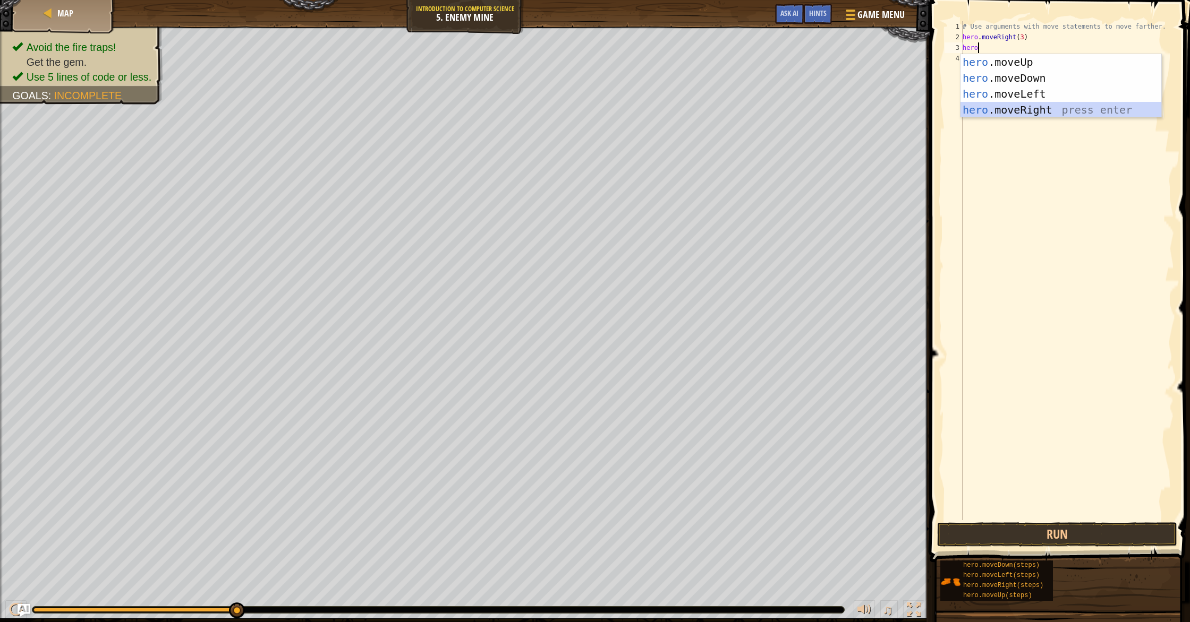
click at [1035, 106] on div "hero .moveUp press enter hero .moveDown press enter hero .moveLeft press enter …" at bounding box center [1060, 102] width 201 height 96
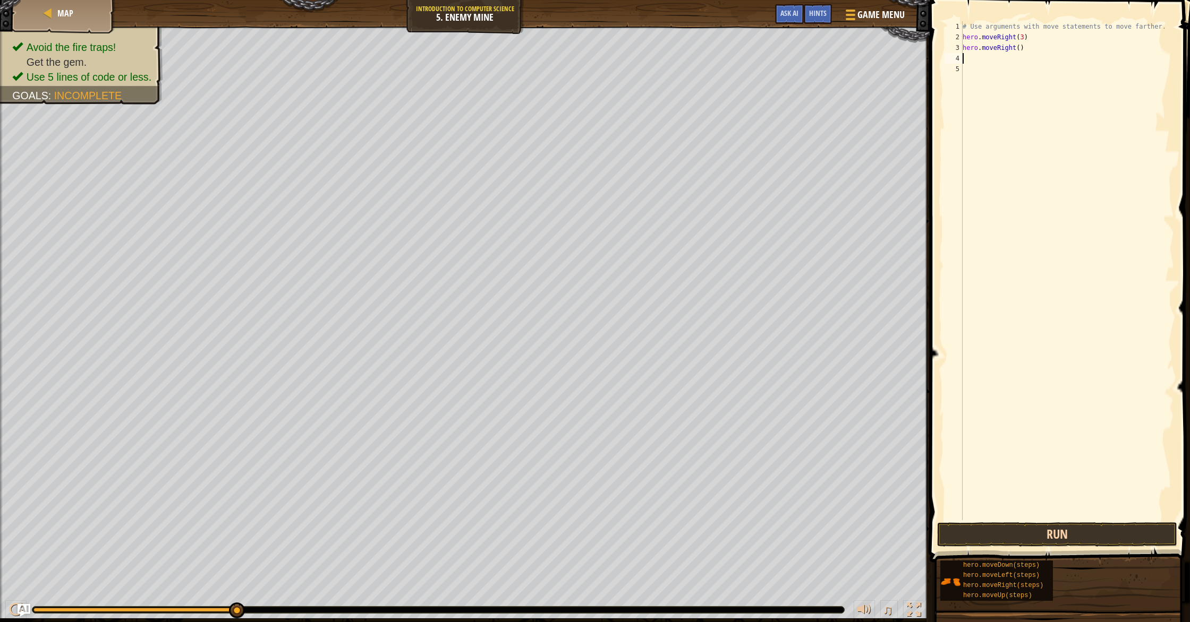
click at [1048, 546] on div "1 2 3 4 5 # Use arguments with move statements to move farther. hero . moveRigh…" at bounding box center [1057, 302] width 263 height 594
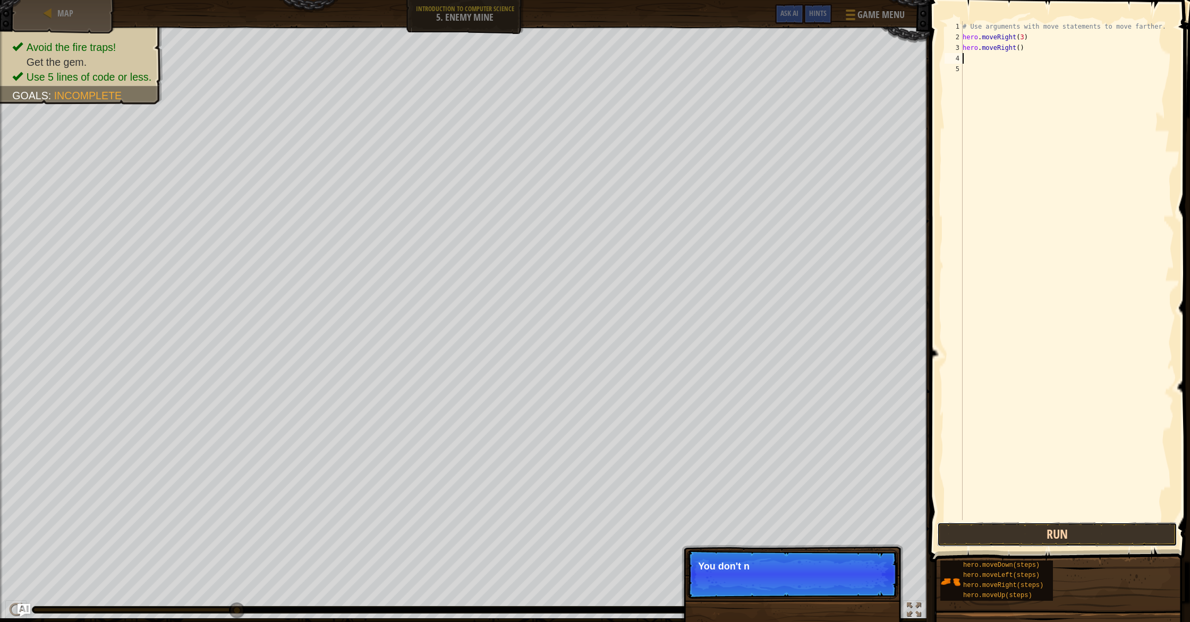
click at [1045, 537] on button "Run" at bounding box center [1057, 535] width 240 height 24
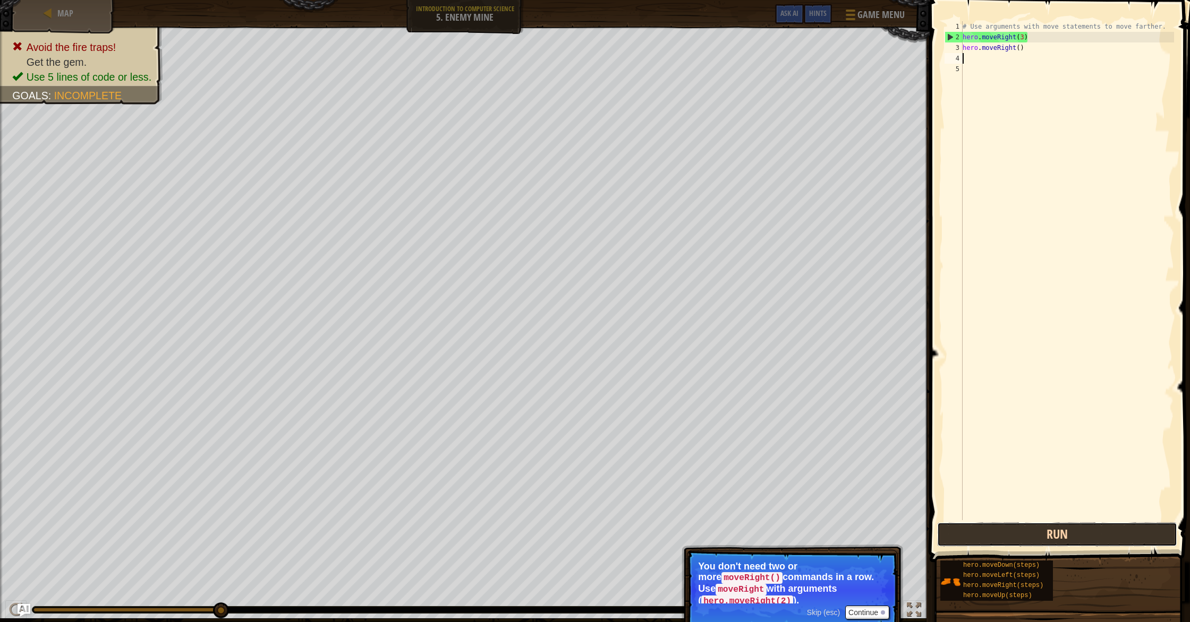
click at [1071, 539] on button "Run" at bounding box center [1057, 535] width 240 height 24
click at [1029, 55] on div "# Use arguments with move statements to move farther. hero . moveRight ( 3 ) he…" at bounding box center [1067, 281] width 214 height 521
click at [1032, 52] on div "# Use arguments with move statements to move farther. hero . moveRight ( 3 ) he…" at bounding box center [1067, 281] width 214 height 521
type textarea "h"
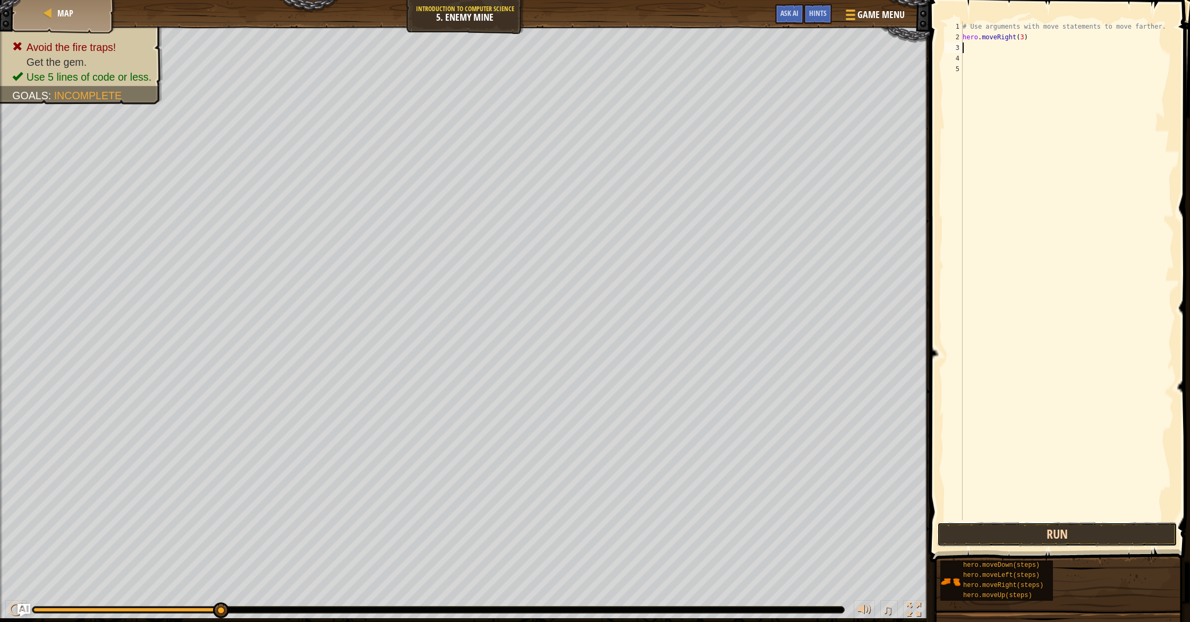
click at [994, 530] on button "Run" at bounding box center [1057, 535] width 240 height 24
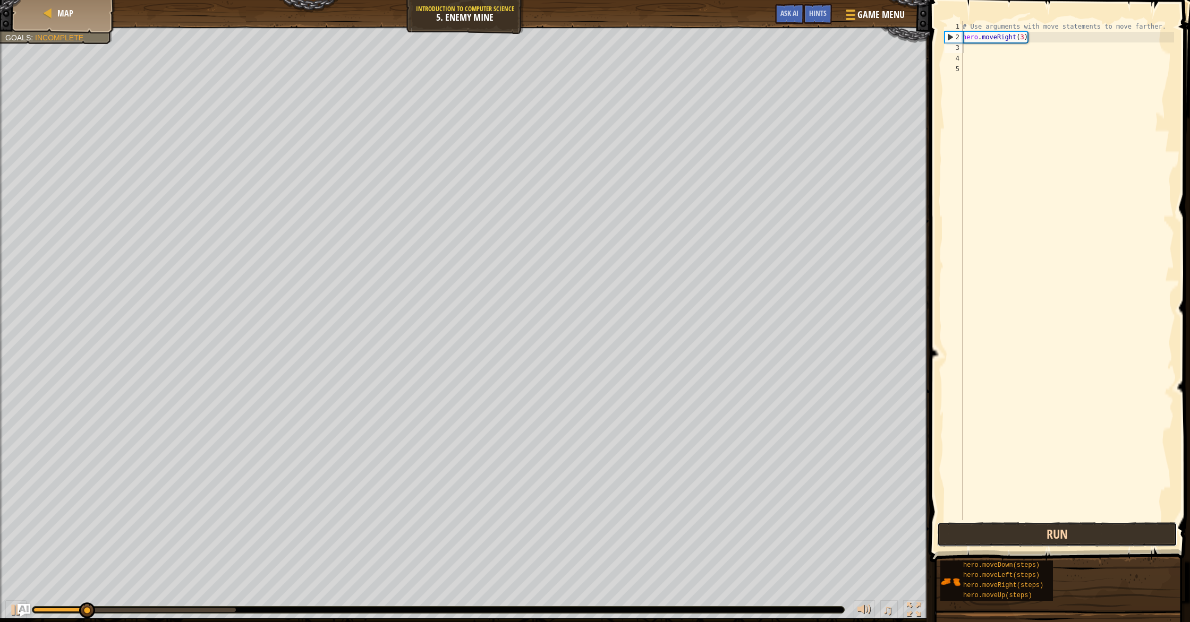
click at [994, 530] on button "Run" at bounding box center [1057, 535] width 240 height 24
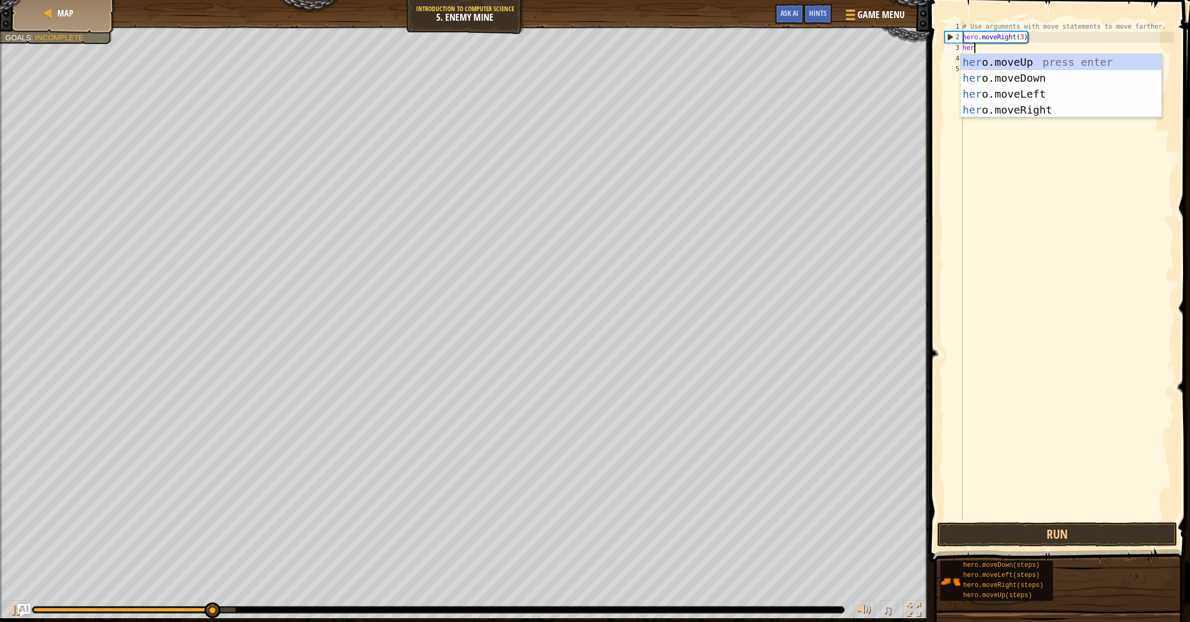
scroll to position [5, 1]
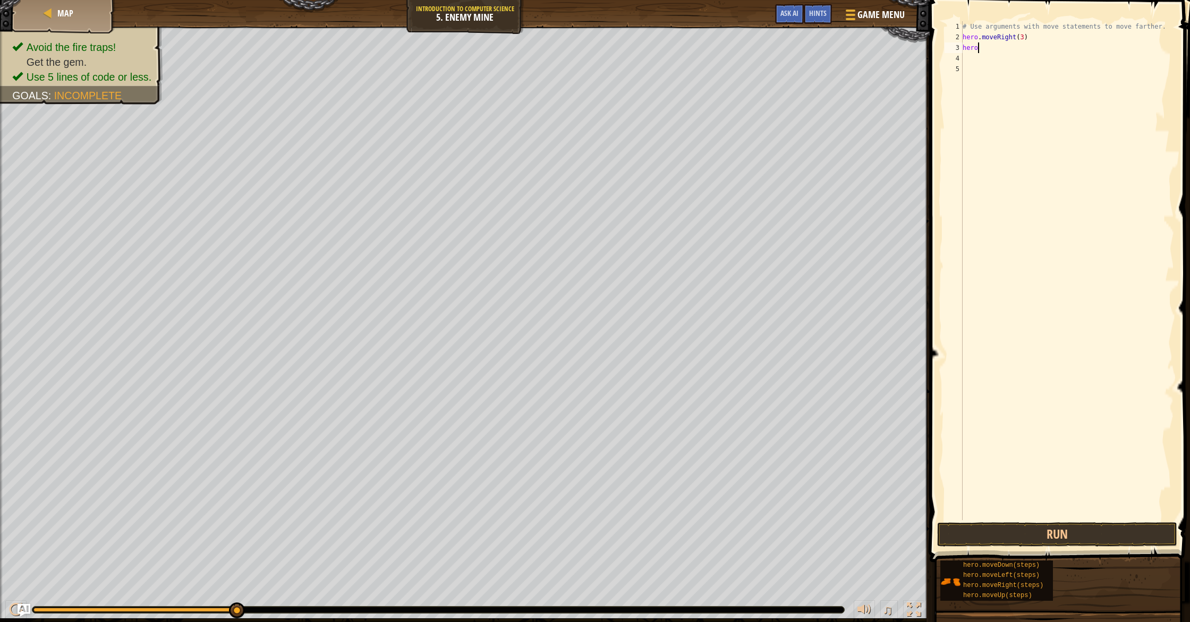
drag, startPoint x: 996, startPoint y: 48, endPoint x: 999, endPoint y: 53, distance: 5.5
click at [996, 48] on div "# Use arguments with move statements to move farther. hero . moveRight ( 3 ) he…" at bounding box center [1067, 281] width 214 height 521
type textarea "h"
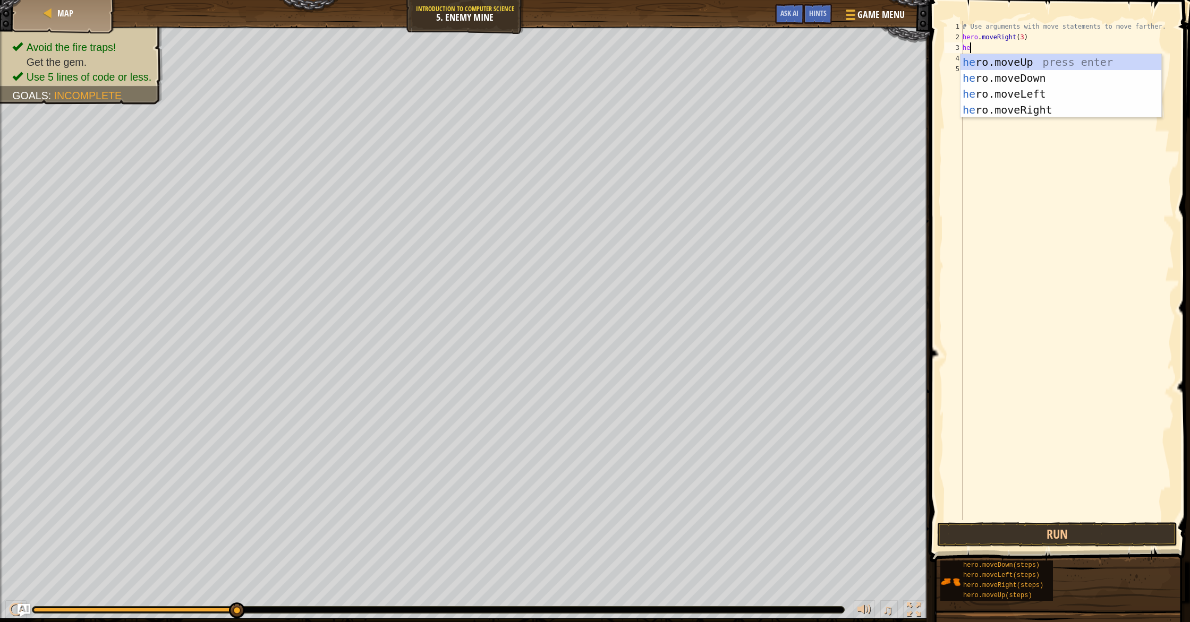
type textarea "hero"
click at [1001, 59] on div "hero .moveUp press enter hero .moveDown press enter hero .moveLeft press enter …" at bounding box center [1060, 102] width 201 height 96
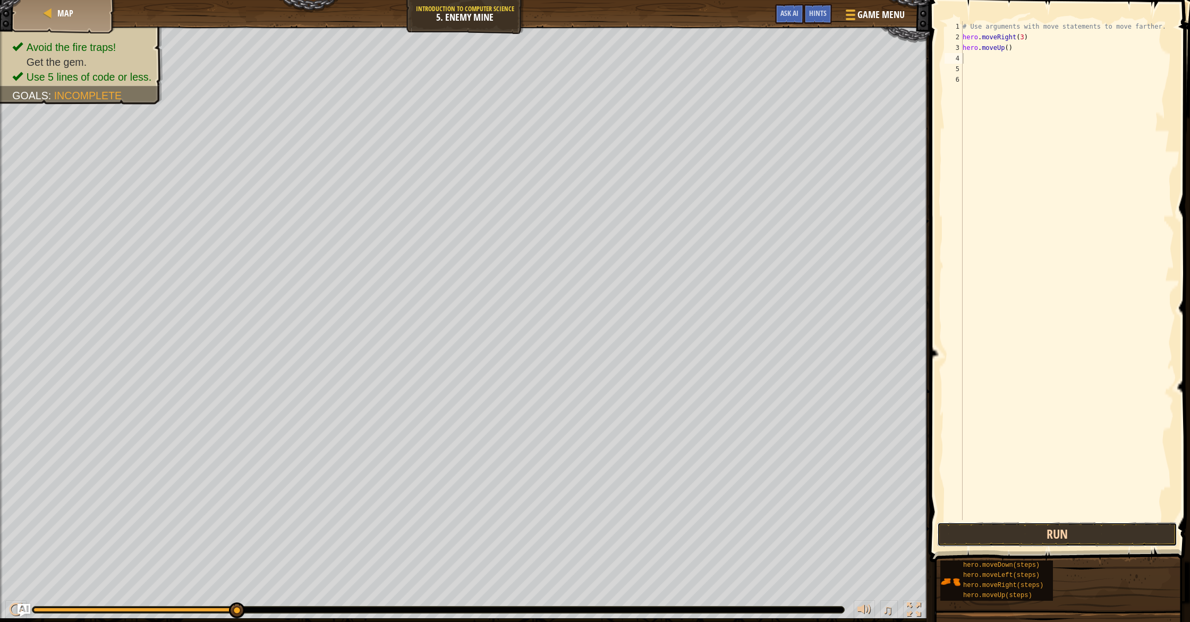
drag, startPoint x: 1045, startPoint y: 532, endPoint x: 1038, endPoint y: 522, distance: 12.5
click at [1045, 532] on button "Run" at bounding box center [1057, 535] width 240 height 24
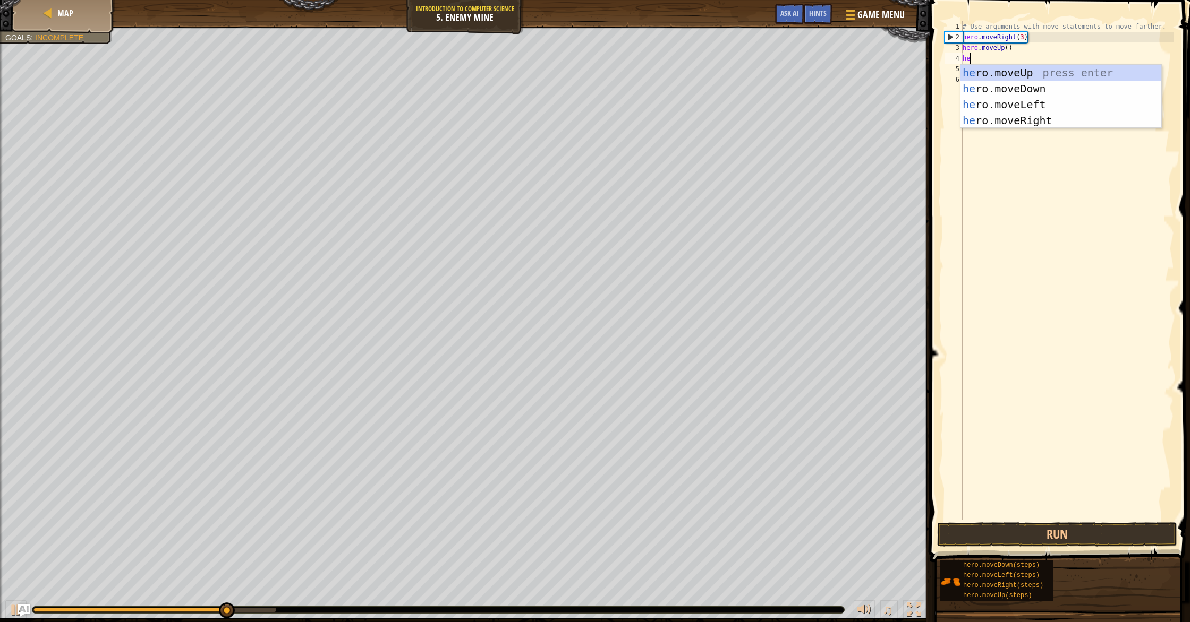
type textarea "hero"
click at [1020, 117] on div "hero .moveUp press enter hero .moveDown press enter hero .moveLeft press enter …" at bounding box center [1060, 113] width 201 height 96
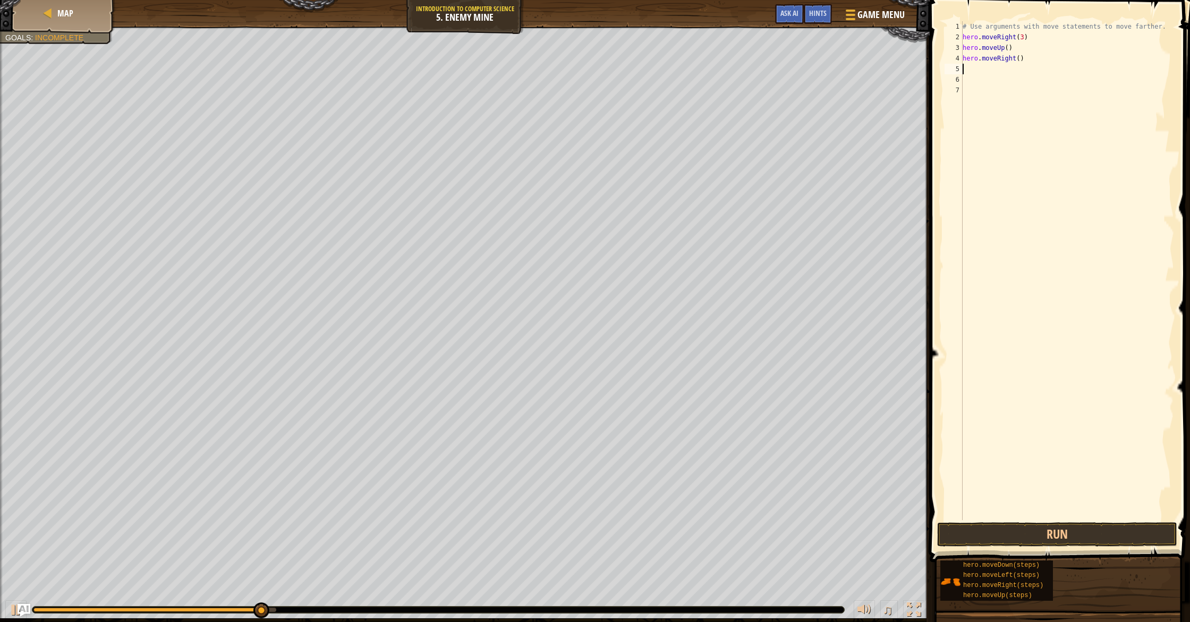
scroll to position [5, 0]
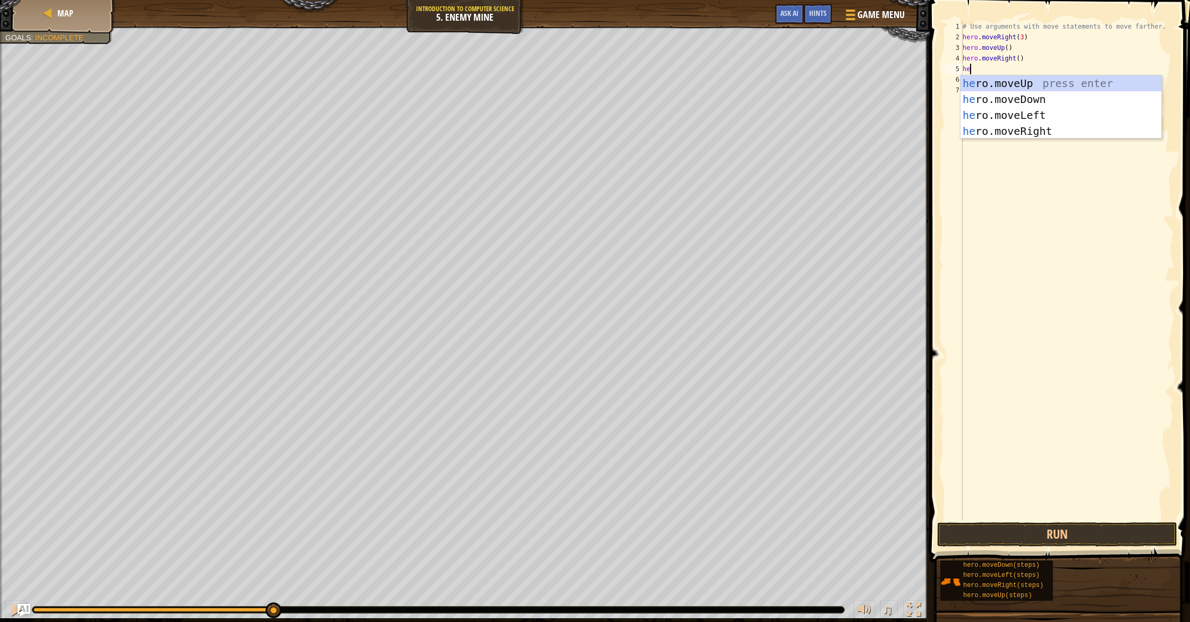
type textarea "hero"
click at [1013, 96] on div "hero .moveUp press enter hero .moveDown press enter hero .moveLeft press enter …" at bounding box center [1060, 123] width 201 height 96
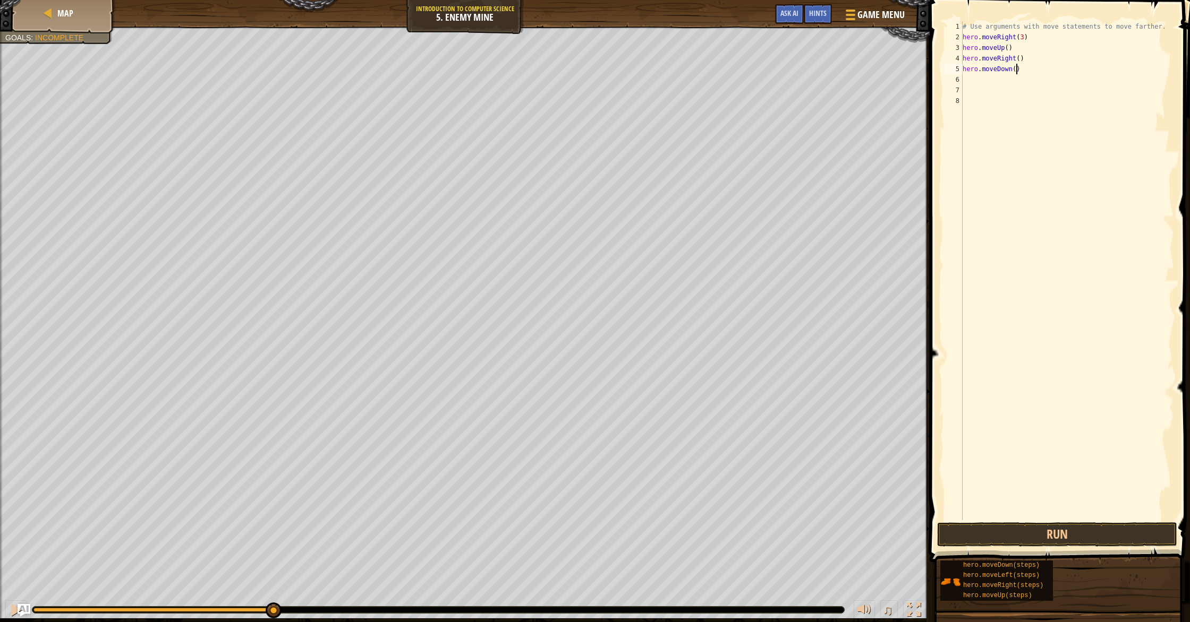
drag, startPoint x: 1017, startPoint y: 67, endPoint x: 1030, endPoint y: 98, distance: 33.8
click at [1017, 71] on div "# Use arguments with move statements to move farther. hero . moveRight ( 3 ) he…" at bounding box center [1067, 281] width 214 height 521
type textarea "hero.moveDown(3)"
click at [1094, 532] on button "Run" at bounding box center [1057, 535] width 240 height 24
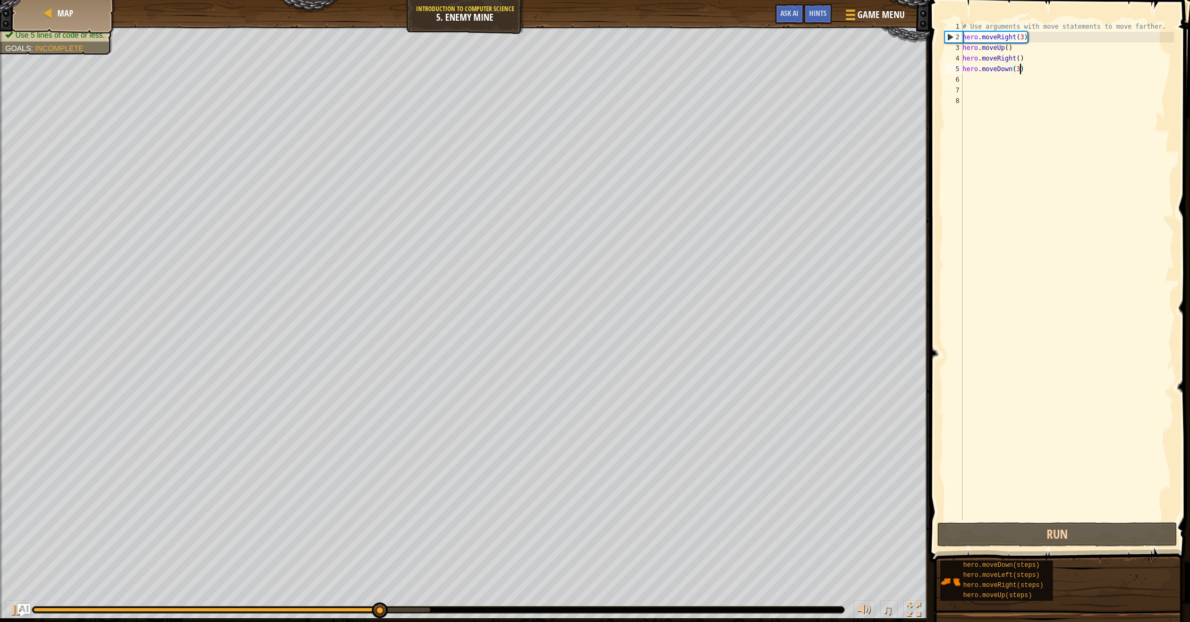
click at [985, 85] on div "# Use arguments with move statements to move farther. hero . moveRight ( 3 ) he…" at bounding box center [1067, 281] width 214 height 521
click at [982, 76] on div "# Use arguments with move statements to move farther. hero . moveRight ( 3 ) he…" at bounding box center [1067, 281] width 214 height 521
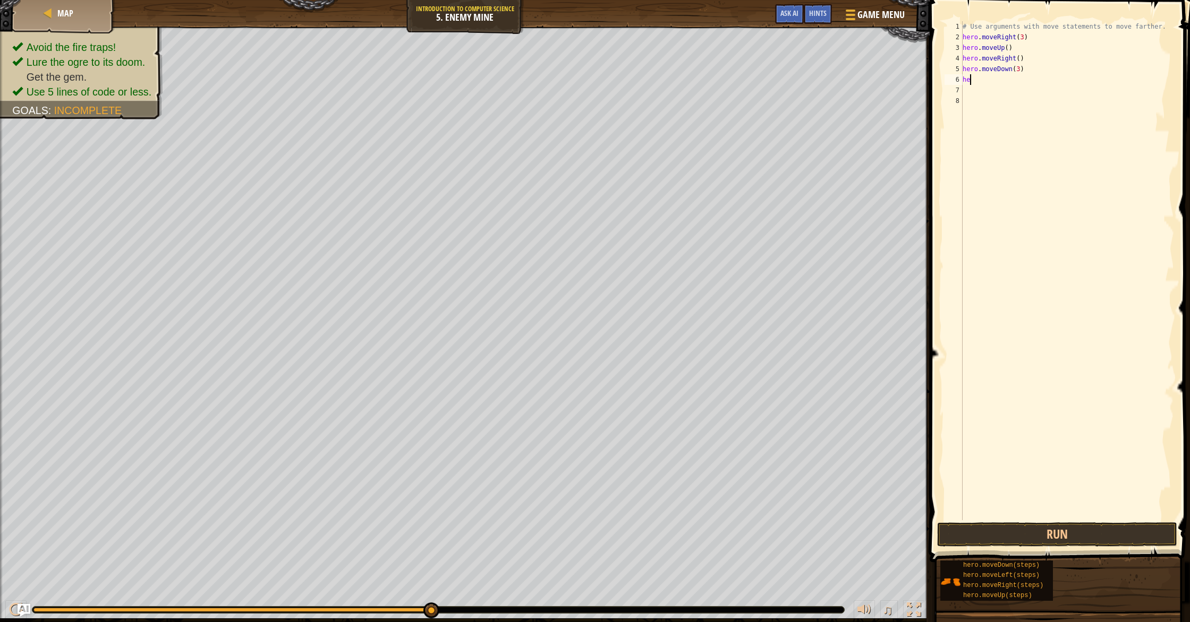
type textarea "h"
type textarea "he"
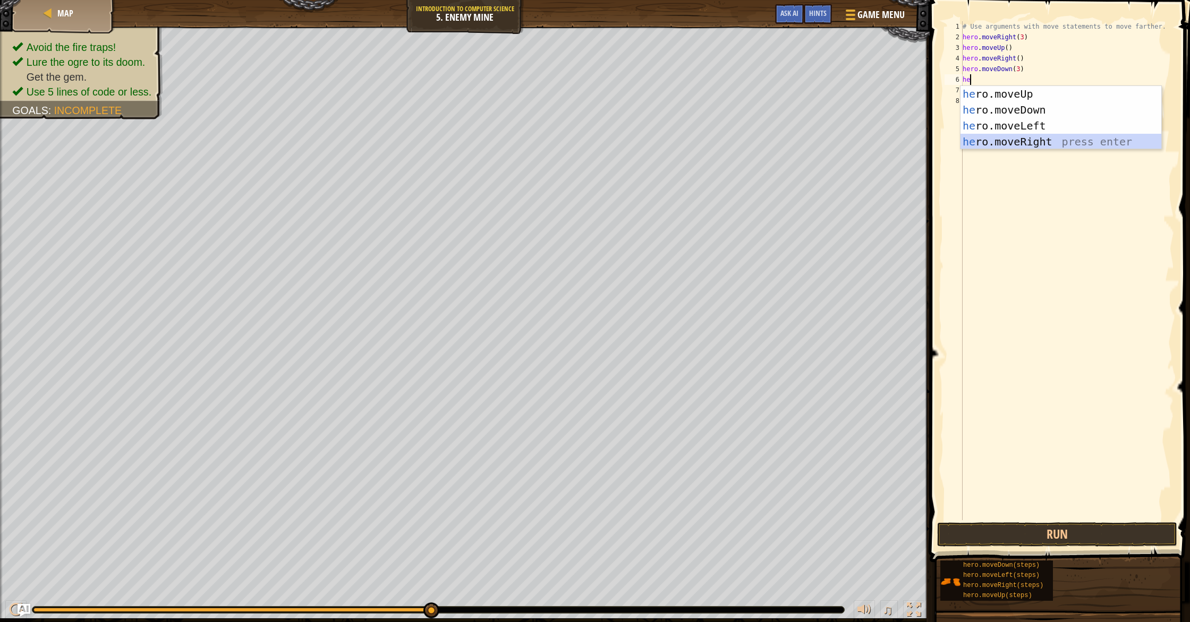
click at [1053, 143] on div "he ro.moveUp press enter he ro.moveDown press enter he ro.moveLeft press enter …" at bounding box center [1060, 134] width 201 height 96
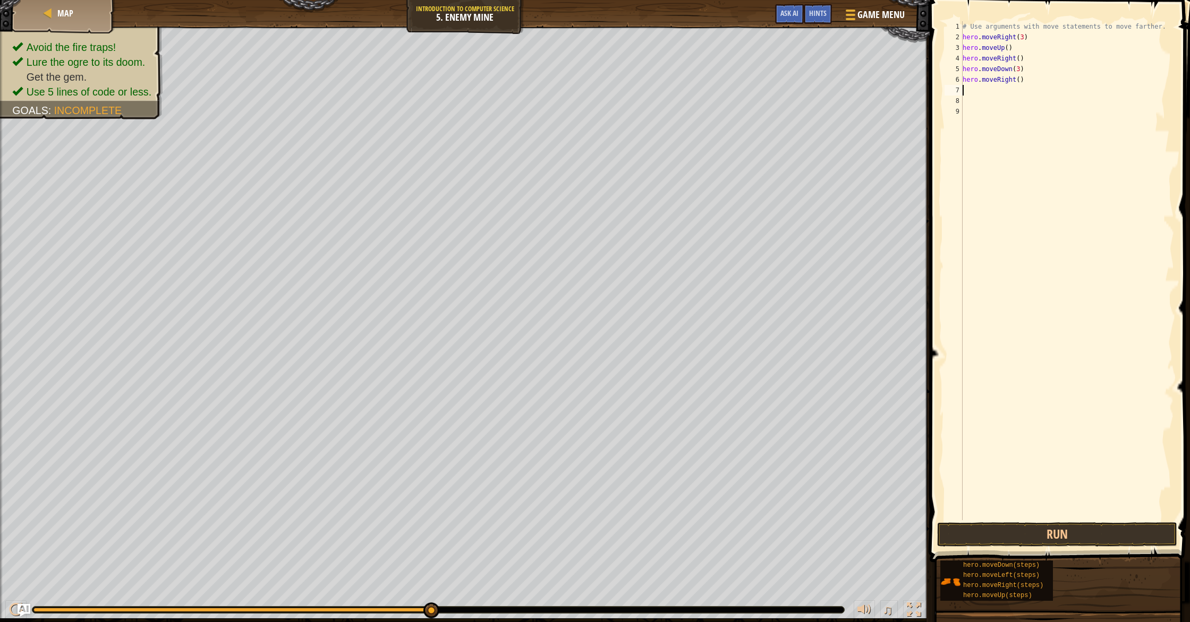
click at [1021, 81] on div "# Use arguments with move statements to move farther. hero . moveRight ( 3 ) he…" at bounding box center [1067, 281] width 214 height 521
type textarea "hero.moveRight(2)"
click at [1106, 531] on button "Run" at bounding box center [1057, 535] width 240 height 24
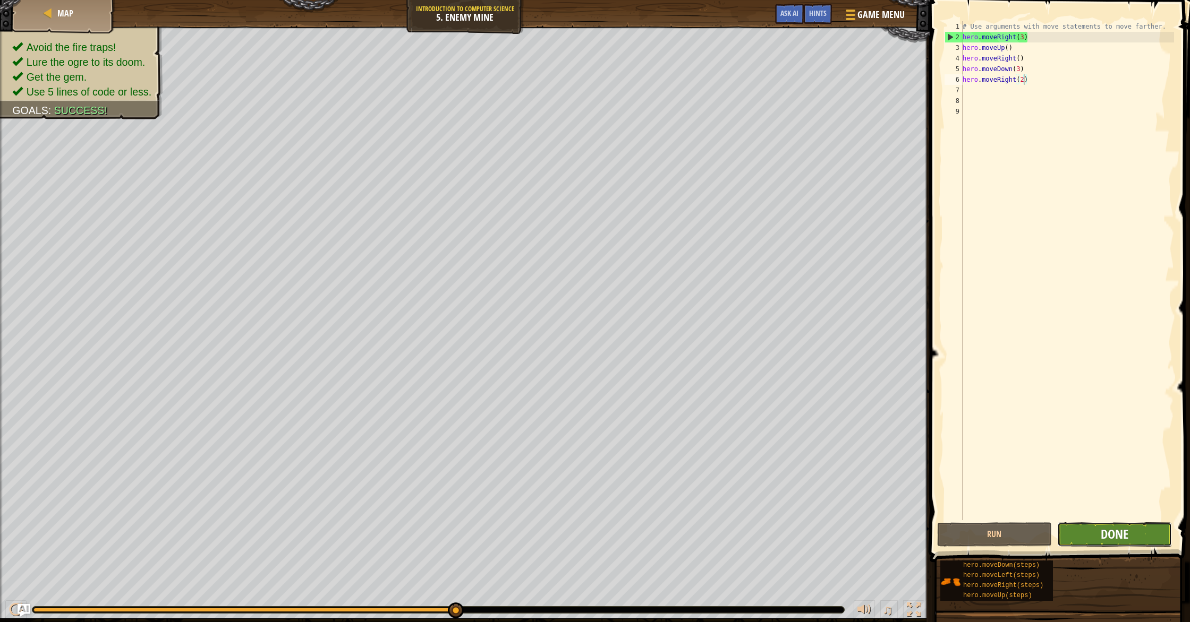
click at [1107, 533] on span "Done" at bounding box center [1115, 534] width 28 height 17
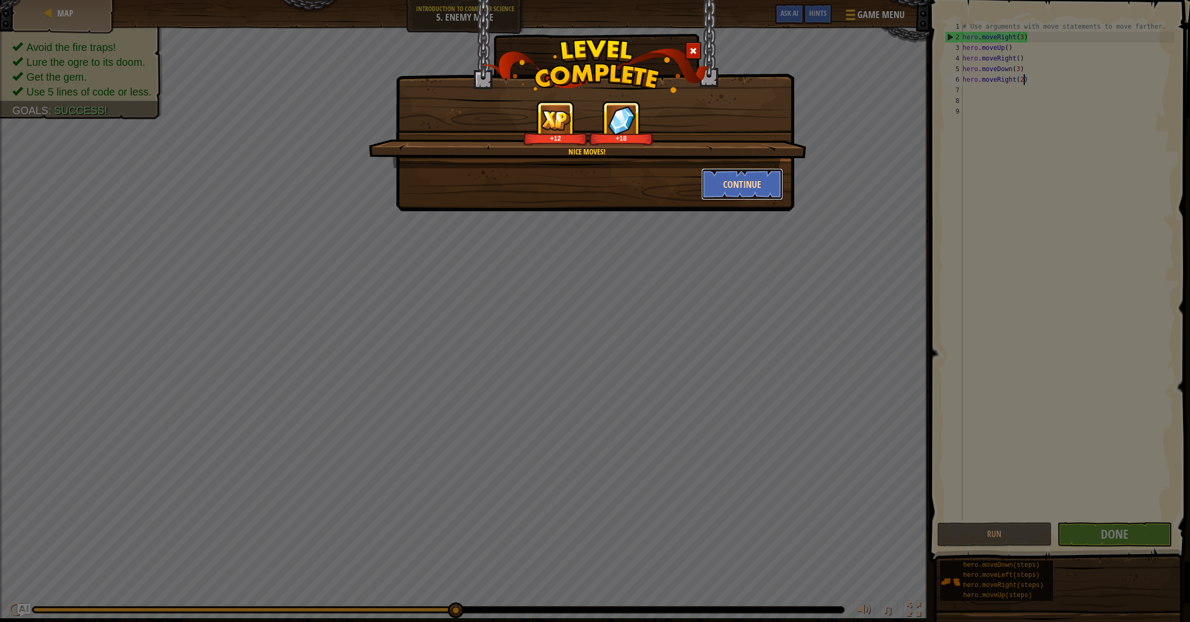
click at [759, 192] on button "Continue" at bounding box center [742, 184] width 82 height 32
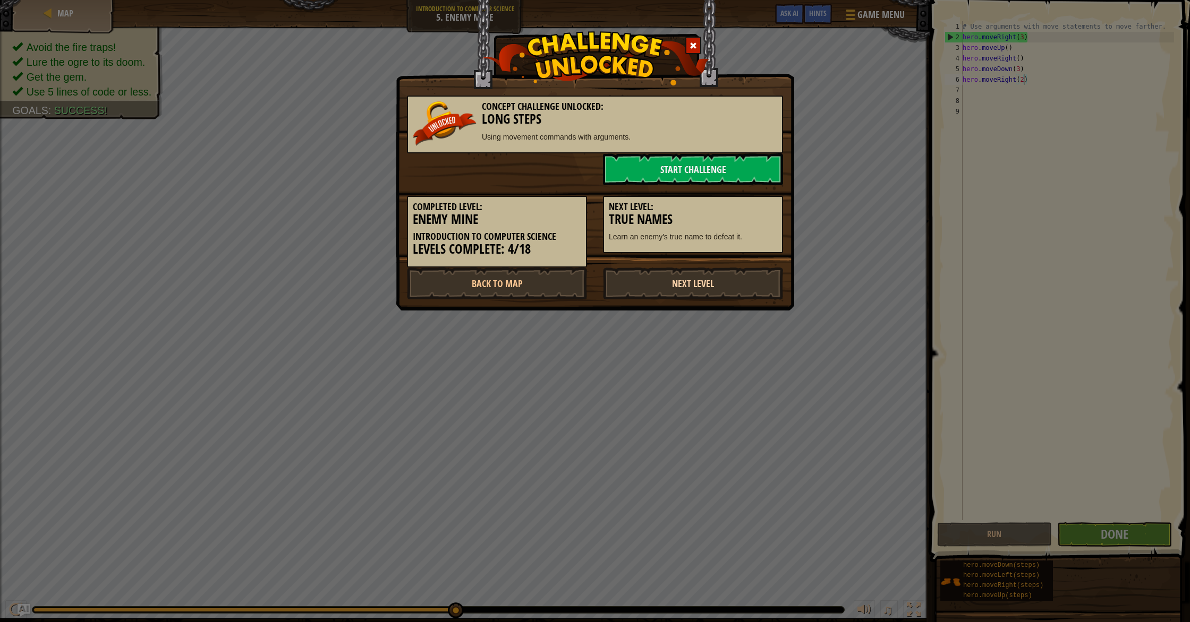
click at [711, 293] on link "Next Level" at bounding box center [693, 284] width 180 height 32
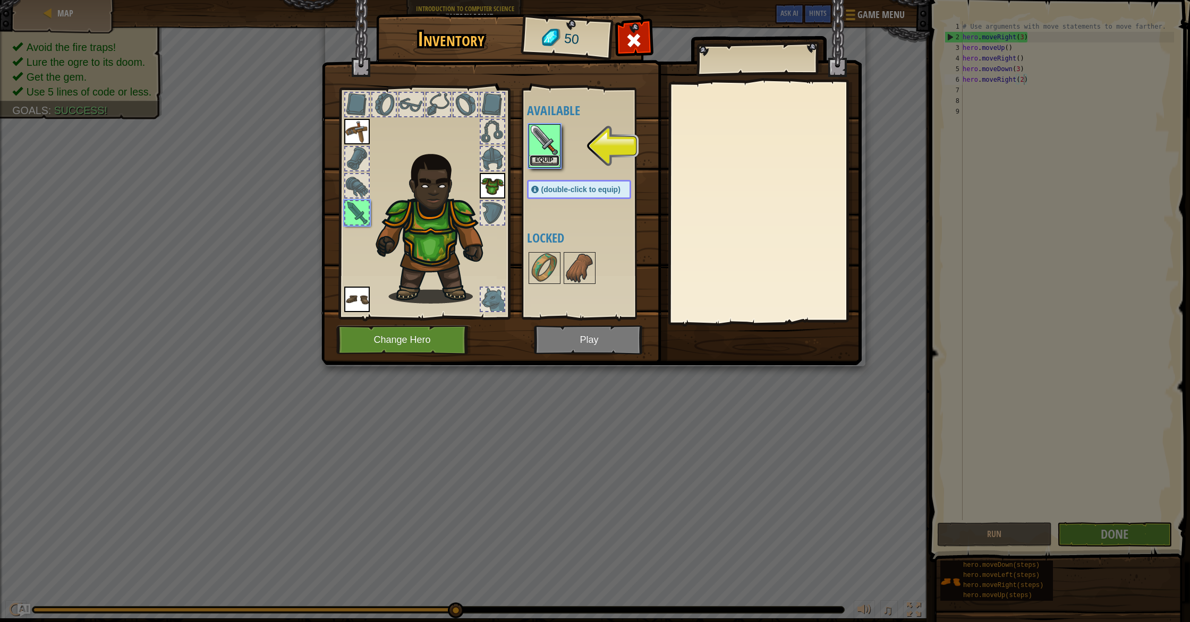
click at [538, 163] on button "Equip" at bounding box center [545, 160] width 30 height 11
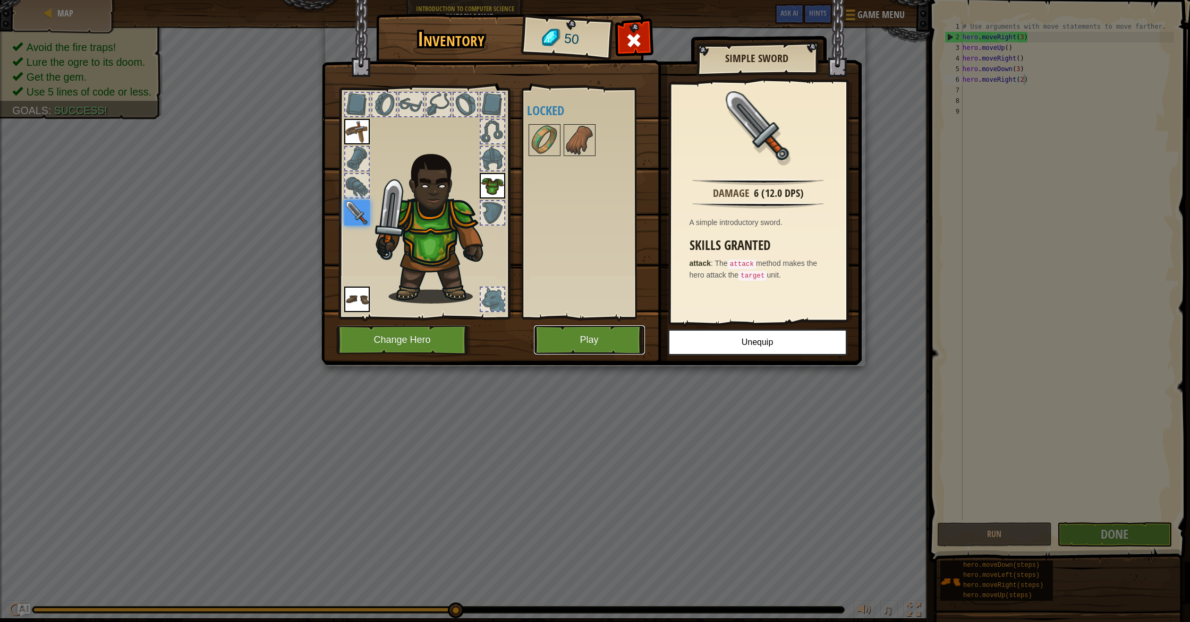
click at [585, 339] on button "Play" at bounding box center [589, 340] width 111 height 29
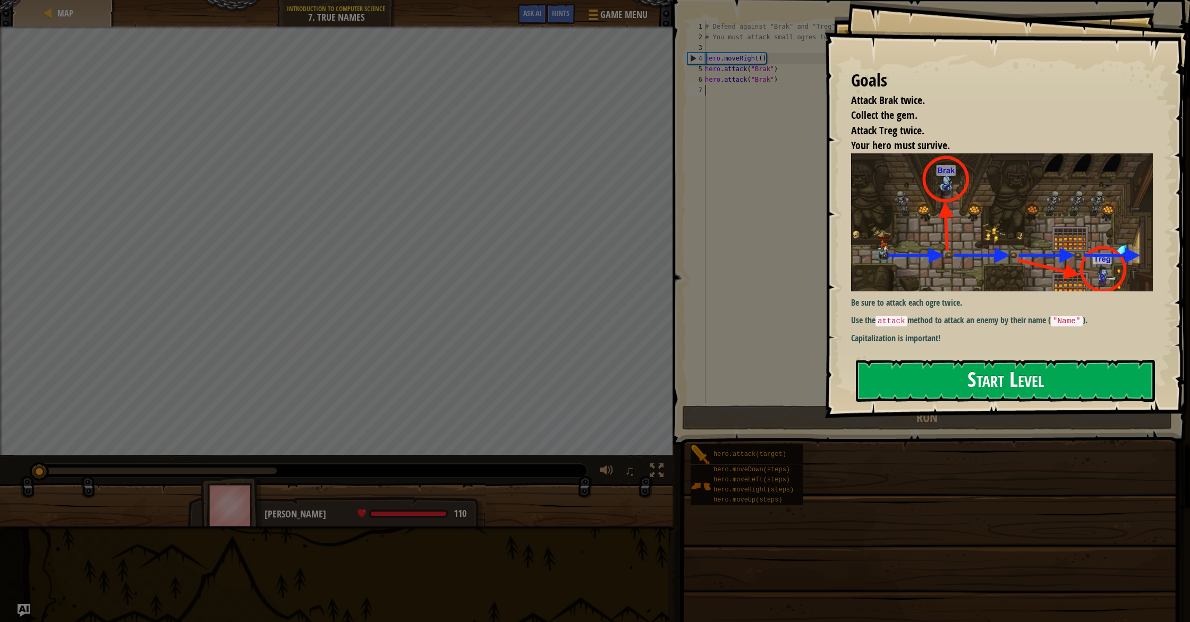
drag, startPoint x: 924, startPoint y: 277, endPoint x: 916, endPoint y: 278, distance: 7.5
click at [924, 360] on button "Start Level" at bounding box center [1005, 381] width 299 height 42
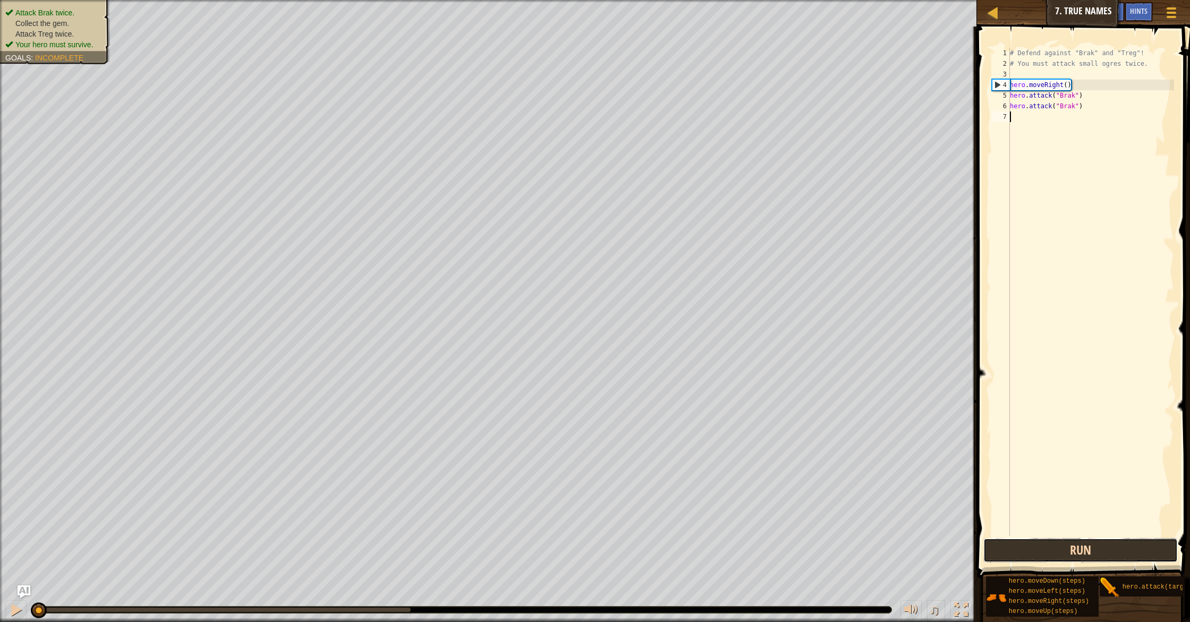
click at [1051, 560] on button "Run" at bounding box center [1080, 551] width 194 height 24
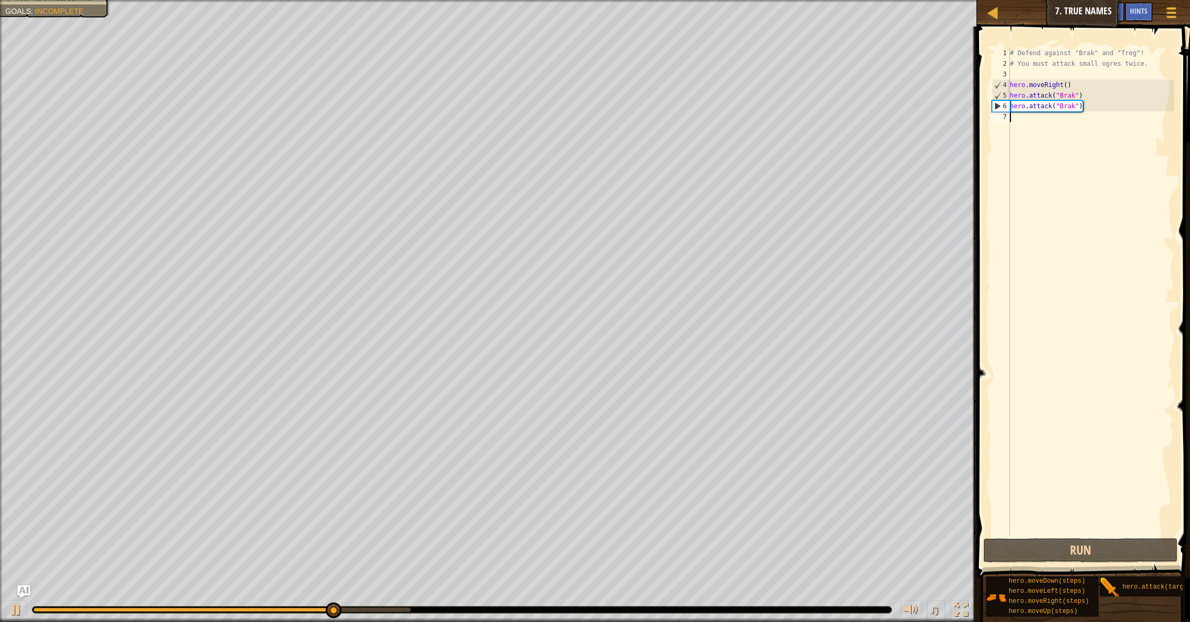
scroll to position [5, 0]
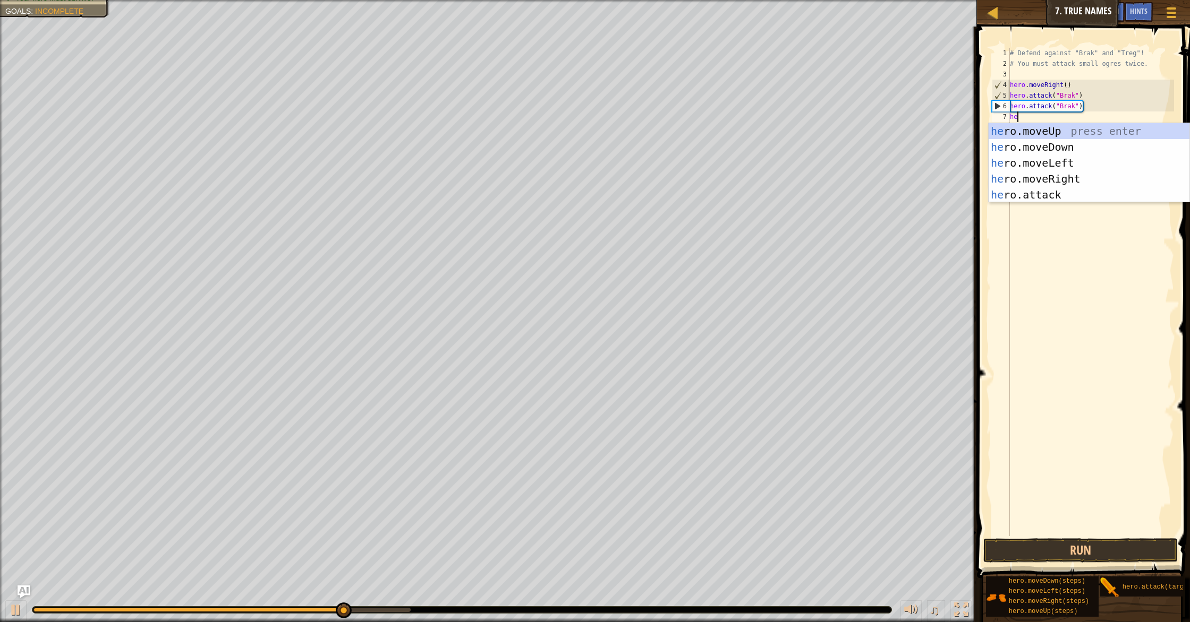
type textarea "hero"
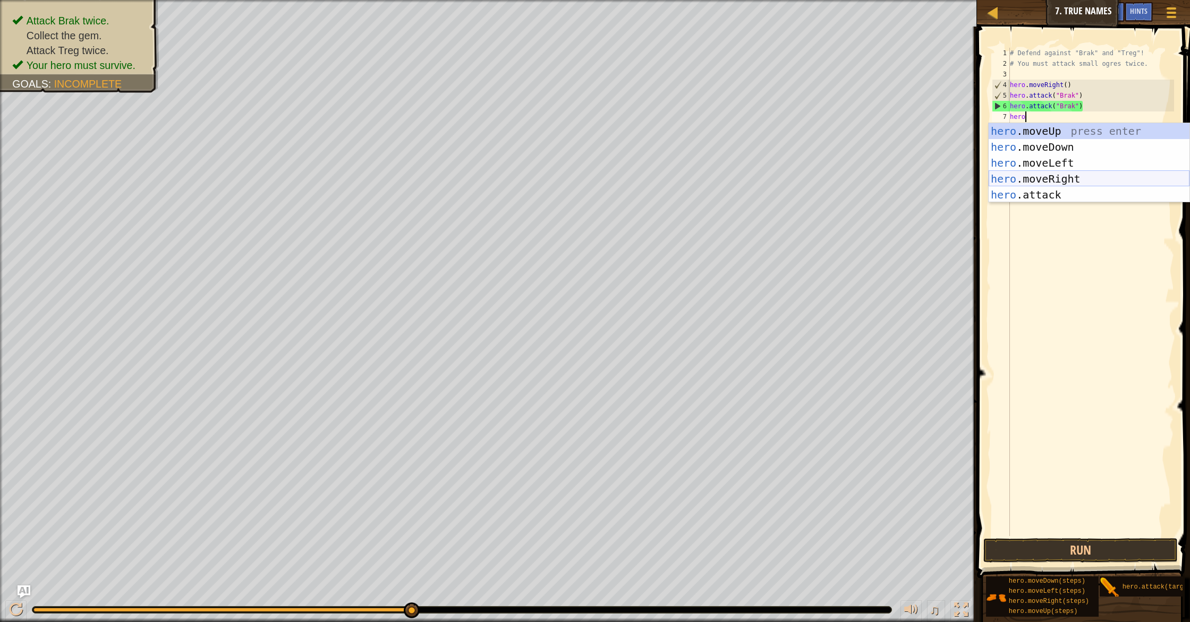
click at [1066, 180] on div "hero .moveUp press enter hero .moveDown press enter hero .moveLeft press enter …" at bounding box center [1088, 179] width 201 height 112
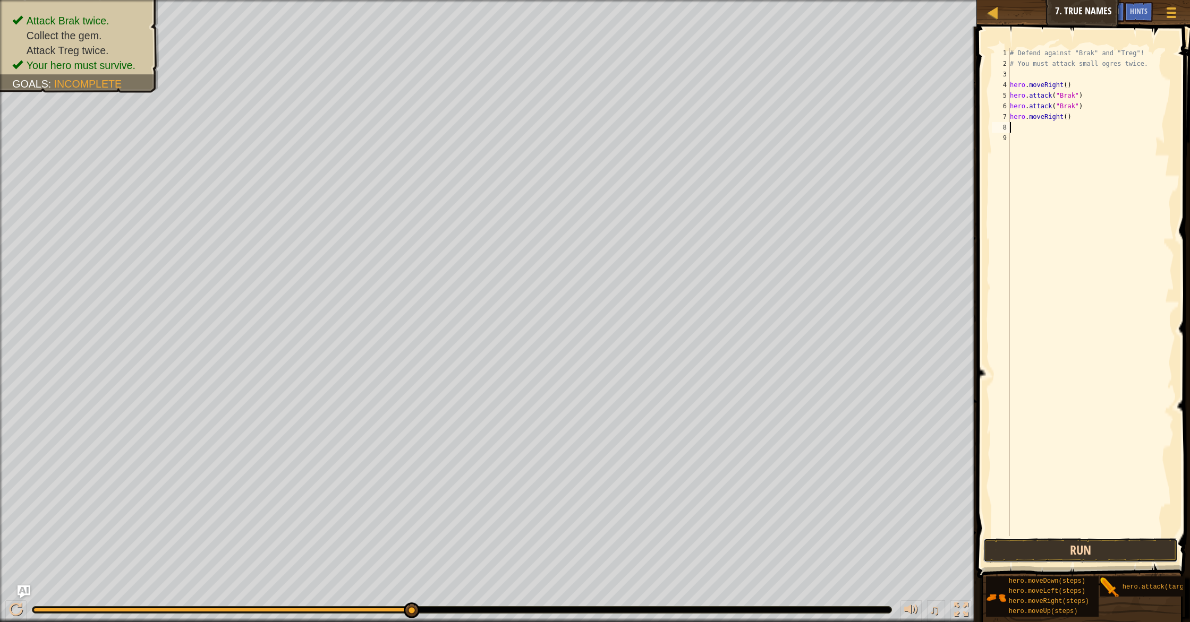
click at [1086, 550] on button "Run" at bounding box center [1080, 551] width 194 height 24
type textarea "hero.attack("Treg")"
click at [1095, 556] on button "Run" at bounding box center [1080, 551] width 194 height 24
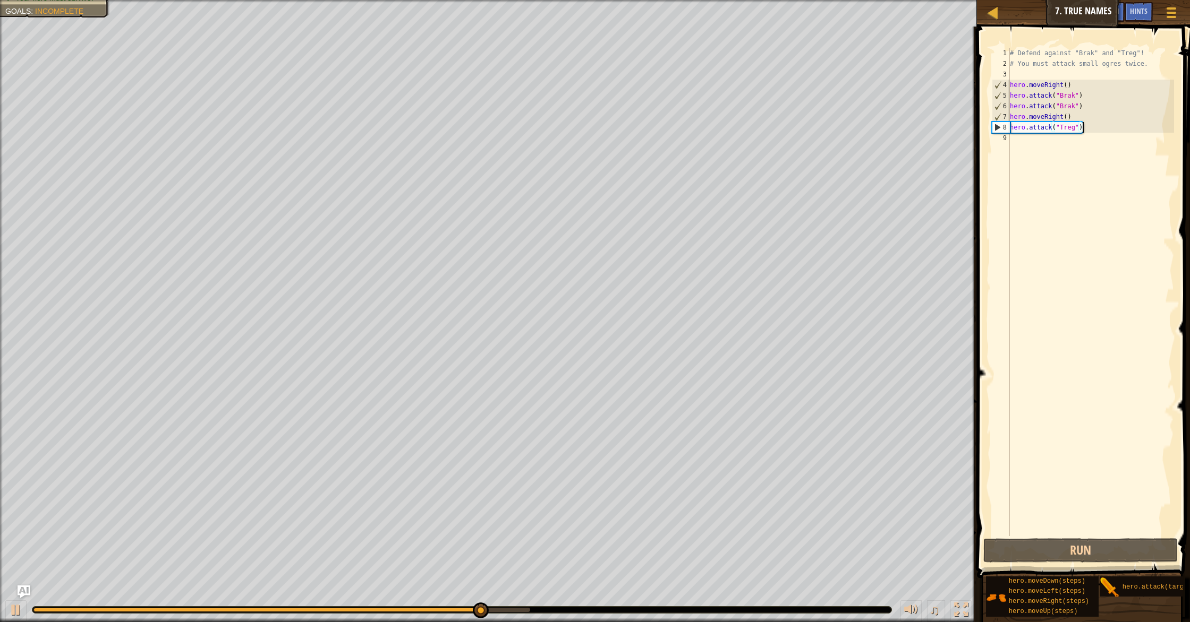
click at [1029, 147] on div "# Defend against "Brak" and "Treg"! # You must attack small ogres twice. hero .…" at bounding box center [1091, 303] width 166 height 510
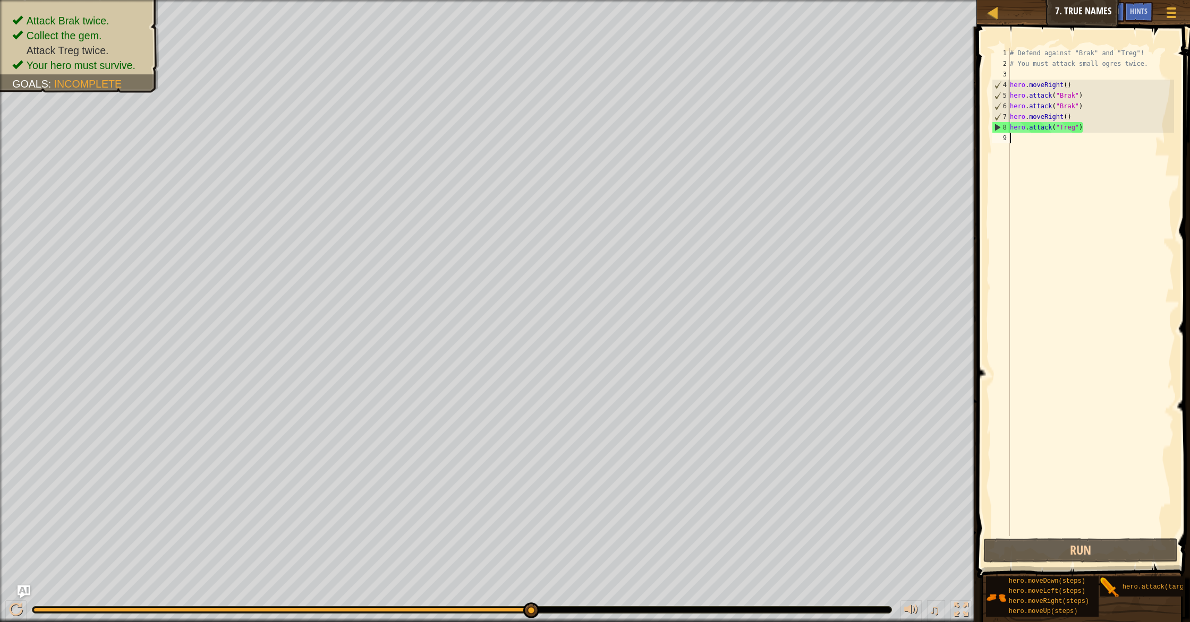
click at [1038, 142] on div "# Defend against "Brak" and "Treg"! # You must attack small ogres twice. hero .…" at bounding box center [1091, 303] width 166 height 510
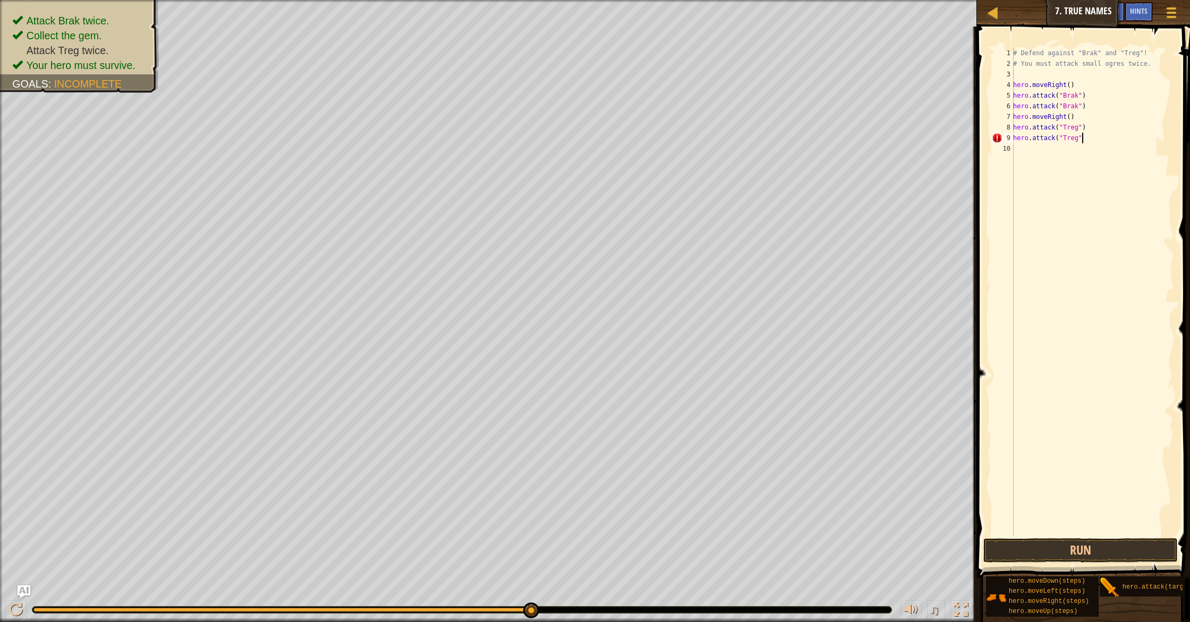
scroll to position [5, 5]
type textarea "hero.attack("Treg")"
click at [1114, 558] on button "Run" at bounding box center [1080, 551] width 194 height 24
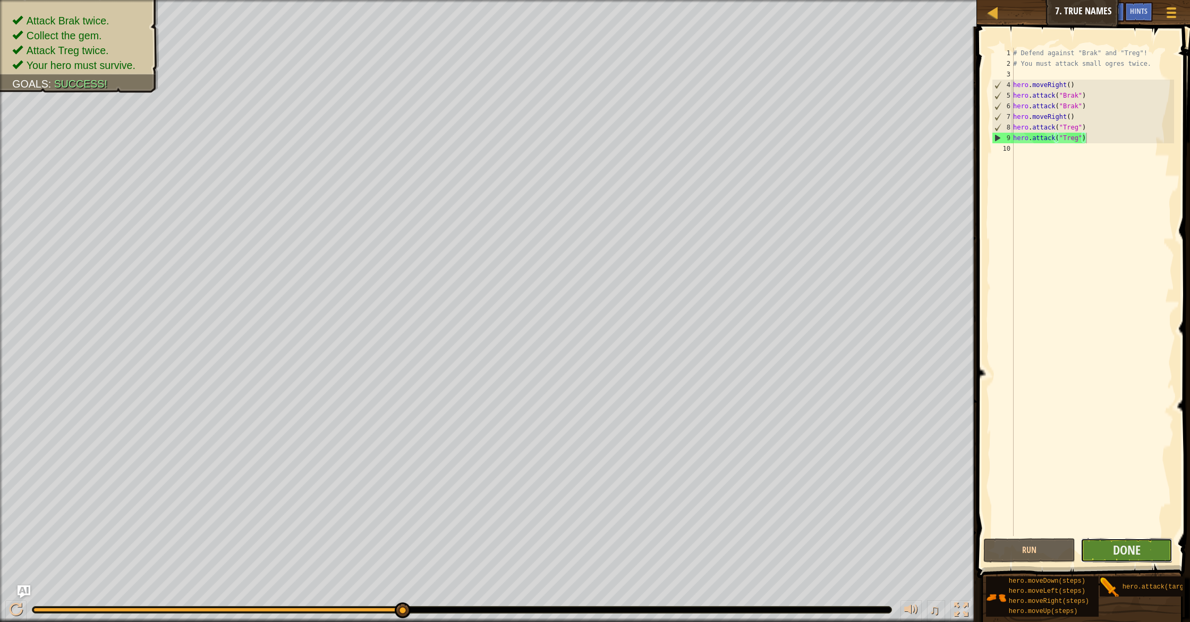
click at [1147, 544] on button "Done" at bounding box center [1126, 551] width 92 height 24
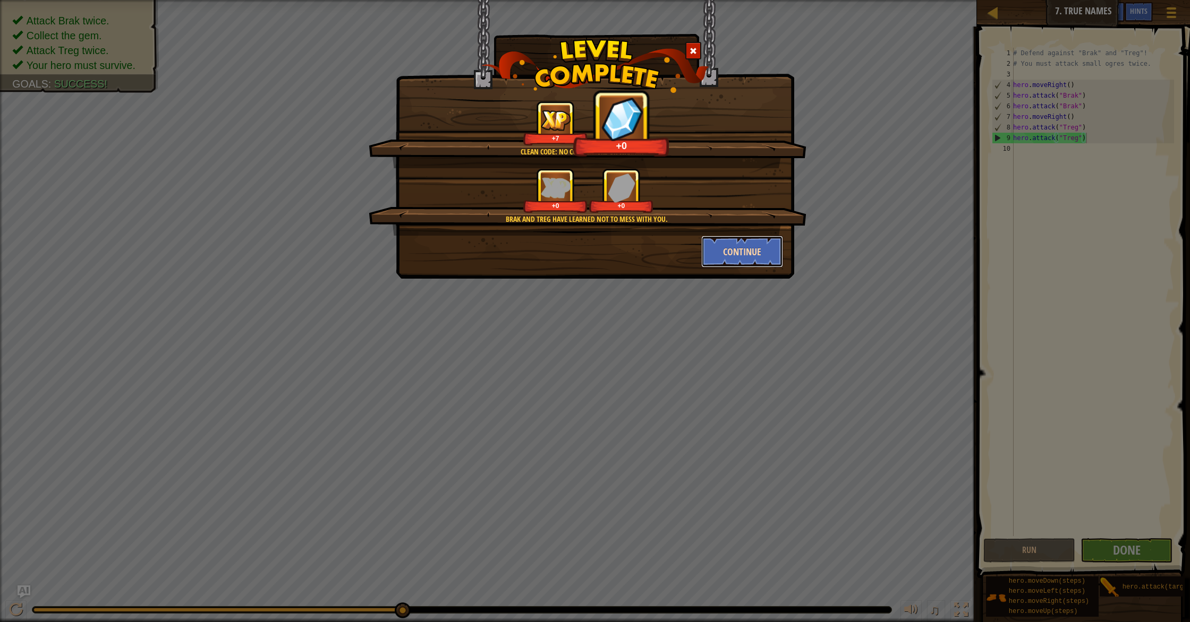
click at [732, 248] on button "Continue" at bounding box center [742, 252] width 82 height 32
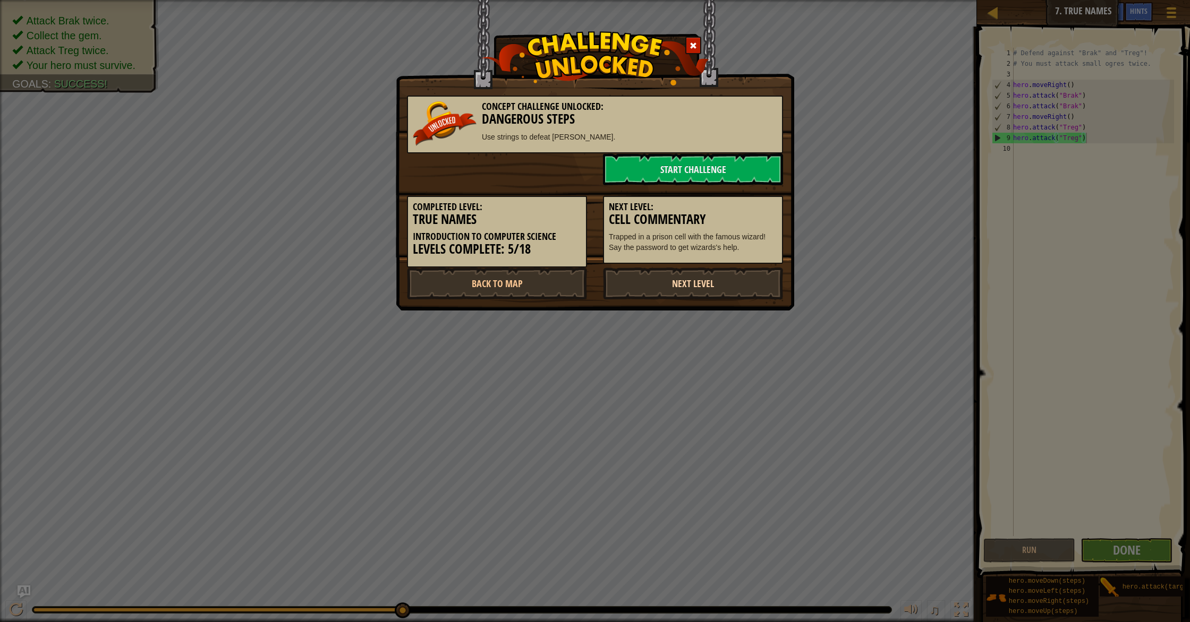
click at [717, 285] on link "Next Level" at bounding box center [693, 284] width 180 height 32
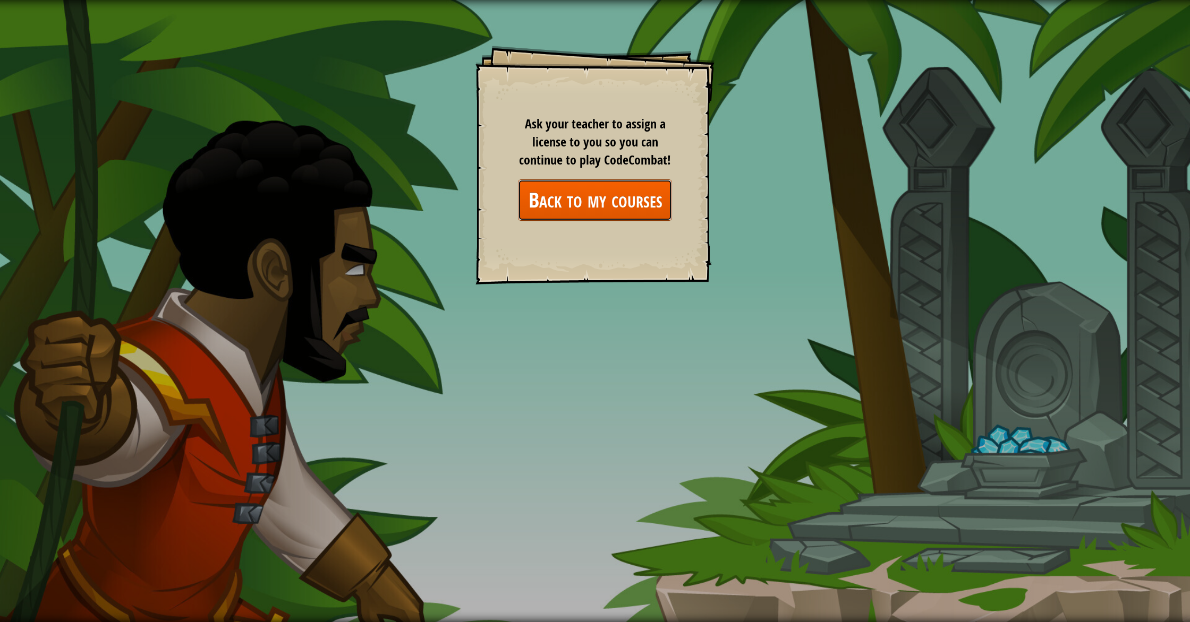
click at [575, 194] on link "Back to my courses" at bounding box center [595, 200] width 154 height 41
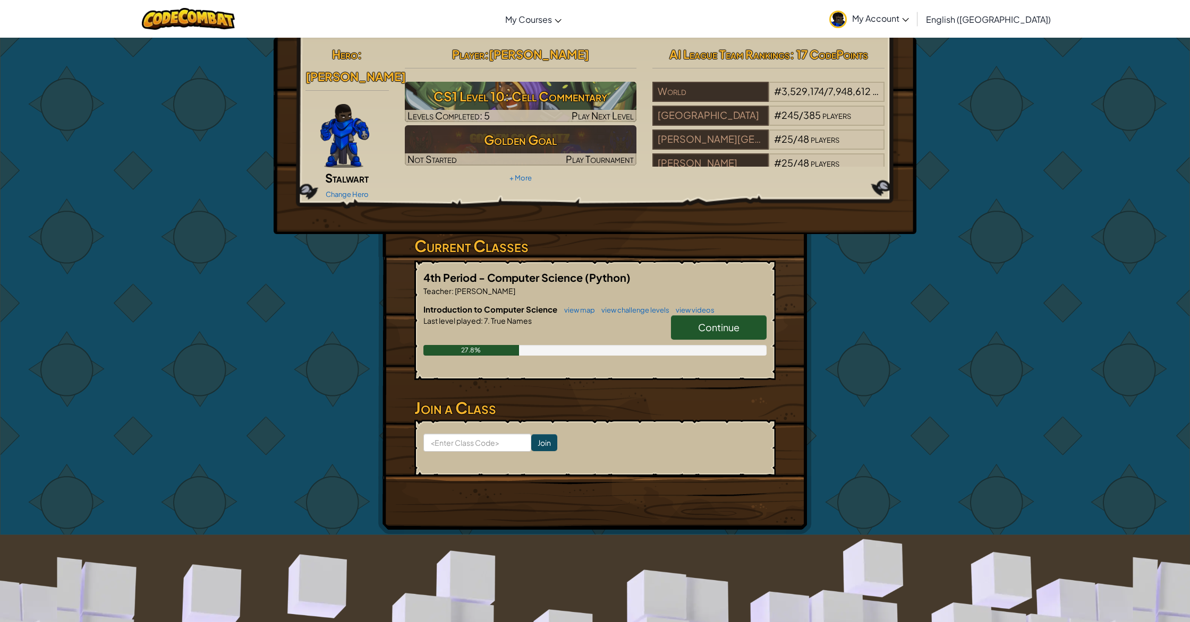
click at [714, 321] on span "Continue" at bounding box center [718, 327] width 41 height 12
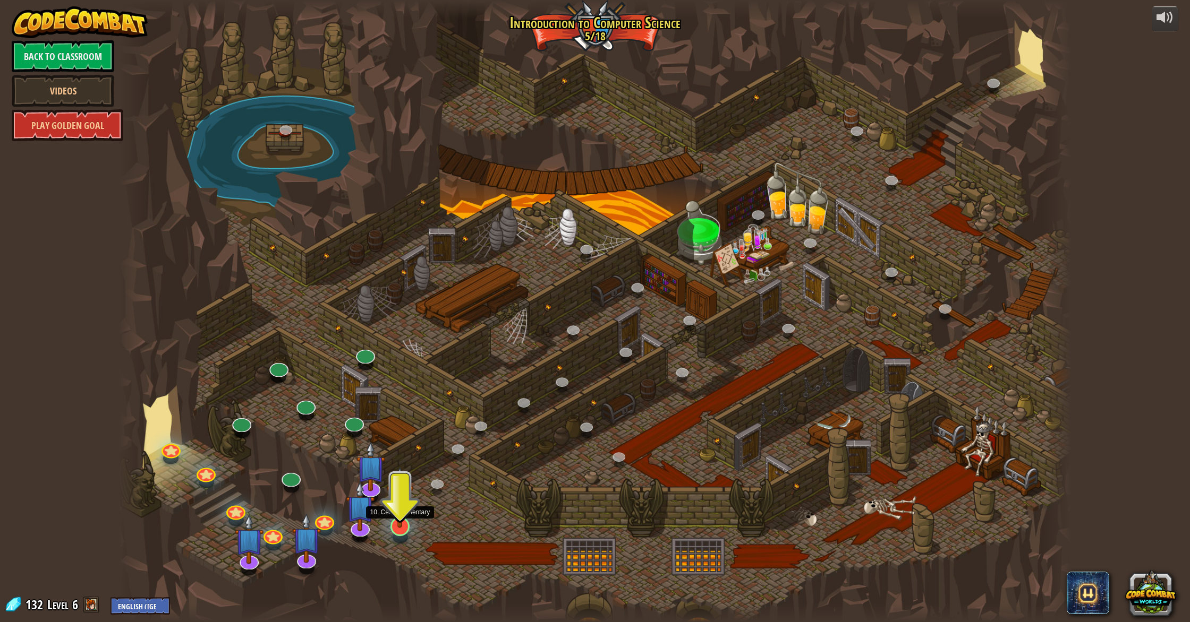
click at [403, 526] on img at bounding box center [400, 498] width 27 height 62
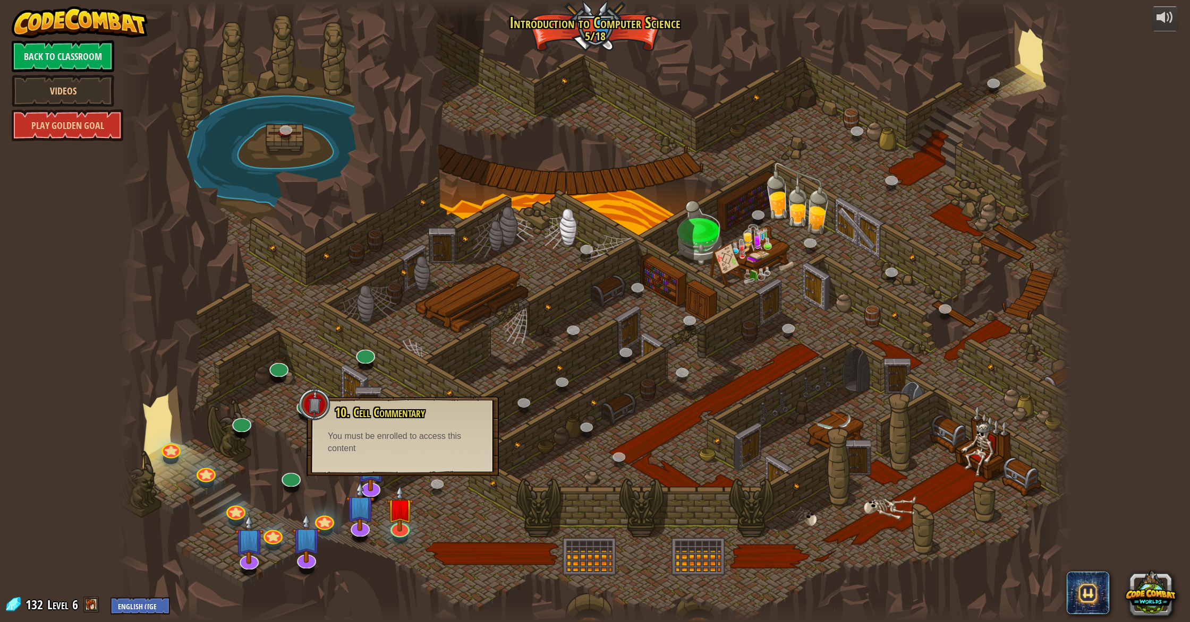
click at [391, 554] on div at bounding box center [594, 311] width 952 height 622
